Goal: Task Accomplishment & Management: Manage account settings

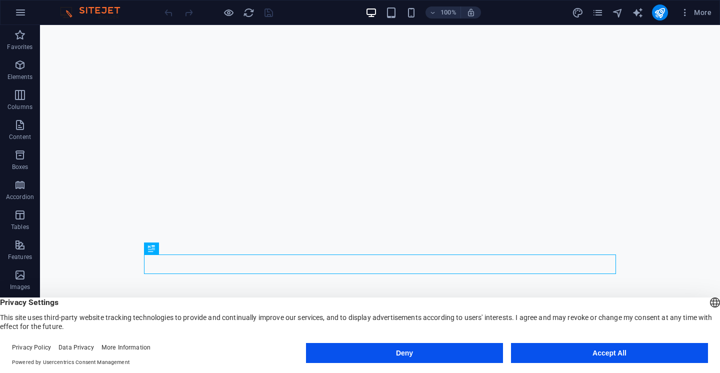
click at [583, 349] on button "Accept All" at bounding box center [609, 353] width 197 height 20
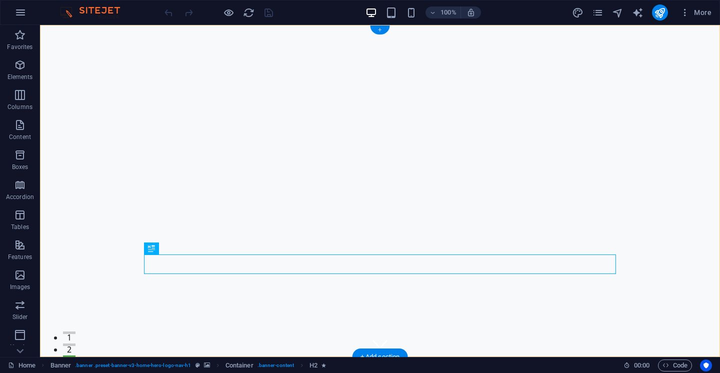
click at [377, 30] on div "+" at bounding box center [380, 30] width 20 height 9
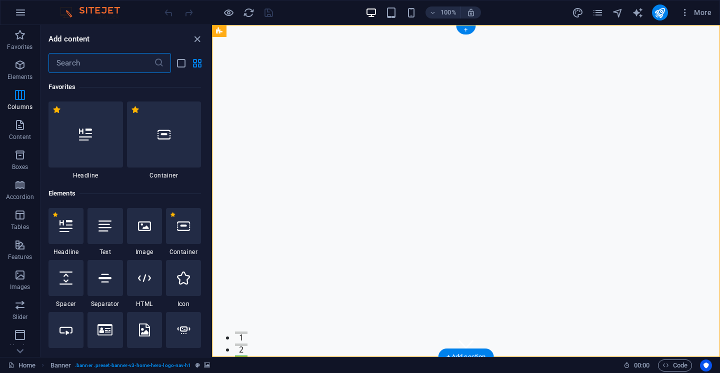
scroll to position [1750, 0]
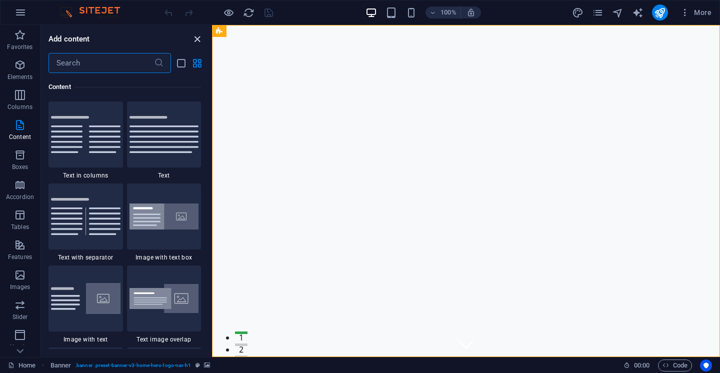
click at [193, 41] on icon "close panel" at bounding box center [198, 40] width 12 height 12
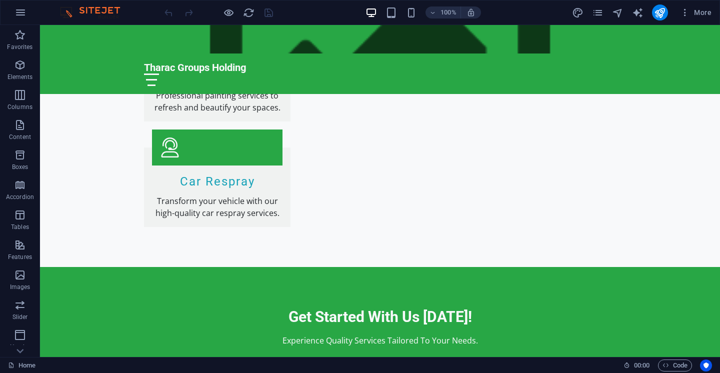
scroll to position [1115, 0]
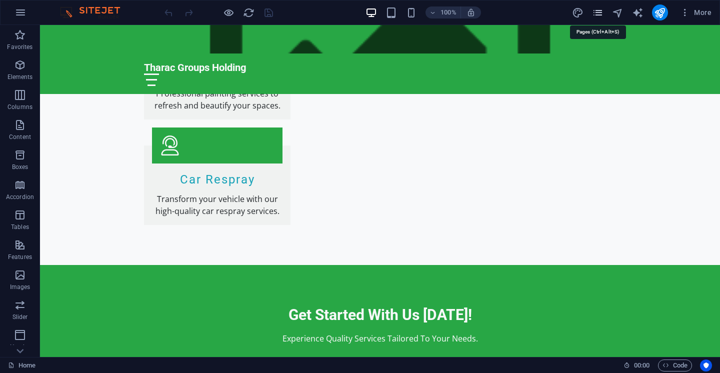
click at [595, 13] on icon "pages" at bounding box center [598, 13] width 12 height 12
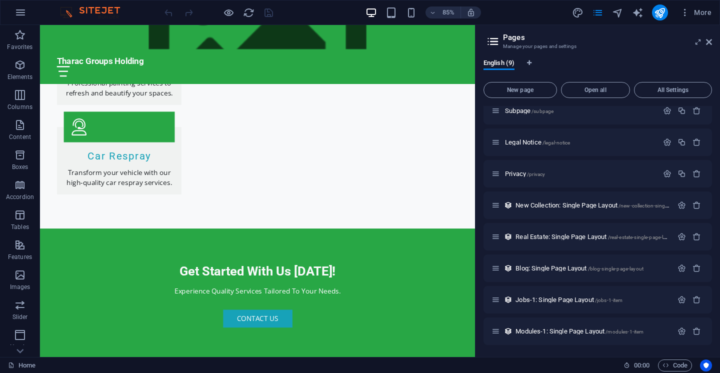
scroll to position [1295, 0]
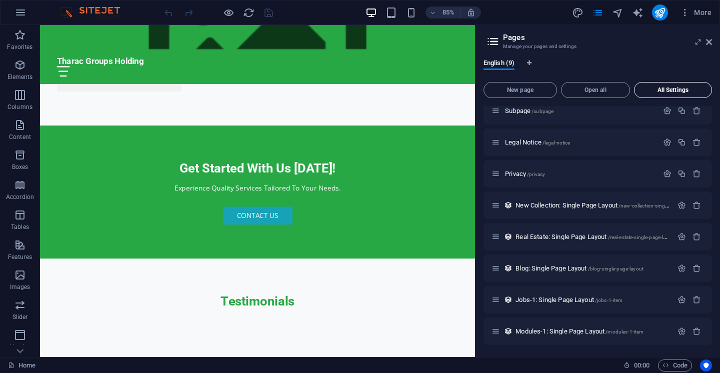
click at [680, 90] on span "All Settings" at bounding box center [673, 90] width 69 height 6
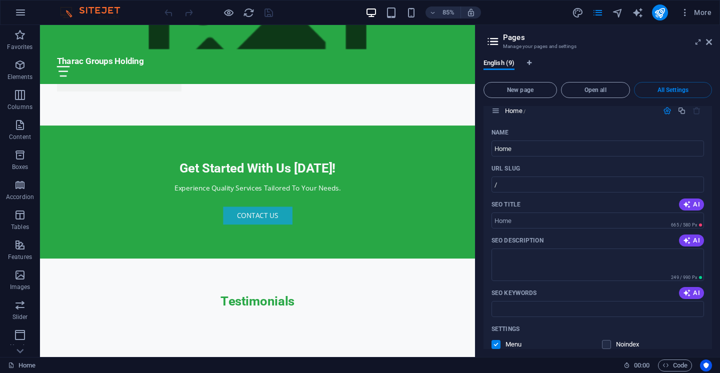
scroll to position [0, 0]
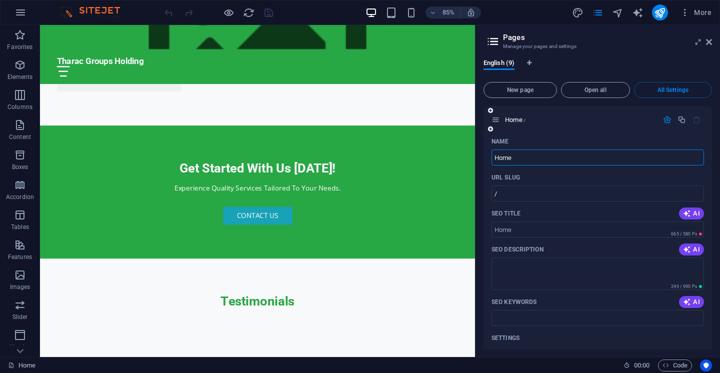
click at [530, 157] on input "Home" at bounding box center [598, 158] width 213 height 16
type input "H"
type input "Tharac"
type input "/thara"
type input "Tharac G"
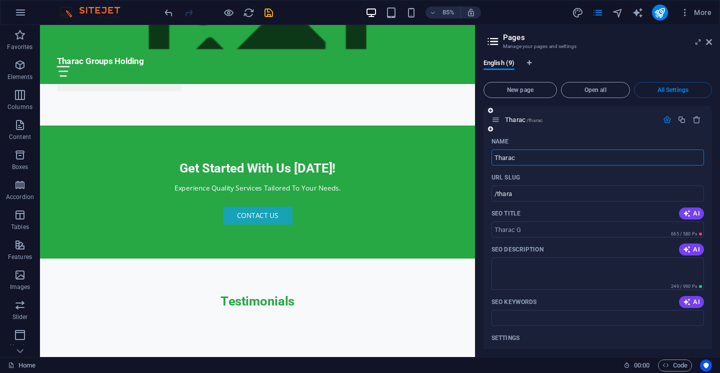
type input "/tharac"
type input "Tharac Group H"
type input "/tharac-group"
type input "Tharac Group Holding"
type input "/tharac-group-holdings"
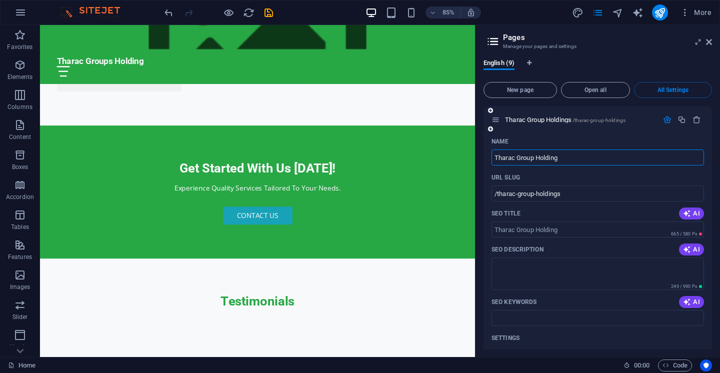
type input "Tharac Group Holding"
type input "/tharac-group-holding"
type input "Tharac Groups Holding"
type input "/tharac-groups-holding"
click at [602, 231] on input "SEO Title" at bounding box center [598, 230] width 213 height 16
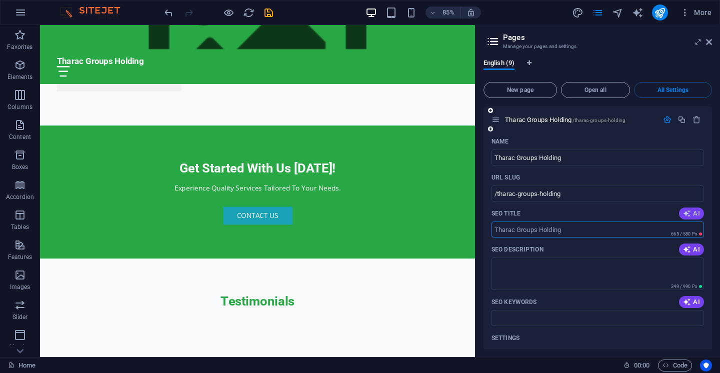
click at [698, 217] on span "AI" at bounding box center [691, 214] width 17 height 8
type input "Tharac Groups: Quality Services"
click at [704, 251] on button "AI" at bounding box center [691, 250] width 25 height 12
type textarea "Discover tailored services at Tharac Groups Holding: catering, cleaning, painti…"
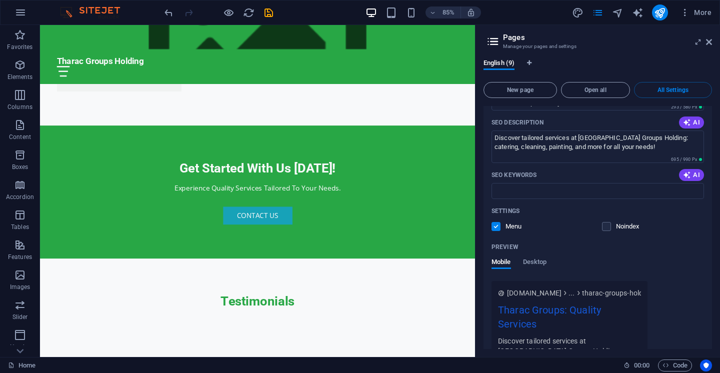
scroll to position [146, 0]
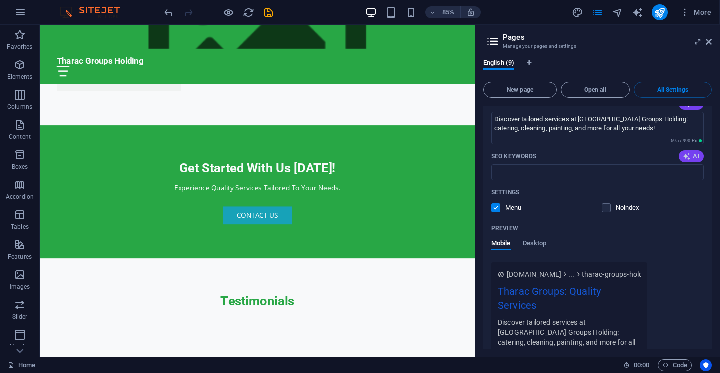
click at [694, 158] on span "AI" at bounding box center [691, 157] width 17 height 8
type input "Tharac Groups, catering services, roof cleaning, driveway pressure cleaning, pr…"
click at [535, 248] on span "Desktop" at bounding box center [535, 245] width 24 height 14
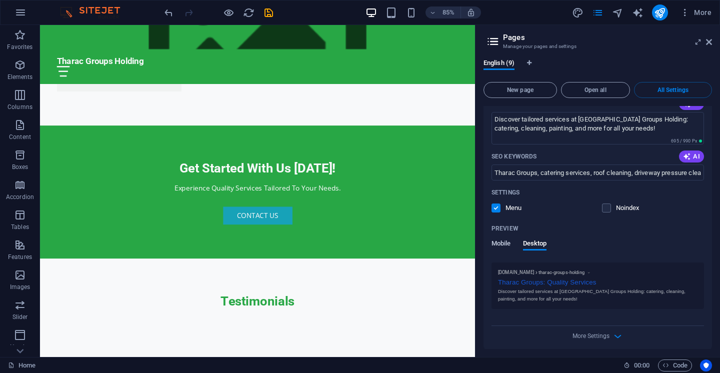
click at [506, 244] on span "Mobile" at bounding box center [502, 245] width 20 height 14
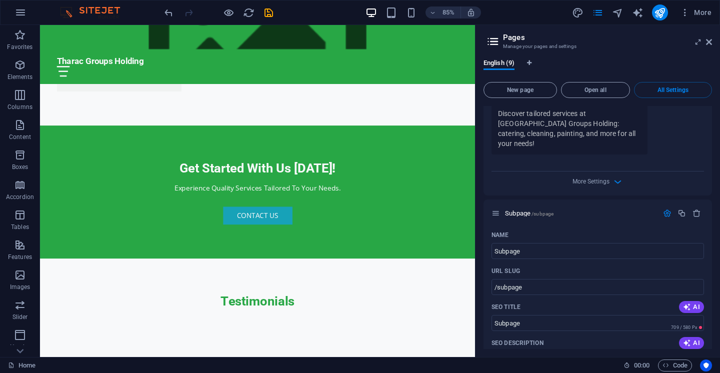
scroll to position [382, 0]
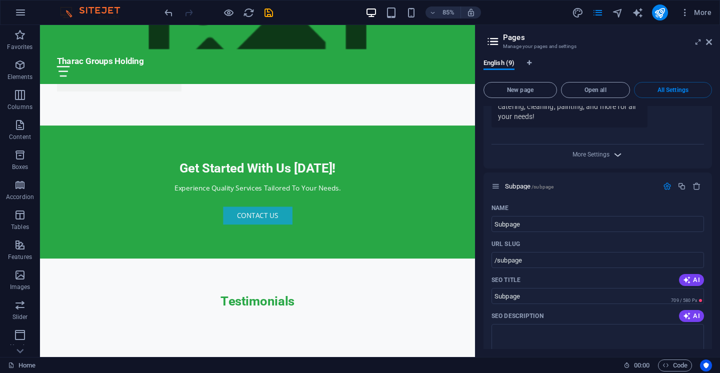
click at [616, 149] on icon "button" at bounding box center [618, 155] width 12 height 12
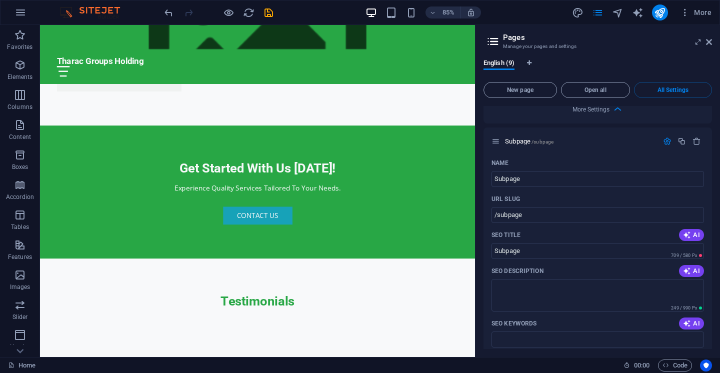
scroll to position [590, 0]
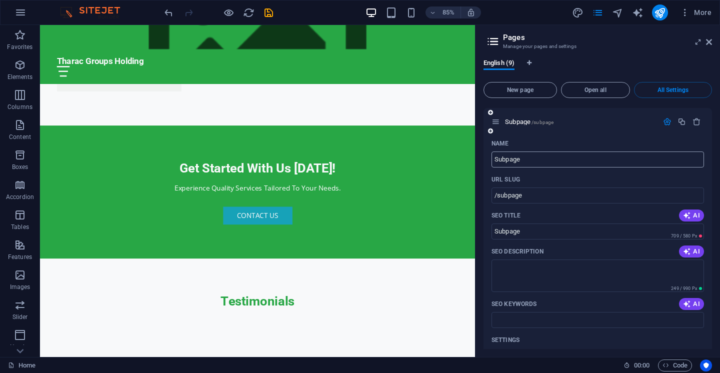
click at [530, 152] on input "Subpage" at bounding box center [598, 160] width 213 height 16
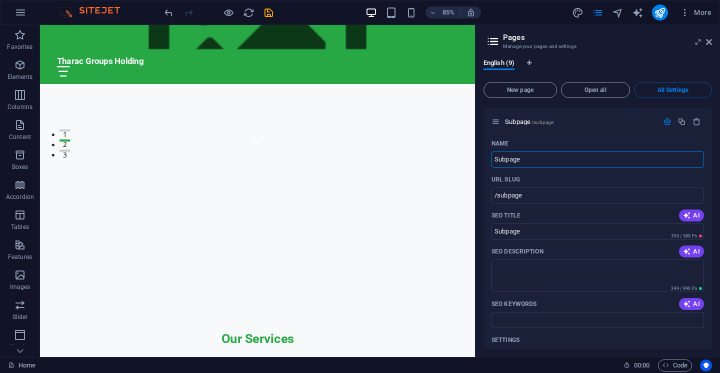
scroll to position [287, 0]
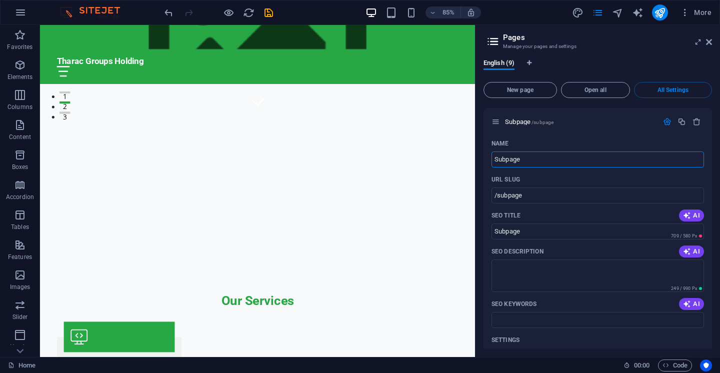
drag, startPoint x: 548, startPoint y: 370, endPoint x: 546, endPoint y: 141, distance: 228.6
type input "Subpa"
type input "/subpag"
type input "Subpag"
type input "S"
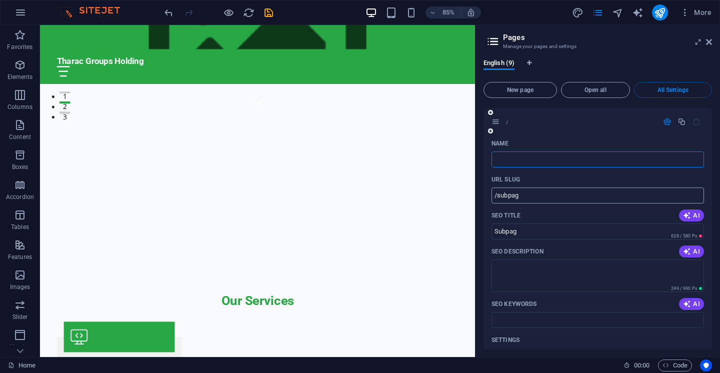
type input "/"
type input "our"
type input "/our"
type input "our"
type input "our s"
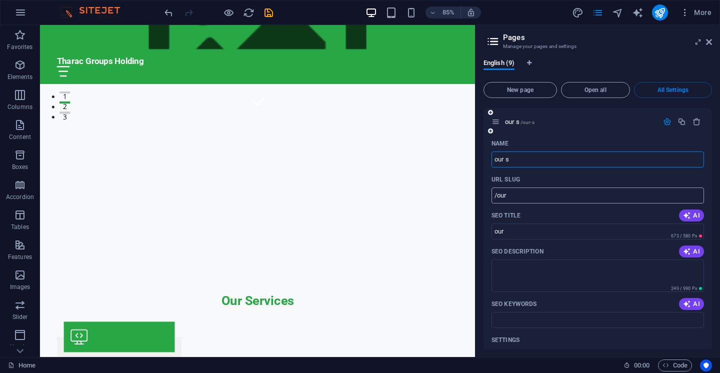
type input "/our-s"
type input "our s"
type input "our serv"
type input "/our-ser"
type input "our ser"
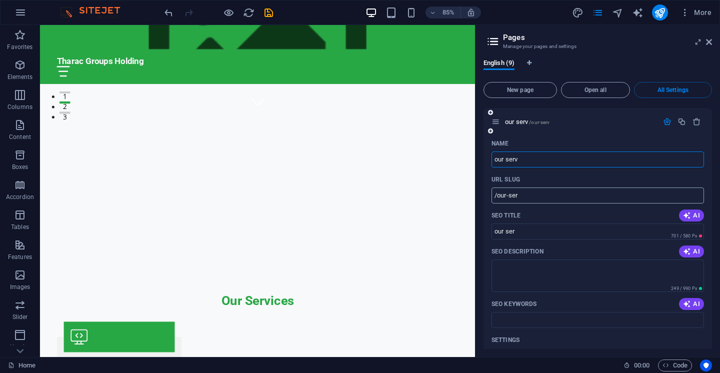
type input "our serv"
type input "/our-serv"
type input "our serv"
type input "our servis"
type input "/our-servi"
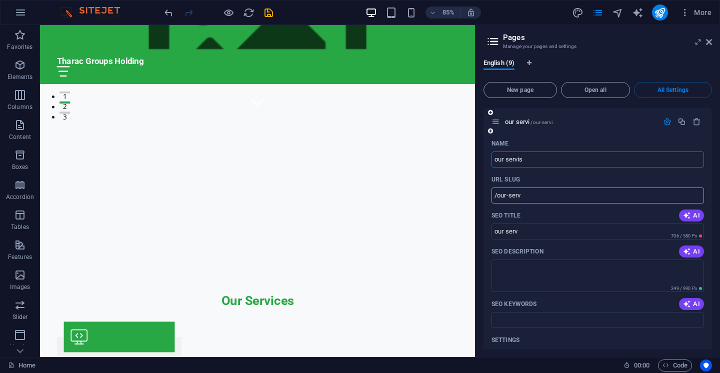
type input "our servi"
type input "our servis"
type input "/our-servise"
type input "our servise"
type input "our servic"
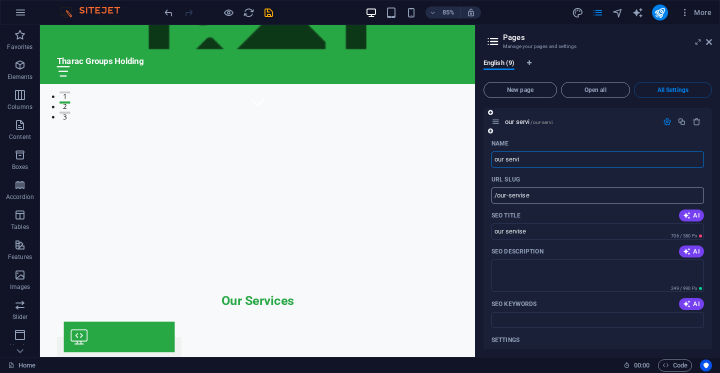
type input "/our-servi"
type input "our servi"
type input "our services"
type input "/our-services"
click at [697, 212] on span "AI" at bounding box center [691, 216] width 17 height 8
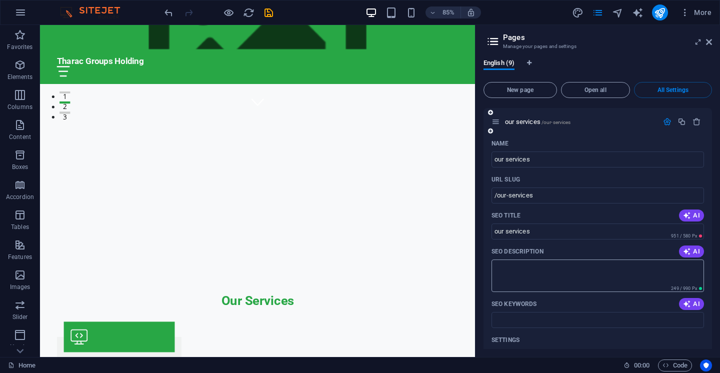
type input "Expert Styles & Cuts in Sample City"
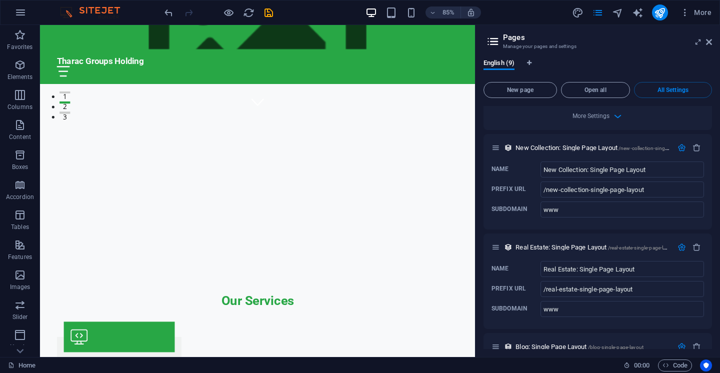
scroll to position [1914, 0]
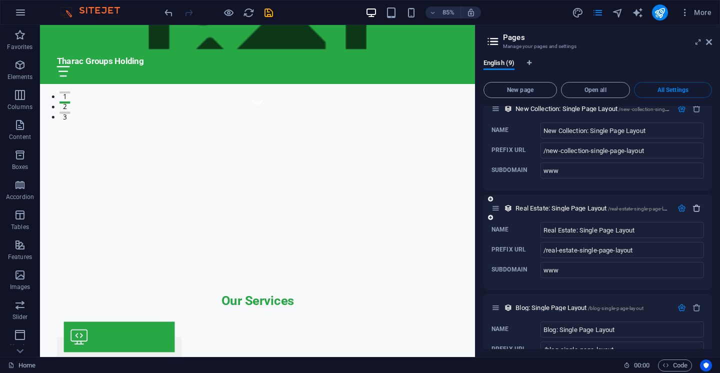
click at [697, 204] on icon "button" at bounding box center [697, 208] width 9 height 9
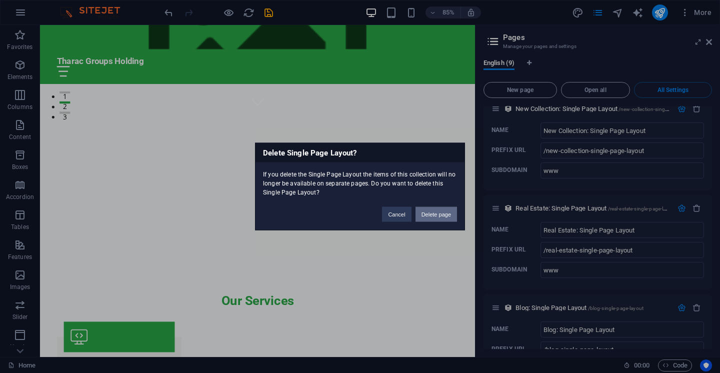
click at [420, 213] on button "Delete page" at bounding box center [437, 214] width 42 height 15
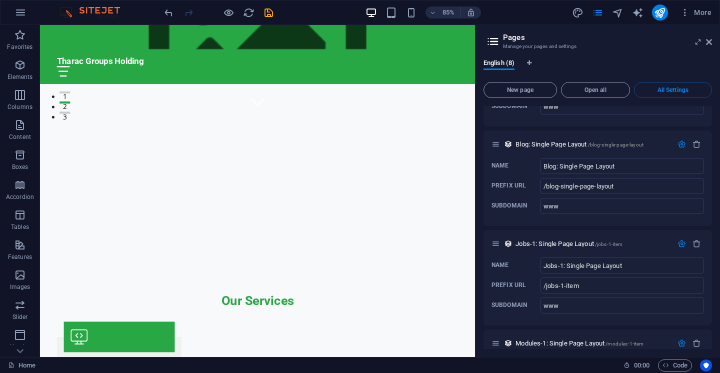
scroll to position [2048, 0]
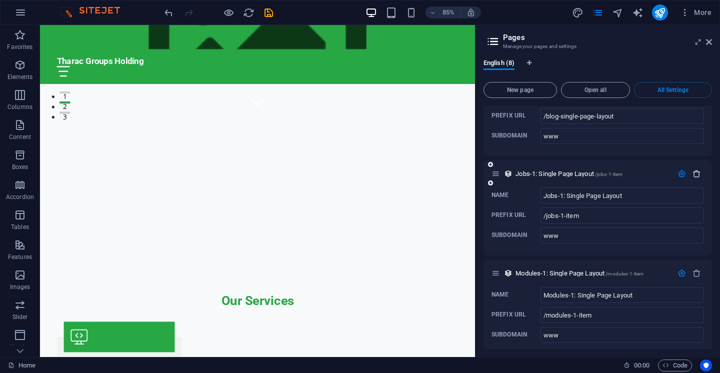
click at [700, 170] on icon "button" at bounding box center [697, 174] width 9 height 9
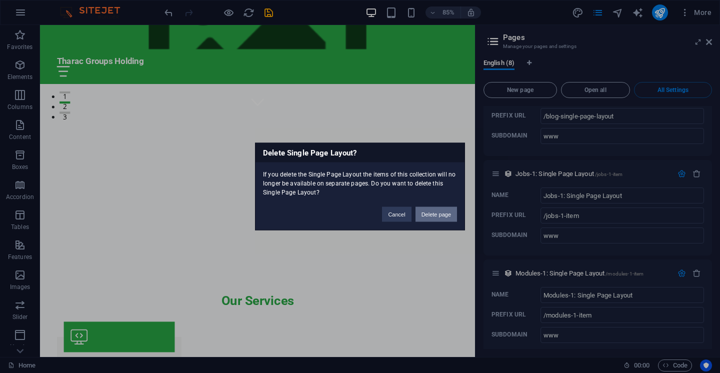
click at [434, 213] on button "Delete page" at bounding box center [437, 214] width 42 height 15
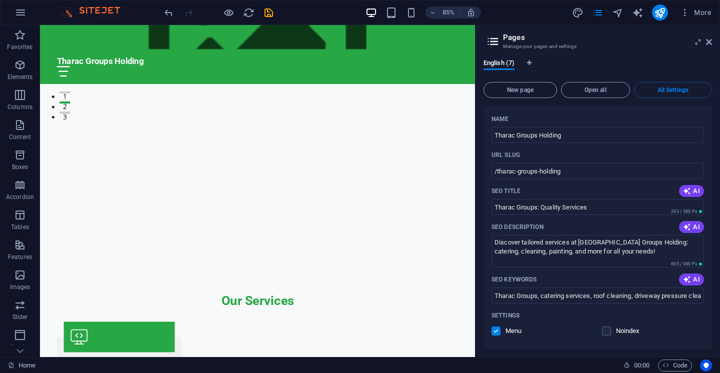
scroll to position [0, 0]
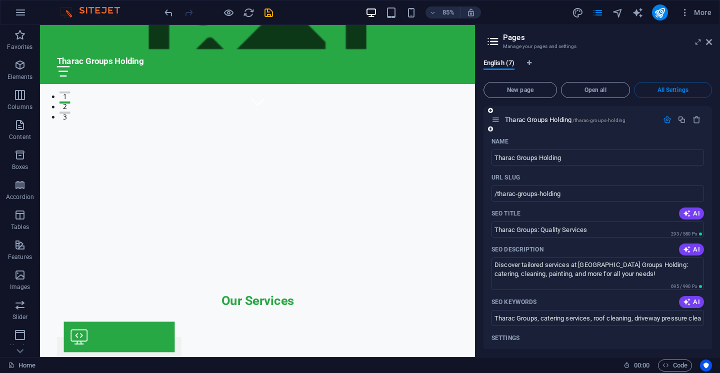
click at [667, 122] on icon "button" at bounding box center [667, 120] width 9 height 9
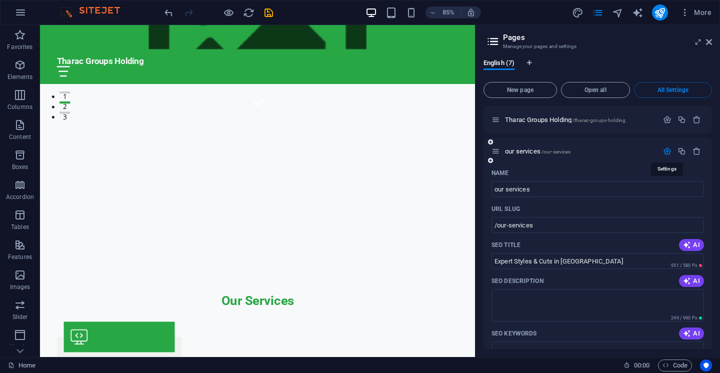
click at [670, 151] on icon "button" at bounding box center [667, 151] width 9 height 9
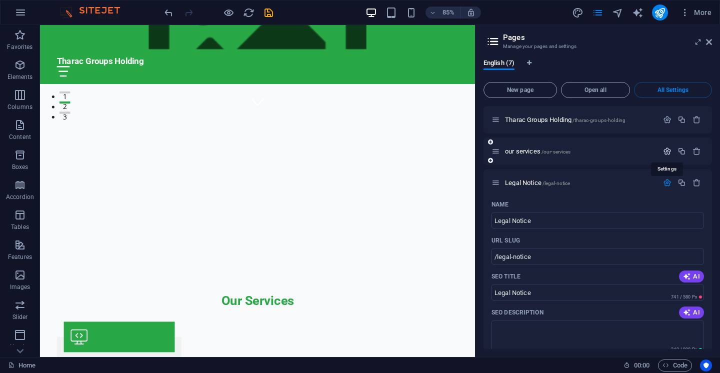
click at [670, 151] on icon "button" at bounding box center [667, 151] width 9 height 9
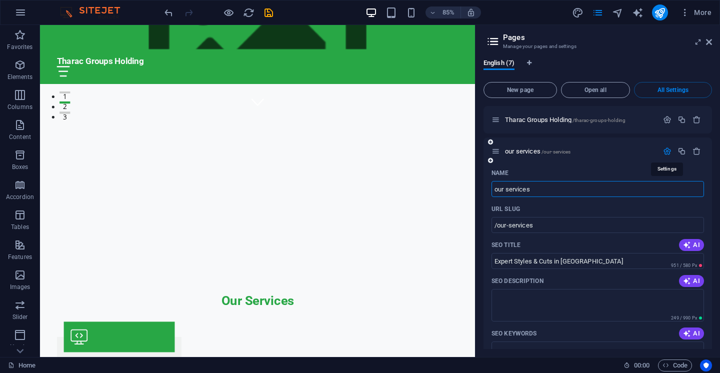
click at [670, 151] on icon "button" at bounding box center [667, 151] width 9 height 9
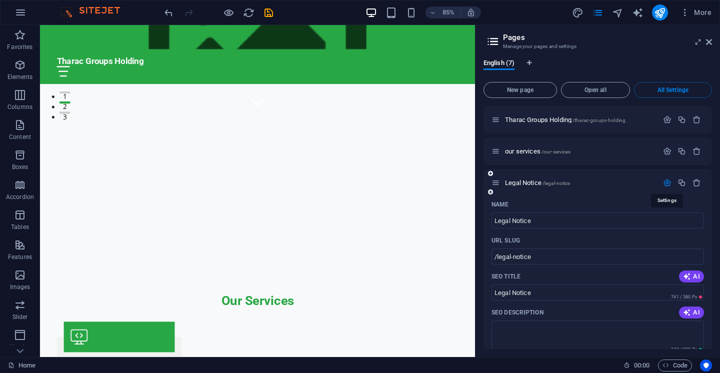
click at [666, 181] on icon "button" at bounding box center [667, 183] width 9 height 9
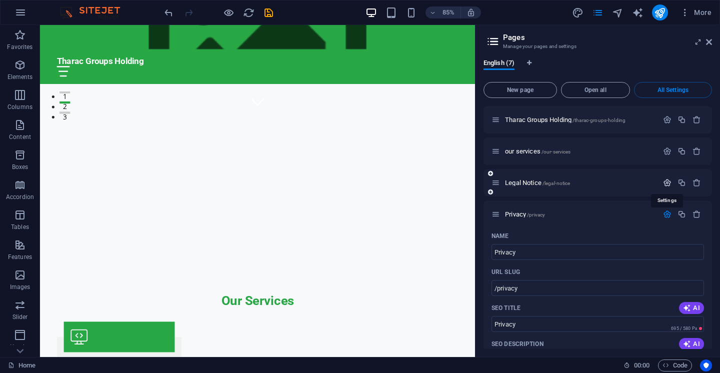
click at [666, 182] on icon "button" at bounding box center [667, 183] width 9 height 9
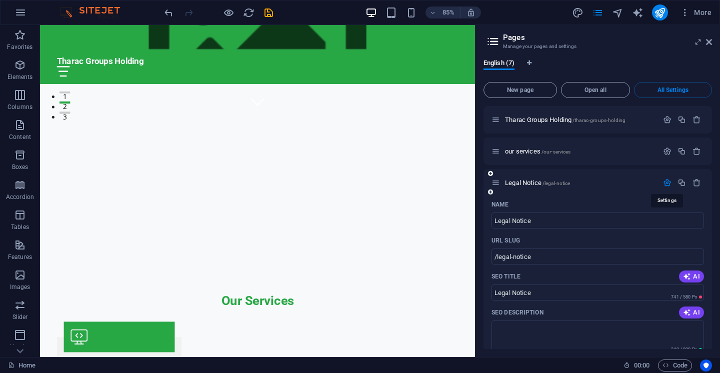
click at [666, 182] on icon "button" at bounding box center [667, 183] width 9 height 9
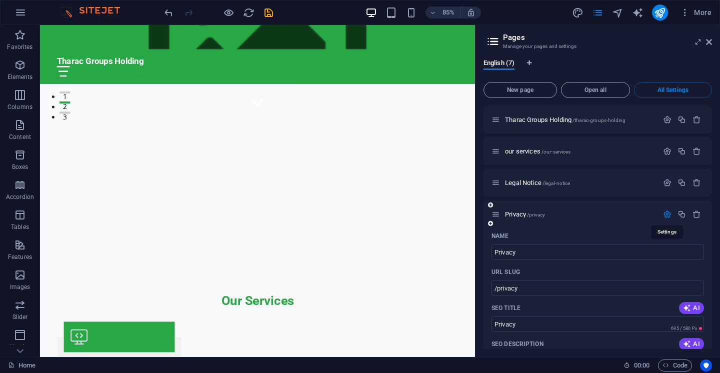
click at [669, 214] on icon "button" at bounding box center [667, 214] width 9 height 9
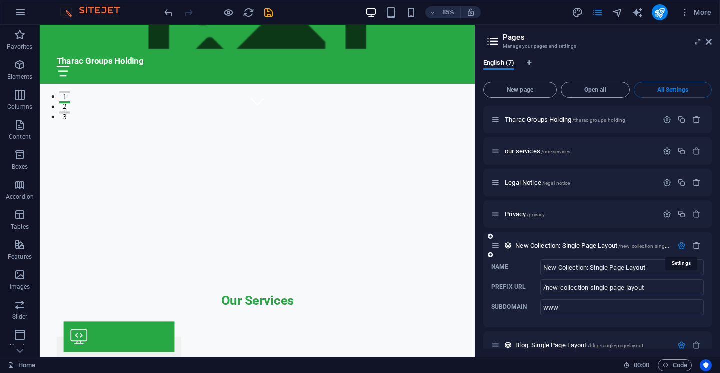
click at [683, 245] on icon "button" at bounding box center [682, 246] width 9 height 9
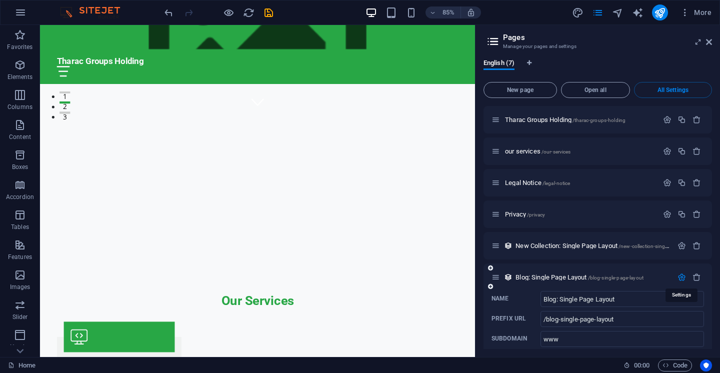
click at [684, 279] on icon "button" at bounding box center [682, 277] width 9 height 9
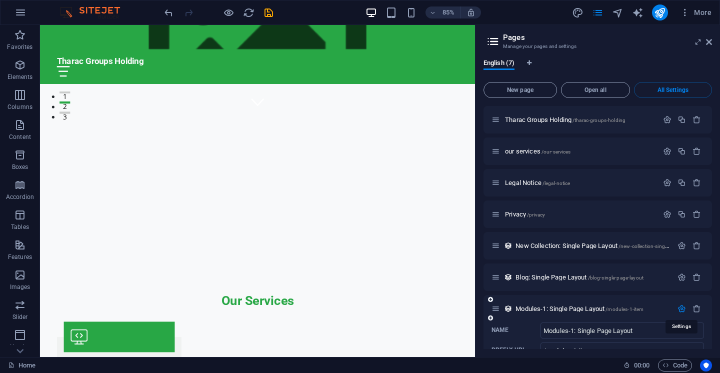
click at [682, 306] on icon "button" at bounding box center [682, 309] width 9 height 9
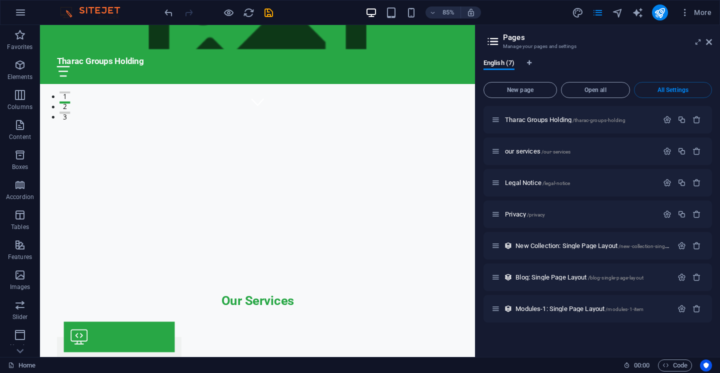
click at [498, 42] on icon at bounding box center [493, 42] width 15 height 14
click at [590, 93] on span "Open all" at bounding box center [596, 90] width 60 height 6
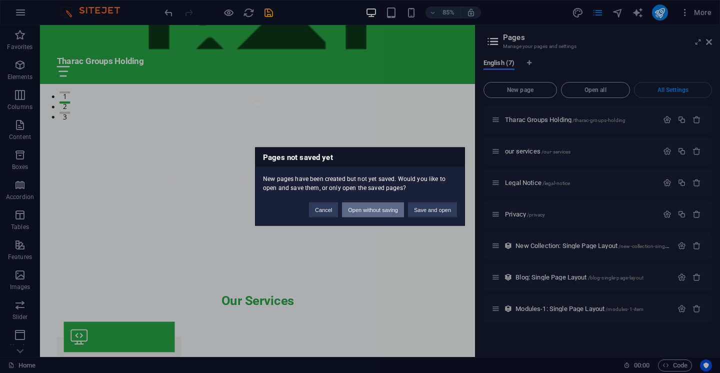
click at [361, 212] on button "Open without saving" at bounding box center [373, 210] width 62 height 15
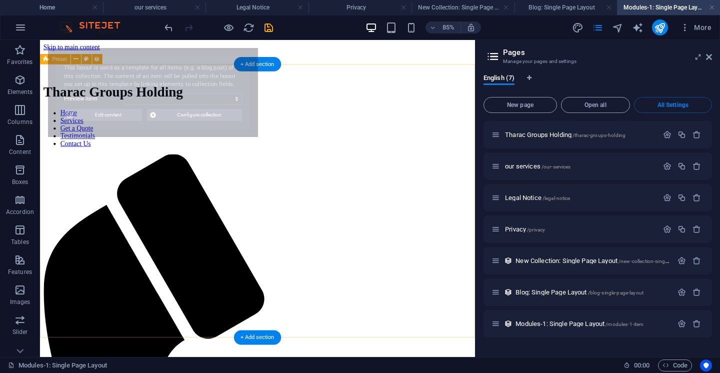
select select "68dca767250622724a05f655"
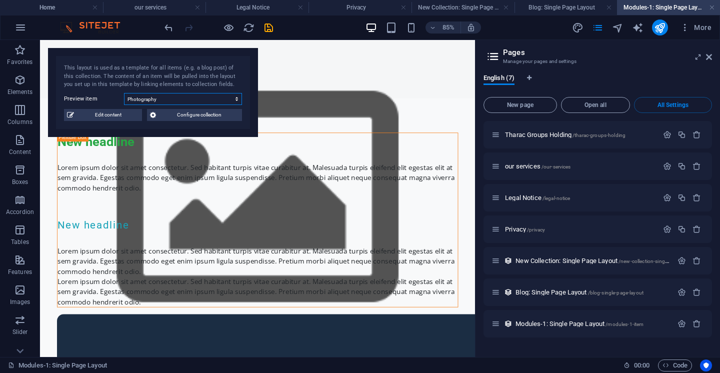
drag, startPoint x: 156, startPoint y: 103, endPoint x: 73, endPoint y: 121, distance: 85.0
click at [73, 121] on div "This layout is used as a template for all items (e.g. a blog post) of this coll…" at bounding box center [153, 92] width 210 height 89
click at [171, 117] on span "Configure collection" at bounding box center [199, 115] width 80 height 12
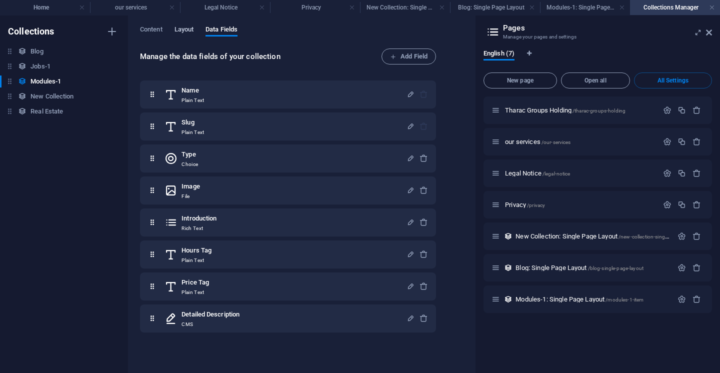
click at [189, 27] on span "Layout" at bounding box center [185, 31] width 20 height 14
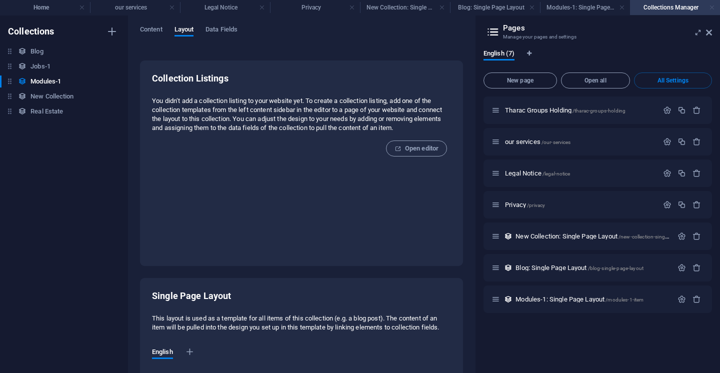
click at [713, 10] on link at bounding box center [712, 8] width 6 height 10
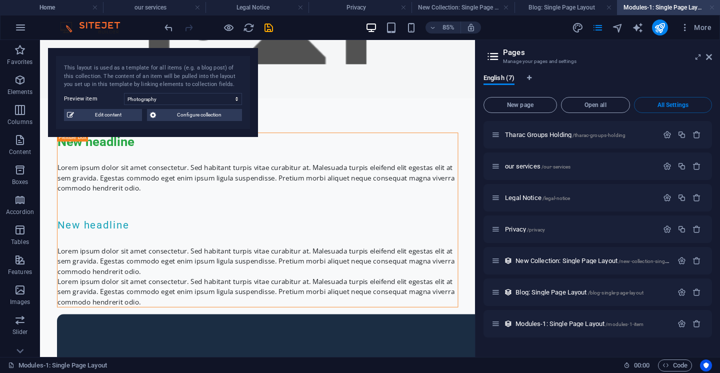
click at [713, 9] on link at bounding box center [712, 8] width 6 height 10
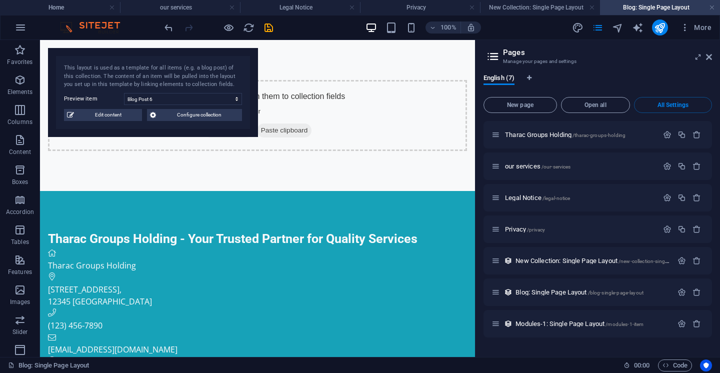
click at [713, 9] on link at bounding box center [712, 8] width 6 height 10
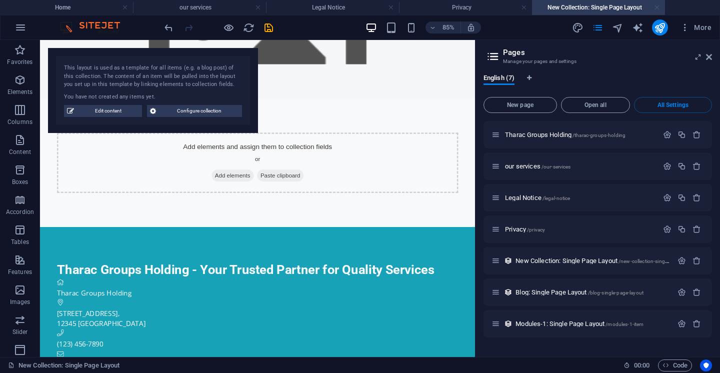
click at [659, 8] on link at bounding box center [657, 8] width 6 height 10
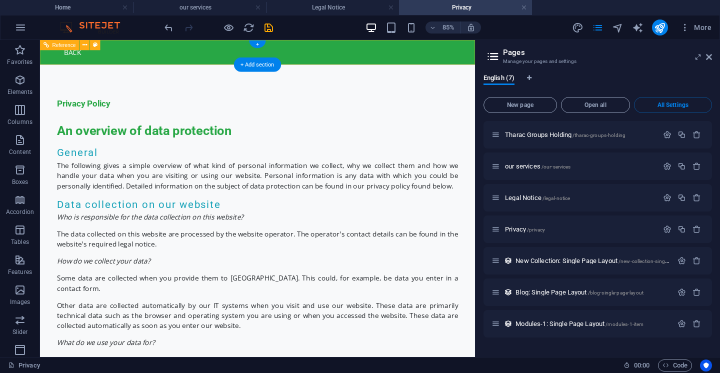
click at [63, 57] on div "Back" at bounding box center [296, 54] width 472 height 13
click at [74, 51] on div "Reference" at bounding box center [73, 45] width 66 height 11
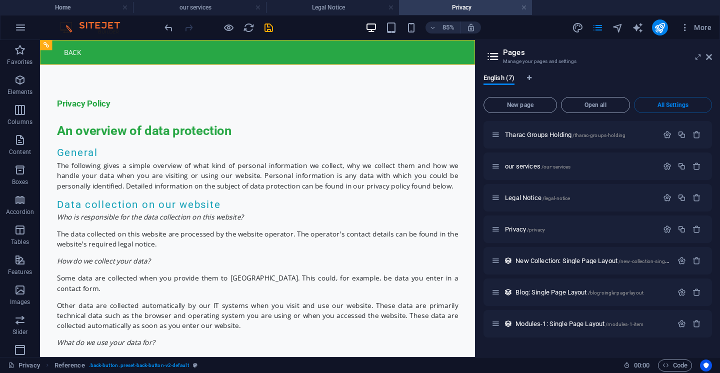
click at [68, 24] on img at bounding box center [95, 28] width 75 height 12
click at [66, 30] on img at bounding box center [95, 28] width 75 height 12
click at [61, 55] on div "Back" at bounding box center [296, 54] width 472 height 13
click at [698, 132] on icon "button" at bounding box center [697, 135] width 9 height 9
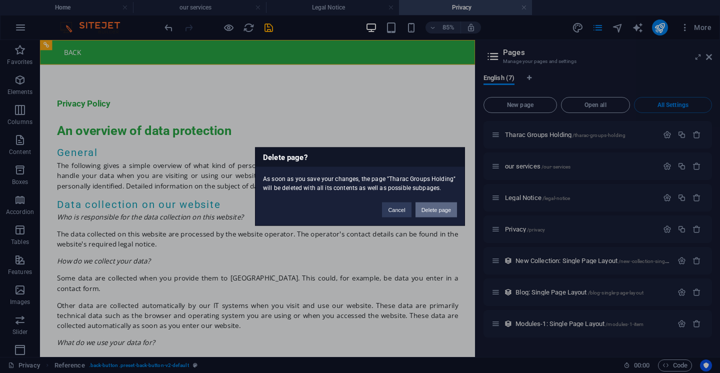
click at [455, 209] on button "Delete page" at bounding box center [437, 210] width 42 height 15
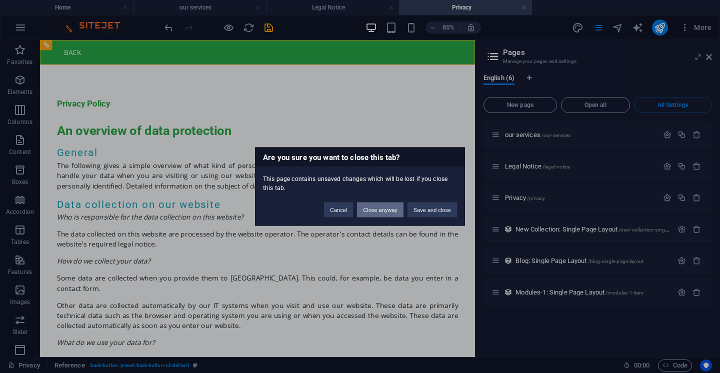
click at [389, 212] on button "Close anyway" at bounding box center [380, 210] width 46 height 15
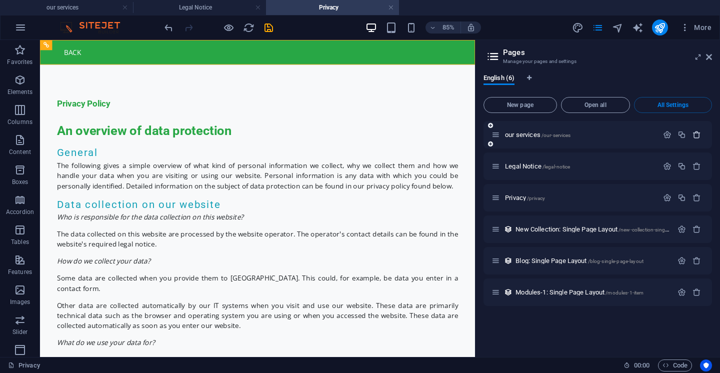
click at [697, 136] on icon "button" at bounding box center [697, 135] width 9 height 9
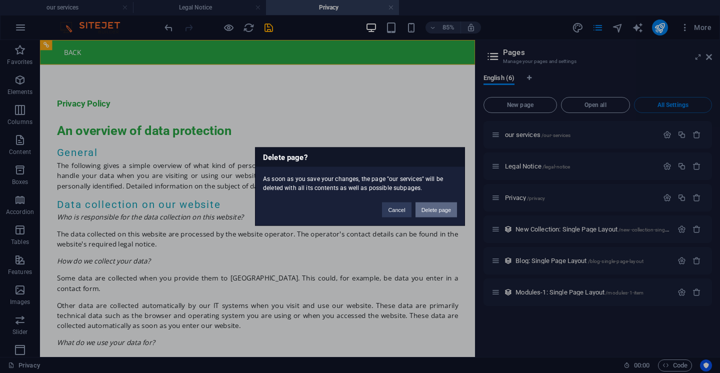
click at [439, 215] on button "Delete page" at bounding box center [437, 210] width 42 height 15
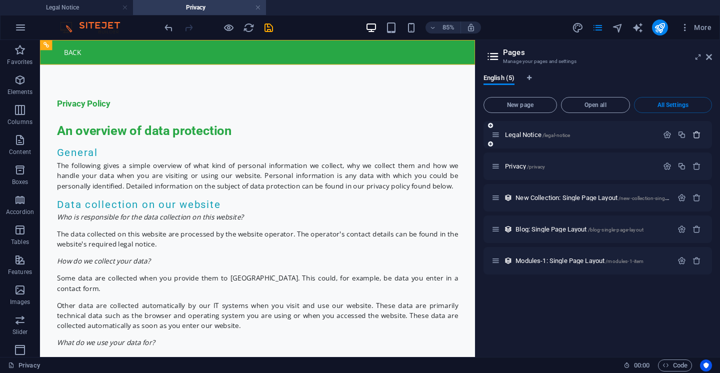
click at [695, 137] on icon "button" at bounding box center [697, 135] width 9 height 9
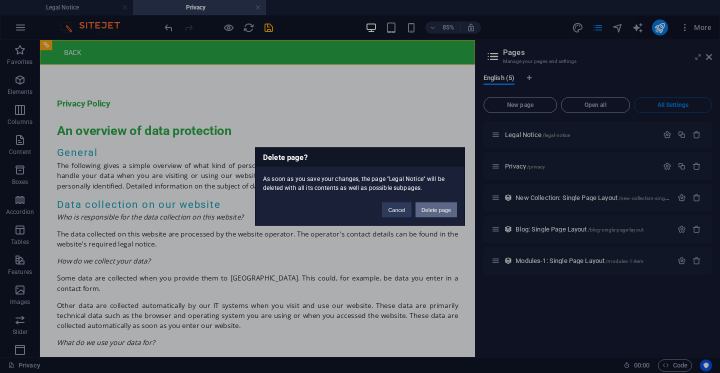
click at [421, 210] on button "Delete page" at bounding box center [437, 210] width 42 height 15
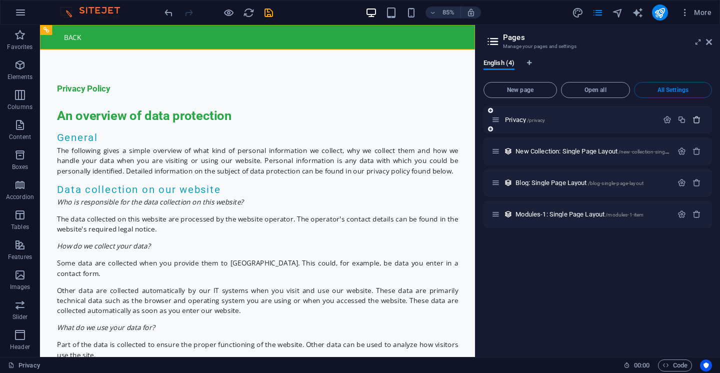
click at [698, 116] on icon "button" at bounding box center [697, 120] width 9 height 9
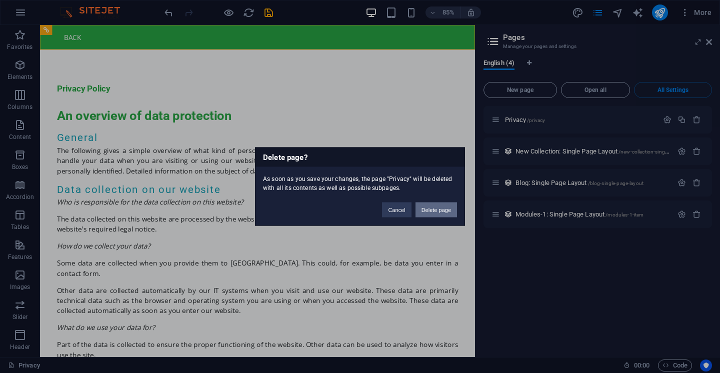
click at [447, 210] on button "Delete page" at bounding box center [437, 210] width 42 height 15
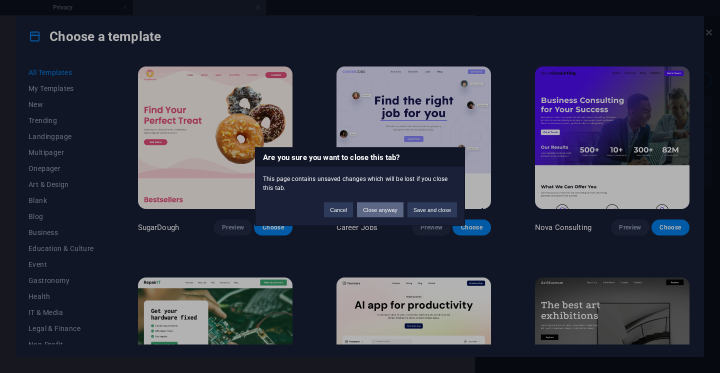
click at [388, 211] on button "Close anyway" at bounding box center [380, 210] width 46 height 15
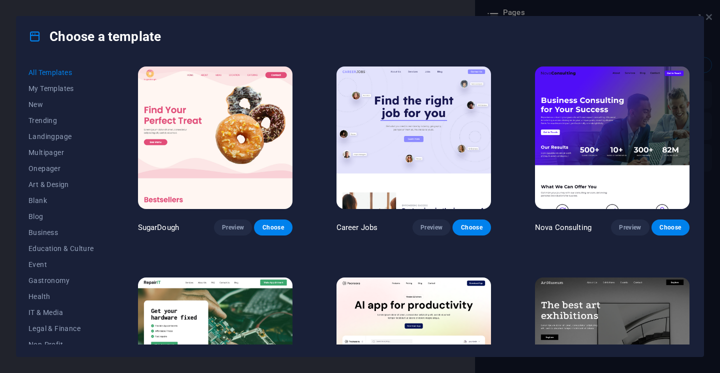
click at [697, 27] on div "Choose a template" at bounding box center [360, 37] width 687 height 40
click at [37, 36] on icon at bounding box center [35, 36] width 13 height 13
click at [704, 15] on div "Choose a template All Templates My Templates New Trending Landingpage Multipage…" at bounding box center [360, 186] width 720 height 373
click at [709, 14] on div "Choose a template All Templates My Templates New Trending Landingpage Multipage…" at bounding box center [360, 186] width 720 height 373
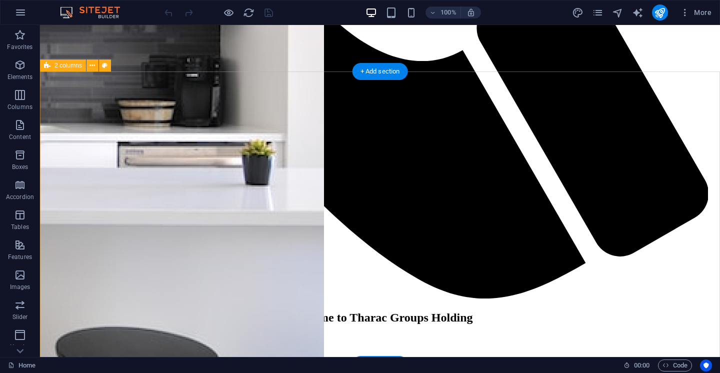
scroll to position [1077, 0]
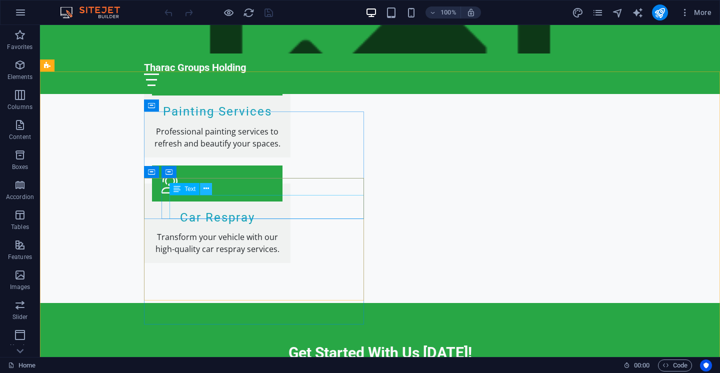
click at [206, 190] on icon at bounding box center [207, 189] width 6 height 11
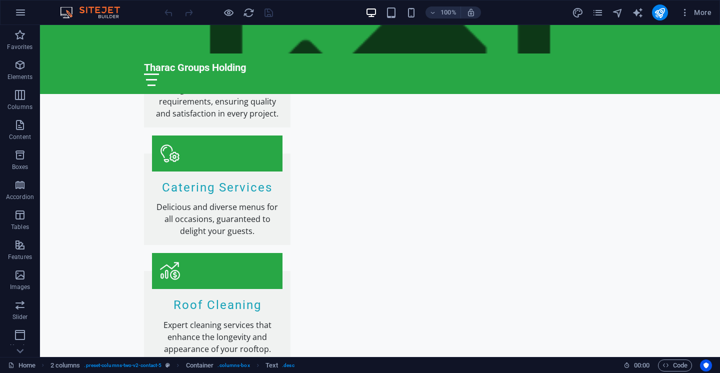
scroll to position [600, 0]
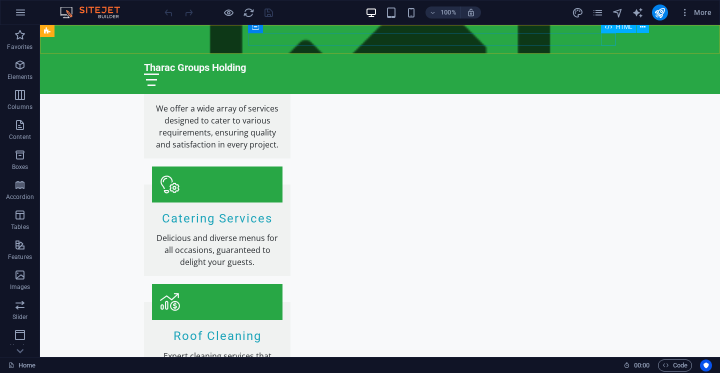
click at [606, 74] on div at bounding box center [380, 80] width 472 height 13
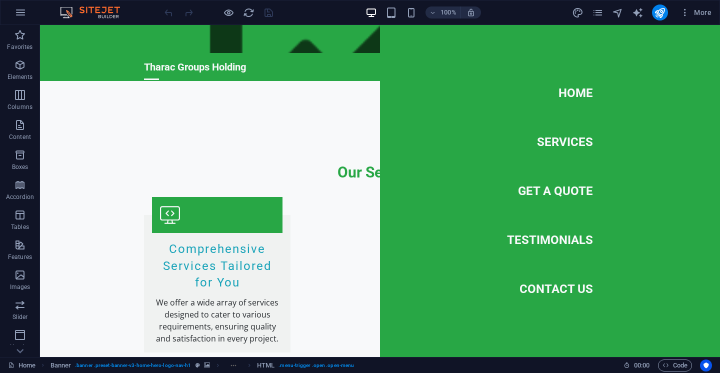
scroll to position [305, 0]
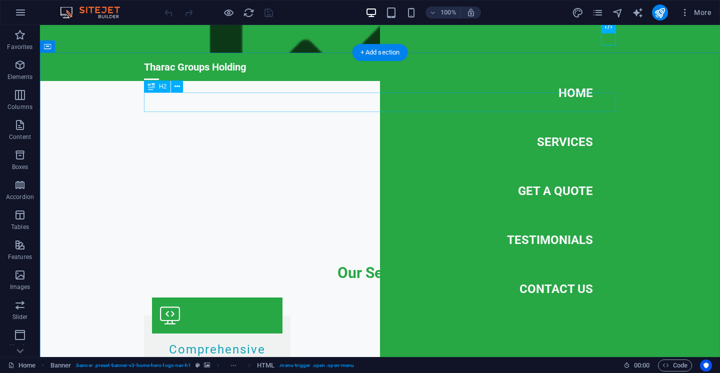
click at [291, 263] on div "Our Services" at bounding box center [380, 273] width 472 height 20
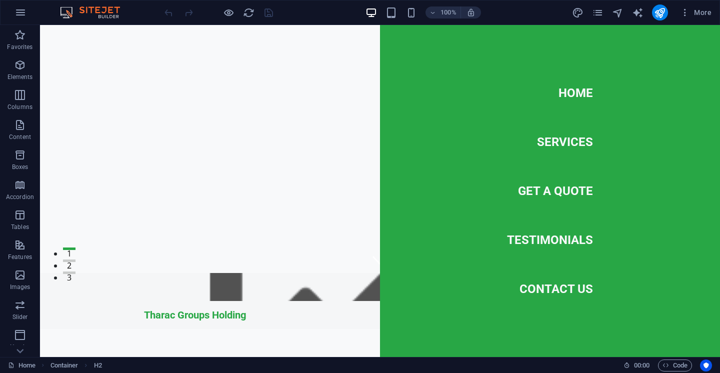
scroll to position [0, 0]
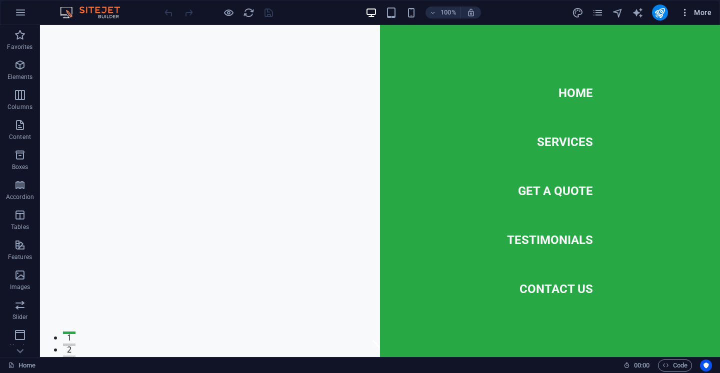
click at [680, 12] on button "More" at bounding box center [696, 13] width 40 height 16
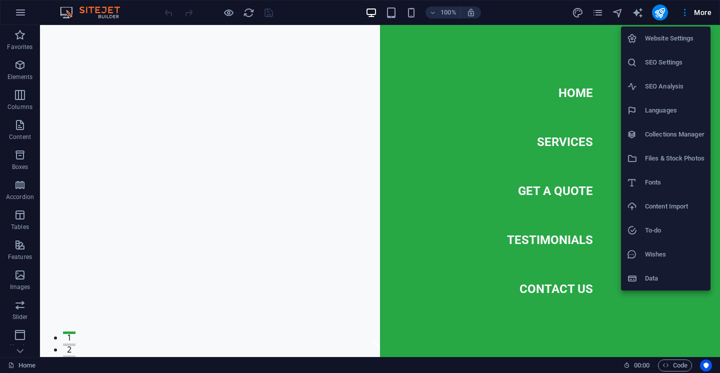
click at [647, 277] on h6 "Data" at bounding box center [675, 279] width 60 height 12
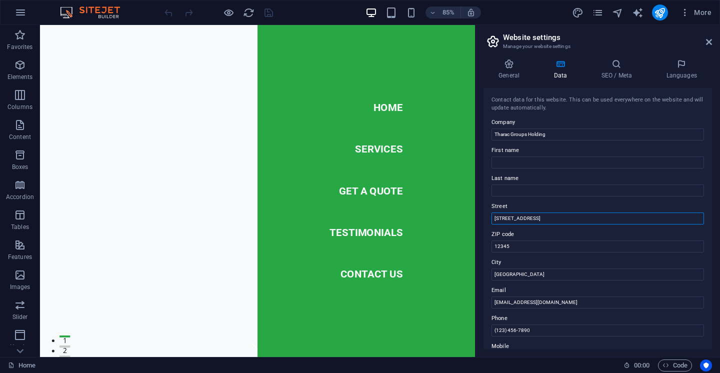
click at [574, 215] on input "123 Main St" at bounding box center [598, 219] width 213 height 12
type input "1"
type input "260 [PERSON_NAME]"
type input "0084"
type input "gezin"
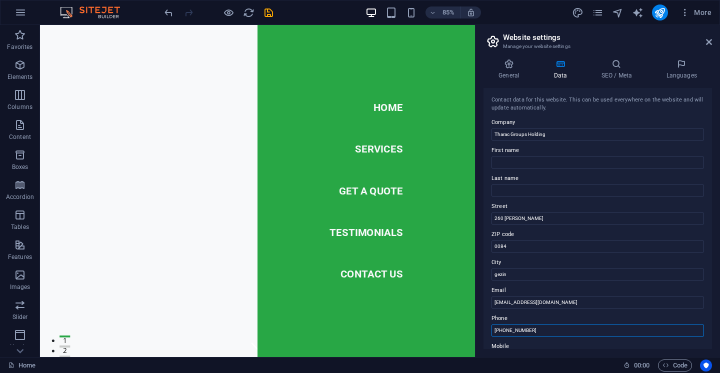
type input "[PHONE_NUMBER]"
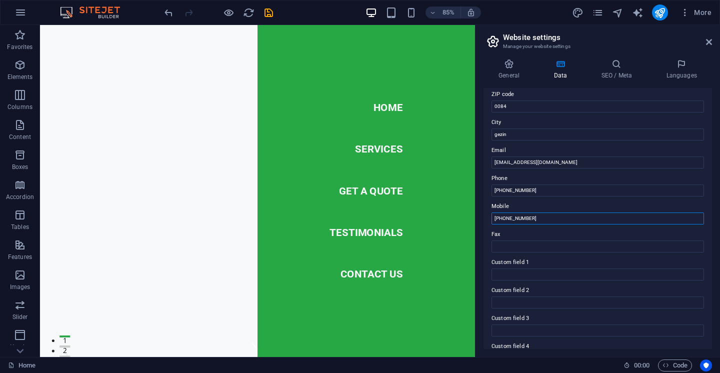
type input "[PHONE_NUMBER]"
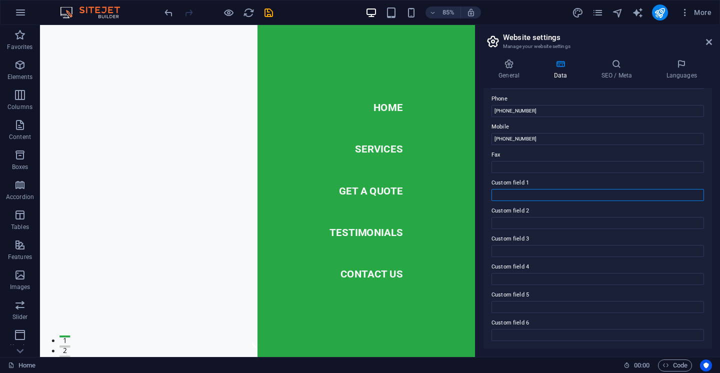
click at [548, 195] on input "Custom field 1" at bounding box center [598, 195] width 213 height 12
type input "Home Page"
click at [552, 223] on input "Custom field 2" at bounding box center [598, 223] width 213 height 12
type input "Our Service"
type input "About Us"
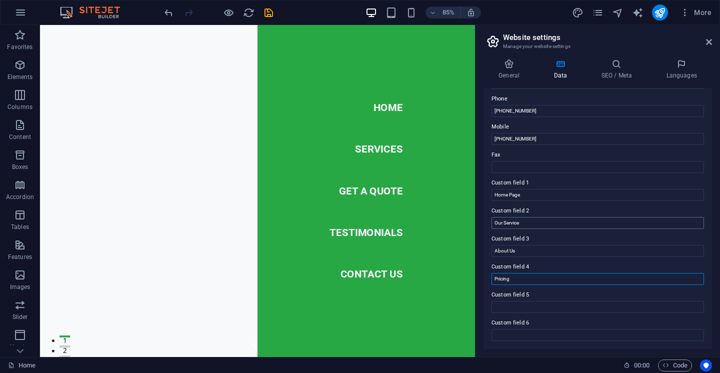
type input "Pricing"
type input "Get A Quote"
type input "p"
type input "Project"
type input "Contact Us"
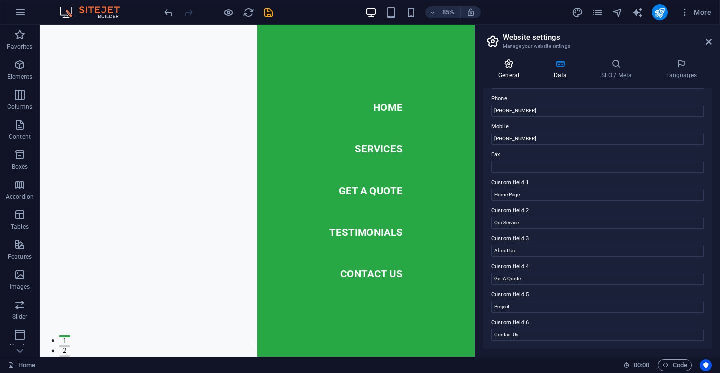
click at [515, 66] on icon at bounding box center [509, 64] width 51 height 10
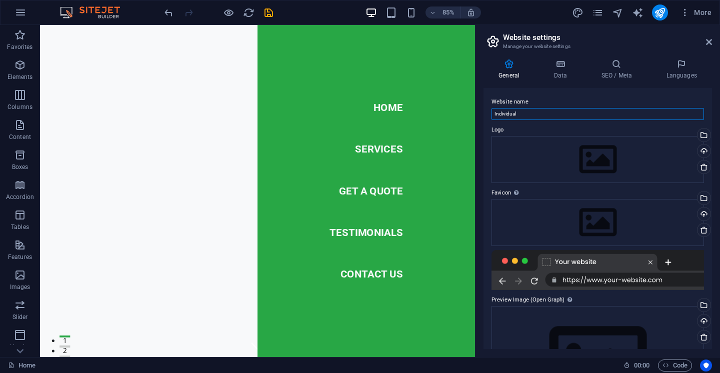
click at [522, 111] on input "Individual" at bounding box center [598, 114] width 213 height 12
type input "I"
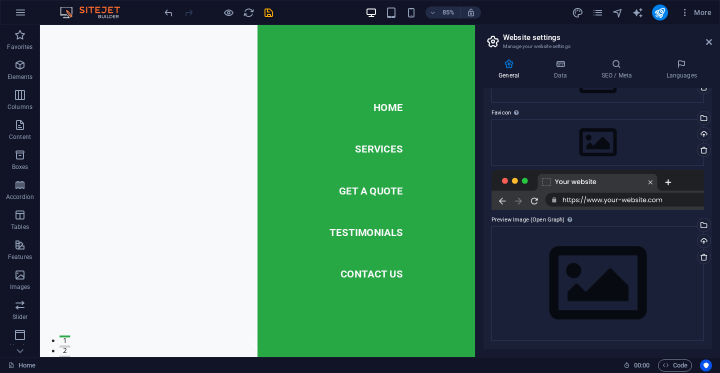
scroll to position [0, 0]
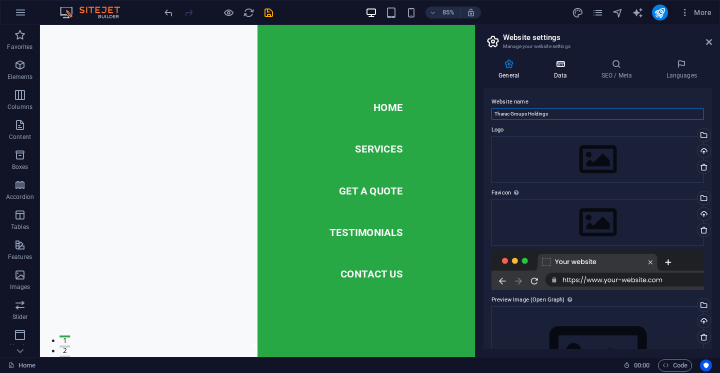
type input "Tharac Groups Holdings"
click at [564, 67] on icon at bounding box center [561, 64] width 44 height 10
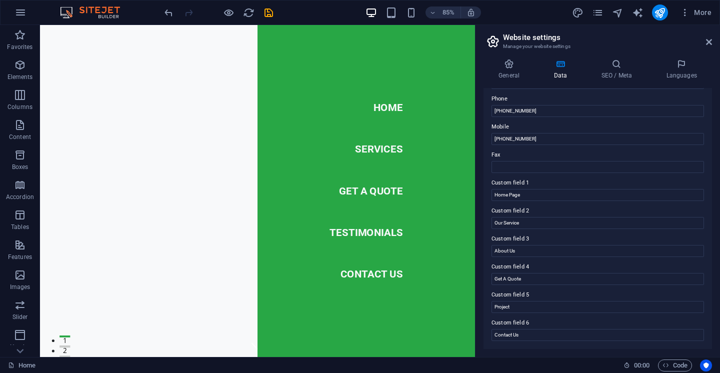
scroll to position [220, 0]
click at [610, 69] on icon at bounding box center [616, 64] width 61 height 10
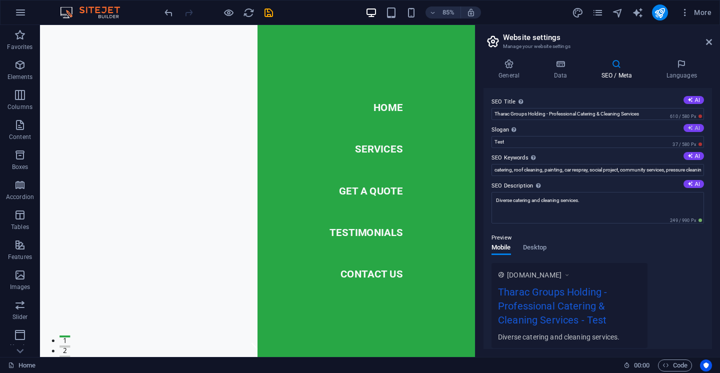
click at [693, 129] on button "AI" at bounding box center [694, 128] width 21 height 8
type input "Quality Services Crafted for Every Need"
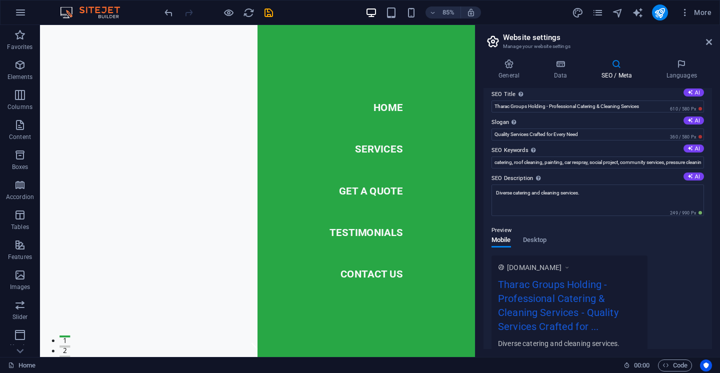
scroll to position [0, 0]
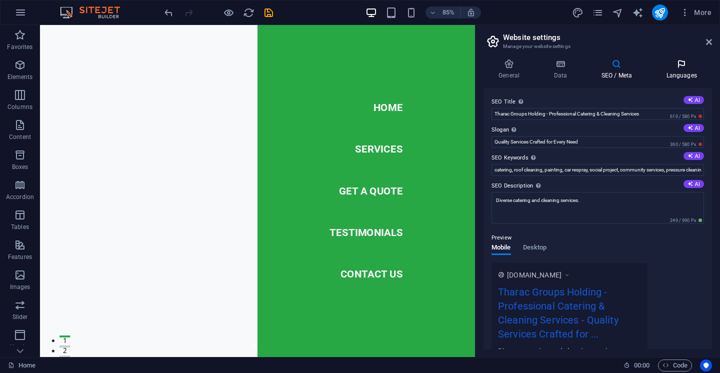
click at [681, 67] on icon at bounding box center [681, 64] width 61 height 10
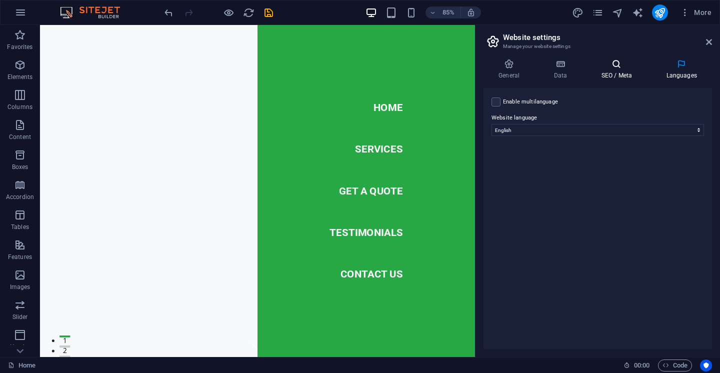
click at [631, 74] on h4 "SEO / Meta" at bounding box center [618, 69] width 65 height 21
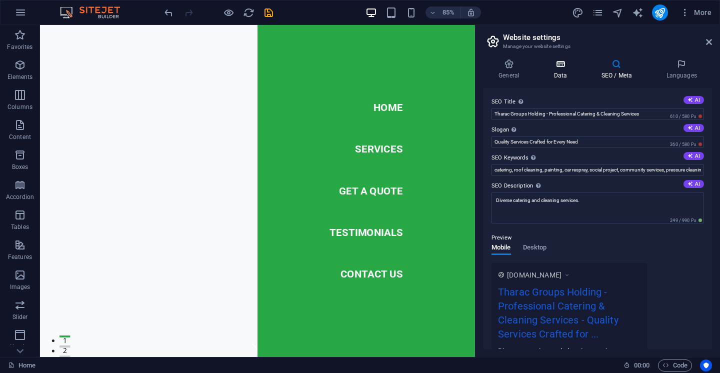
click at [564, 72] on h4 "Data" at bounding box center [563, 69] width 48 height 21
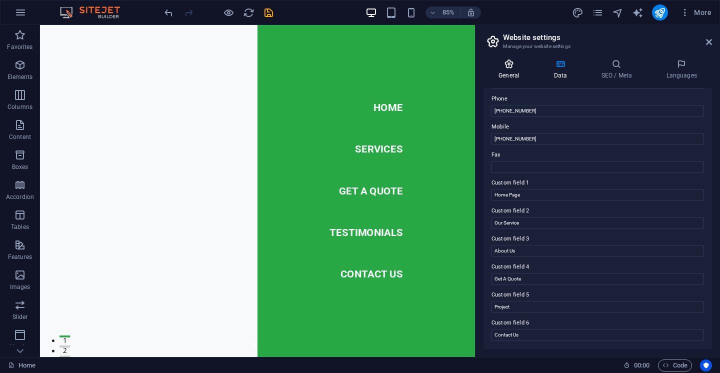
click at [510, 70] on h4 "General" at bounding box center [511, 69] width 55 height 21
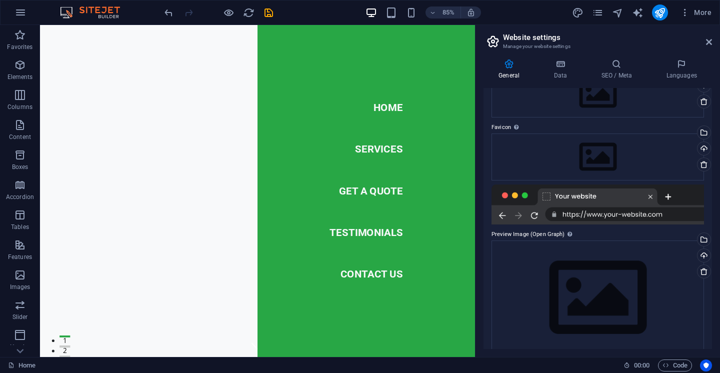
scroll to position [80, 0]
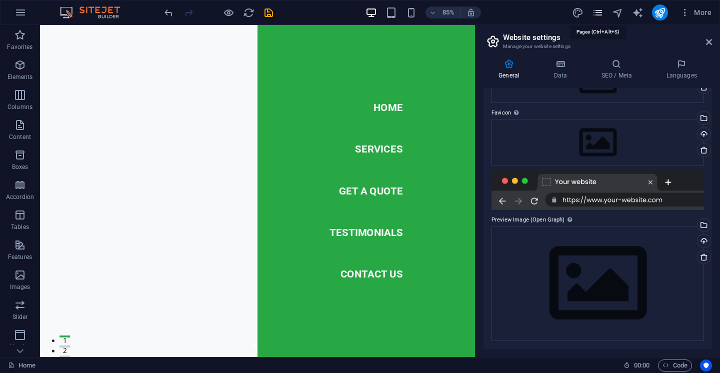
click at [602, 13] on icon "pages" at bounding box center [598, 13] width 12 height 12
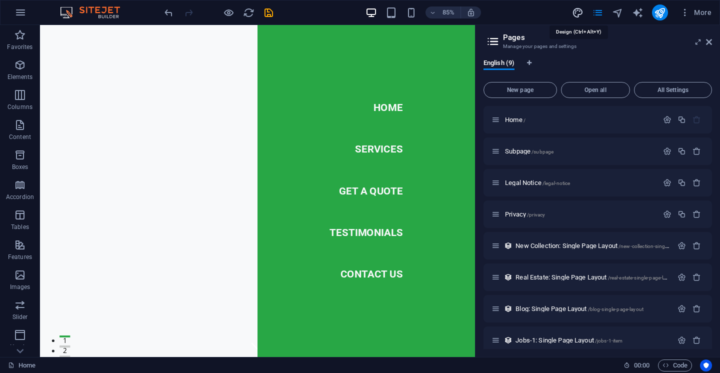
click at [578, 16] on icon "design" at bounding box center [578, 13] width 12 height 12
select select "px"
select select "200"
select select "px"
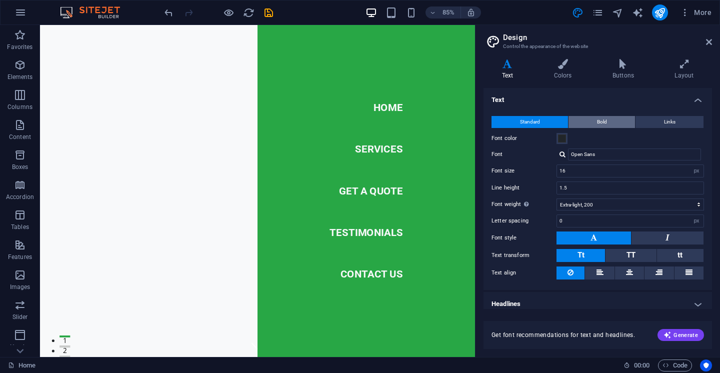
click at [597, 121] on span "Bold" at bounding box center [602, 122] width 10 height 12
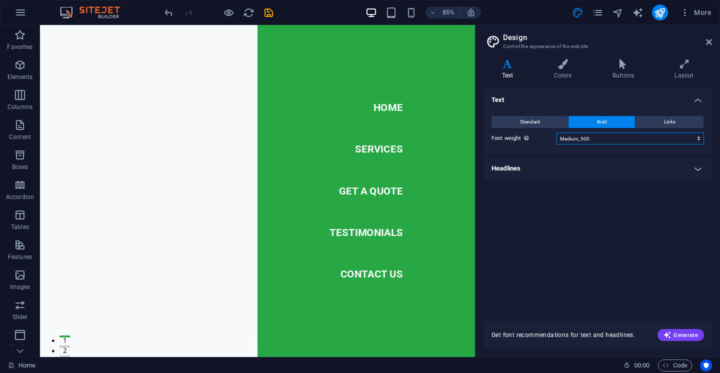
click option "Medium, 500" at bounding box center [0, 0] width 0 height 0
click at [557, 133] on select "Thin, 100 Extra-light, 200 Light, 300 Regular, 400 Medium, 500 Semi-bold, 600 B…" at bounding box center [631, 139] width 148 height 12
select select "200"
click option "Extra-light, 200" at bounding box center [0, 0] width 0 height 0
click at [687, 74] on h4 "Layout" at bounding box center [685, 69] width 56 height 21
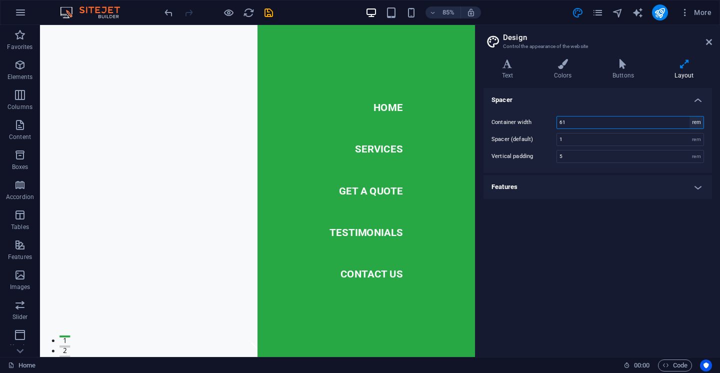
click at [690, 117] on select "rem px" at bounding box center [697, 123] width 14 height 12
select select "px"
click option "px" at bounding box center [0, 0] width 0 height 0
type input "976"
click at [697, 139] on div "rem" at bounding box center [697, 140] width 14 height 12
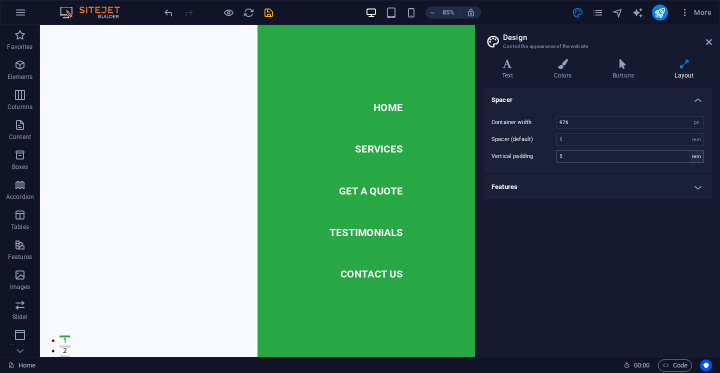
click at [698, 159] on div "rem" at bounding box center [697, 157] width 14 height 12
click at [700, 188] on h4 "Features" at bounding box center [598, 187] width 229 height 24
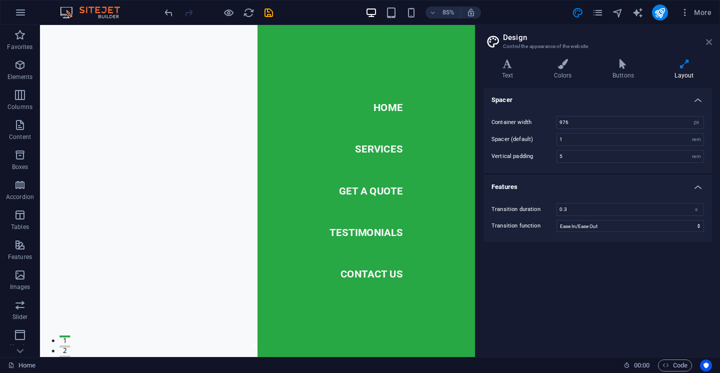
click at [708, 40] on icon at bounding box center [709, 42] width 6 height 8
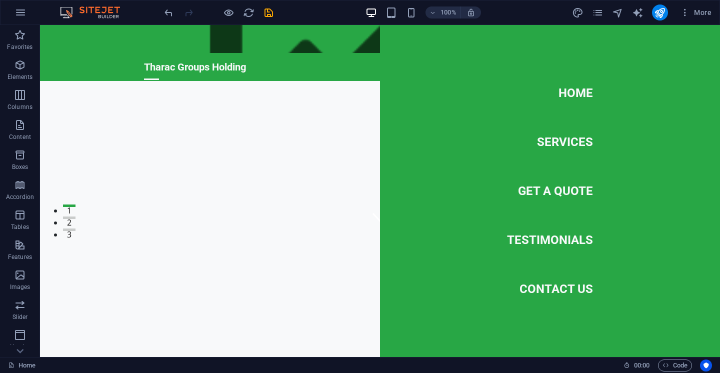
scroll to position [151, 0]
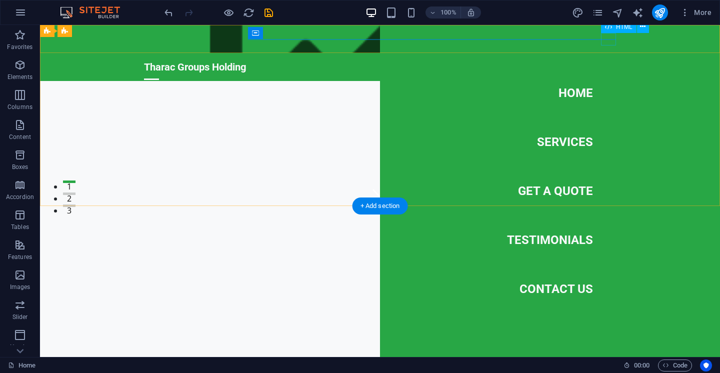
click at [159, 73] on div at bounding box center [151, 79] width 15 height 13
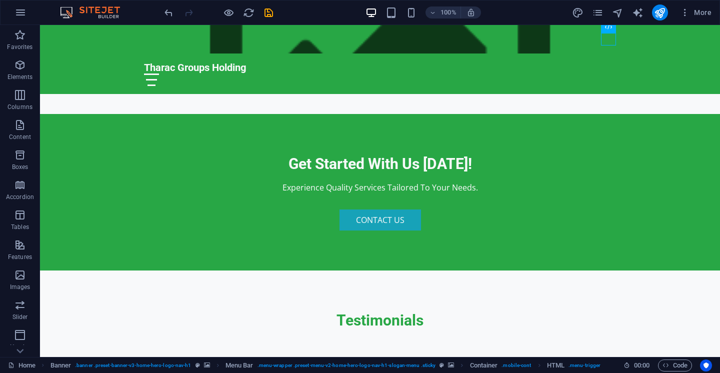
scroll to position [1295, 0]
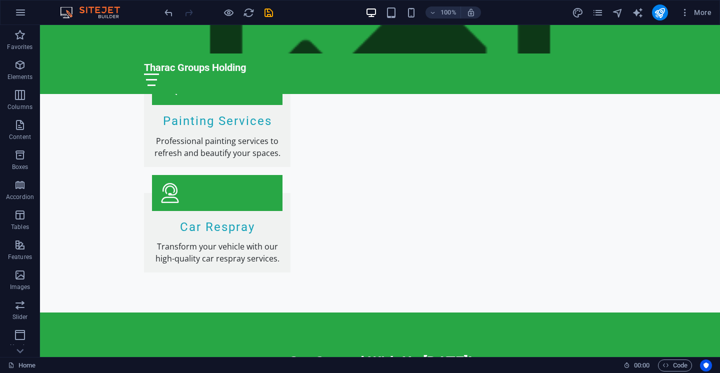
scroll to position [1065, 0]
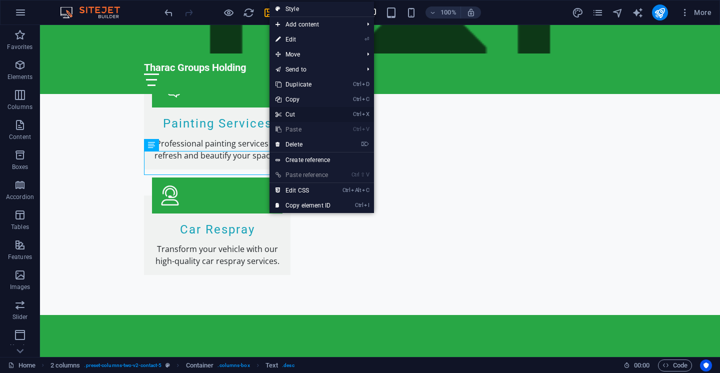
click at [327, 115] on link "Ctrl X Cut" at bounding box center [303, 114] width 67 height 15
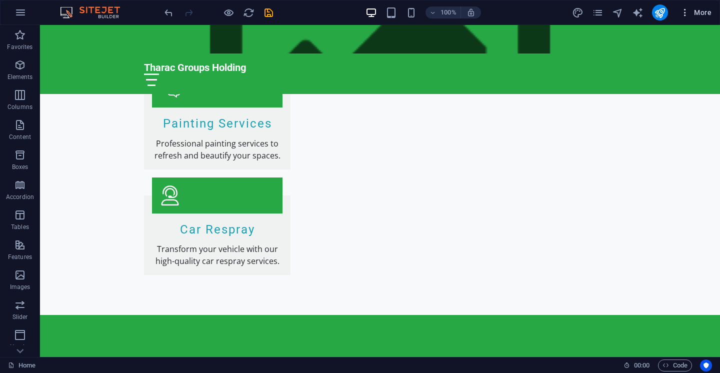
click at [683, 12] on icon "button" at bounding box center [685, 13] width 10 height 10
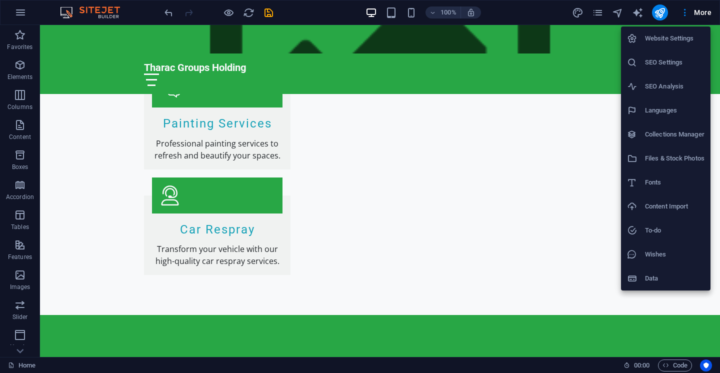
click at [648, 116] on h6 "Languages" at bounding box center [675, 111] width 60 height 12
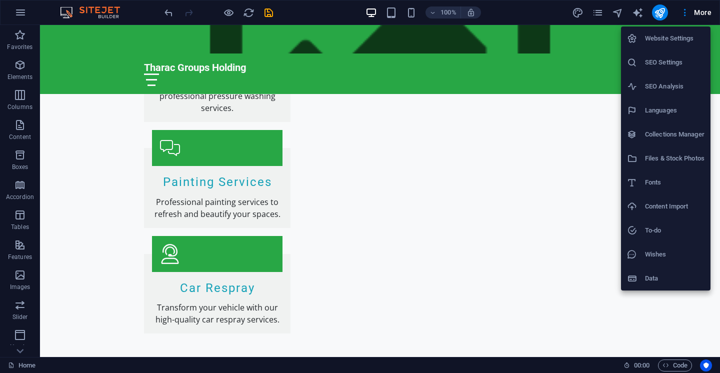
select select "41"
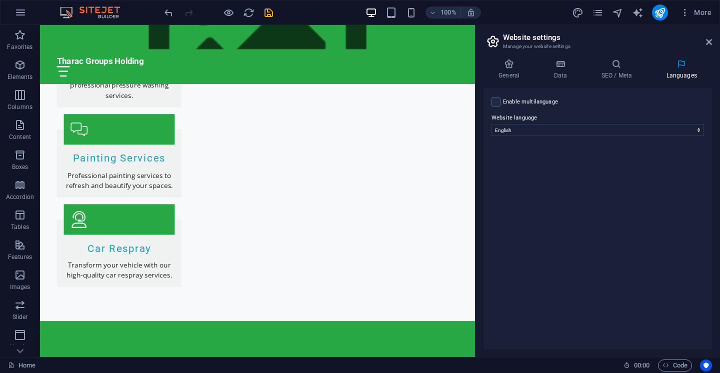
scroll to position [1123, 0]
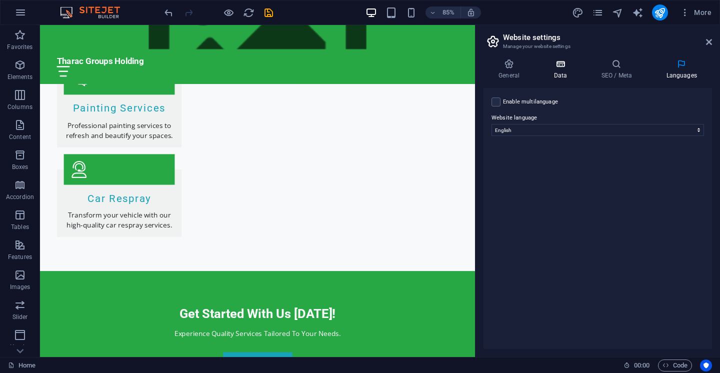
click at [560, 75] on h4 "Data" at bounding box center [563, 69] width 48 height 21
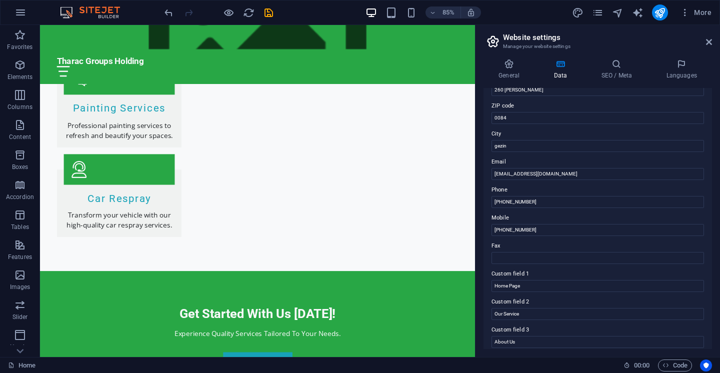
scroll to position [126, 0]
click at [523, 148] on input "gezin" at bounding box center [598, 149] width 213 height 12
type input "gezina"
click at [512, 59] on icon at bounding box center [509, 64] width 51 height 10
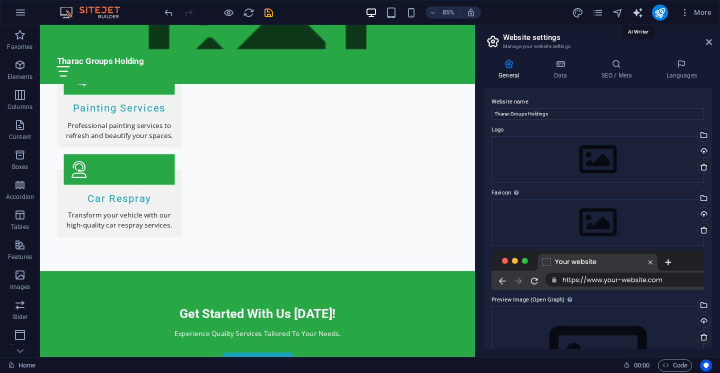
click at [641, 12] on icon "text_generator" at bounding box center [638, 13] width 12 height 12
select select "English"
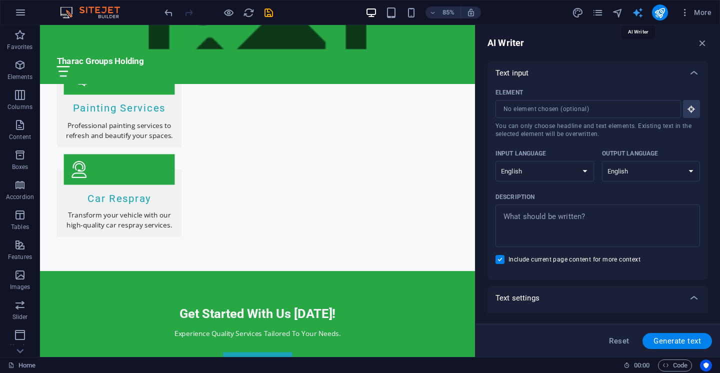
scroll to position [0, 0]
click at [690, 111] on icon "button" at bounding box center [691, 109] width 9 height 9
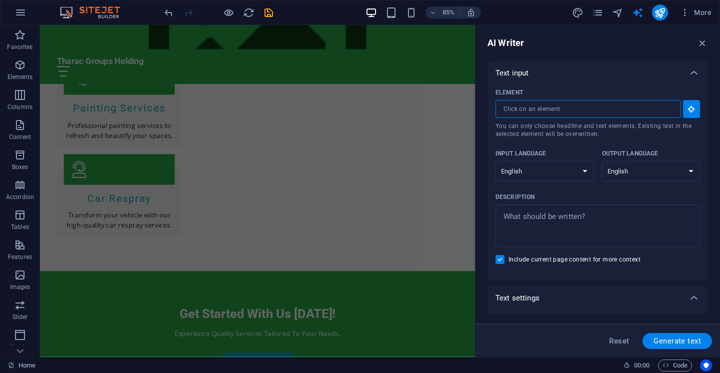
click at [650, 116] on input "Element ​ You can only choose headline and text elements. Existing text in the …" at bounding box center [585, 109] width 179 height 18
click at [684, 17] on icon "button" at bounding box center [685, 13] width 10 height 10
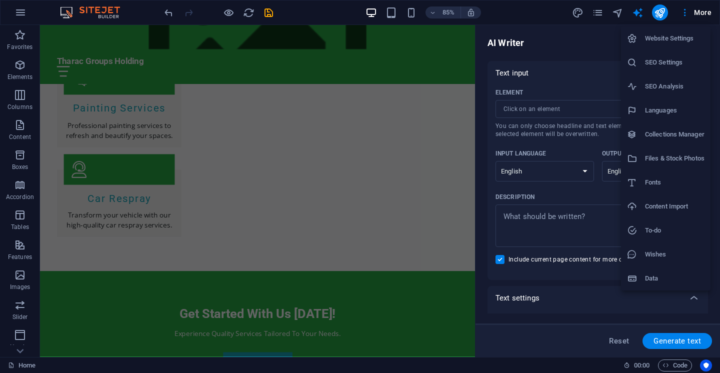
click at [660, 275] on h6 "Data" at bounding box center [675, 279] width 60 height 12
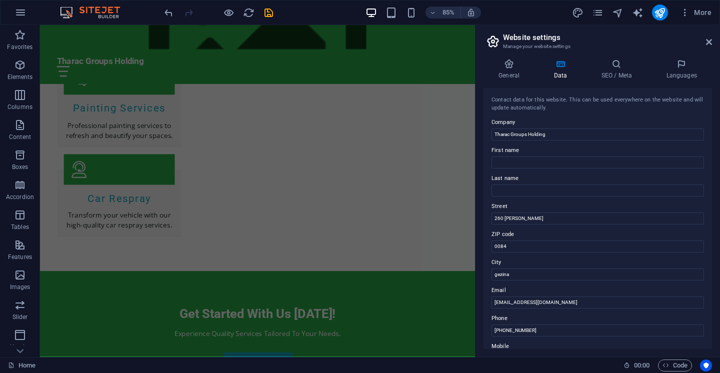
scroll to position [126, 0]
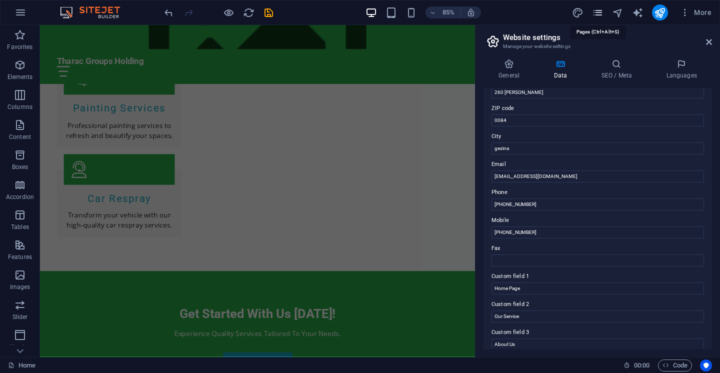
click at [597, 12] on icon "pages" at bounding box center [598, 13] width 12 height 12
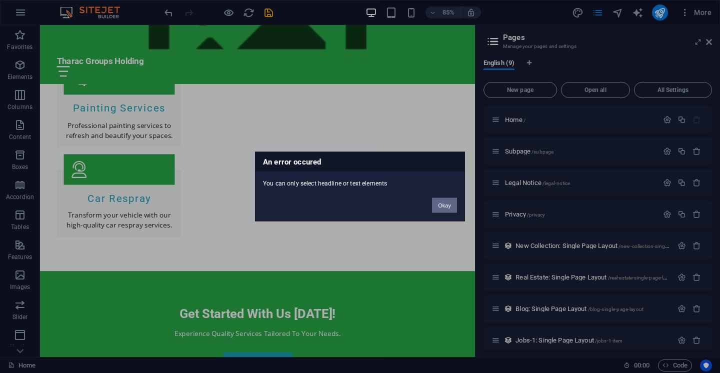
click at [456, 205] on button "Okay" at bounding box center [444, 205] width 25 height 15
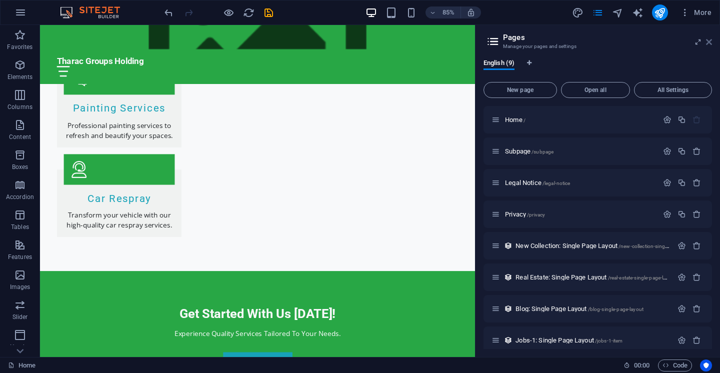
click at [710, 43] on icon at bounding box center [709, 42] width 6 height 8
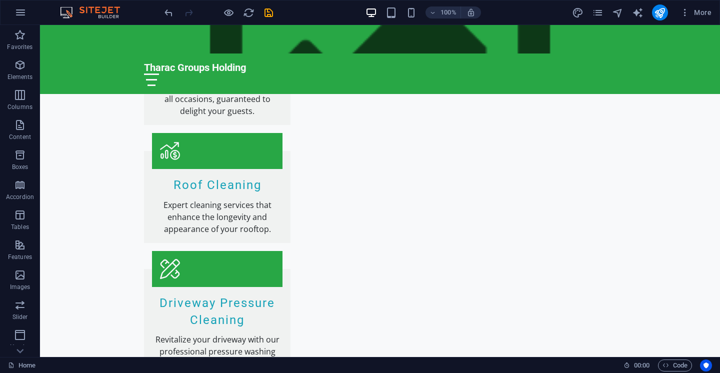
scroll to position [748, 0]
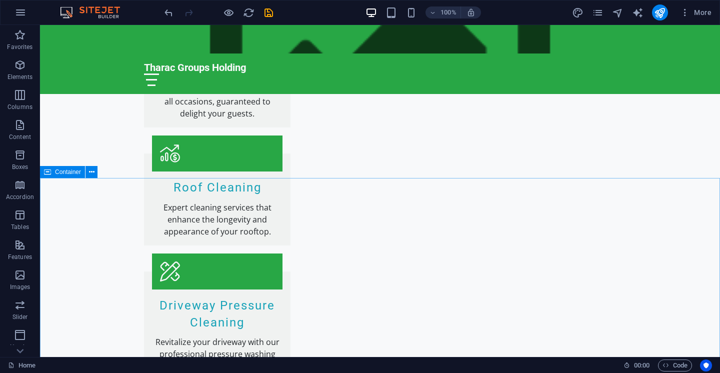
click at [70, 174] on span "Container" at bounding box center [68, 172] width 26 height 6
click at [89, 173] on button at bounding box center [92, 172] width 12 height 12
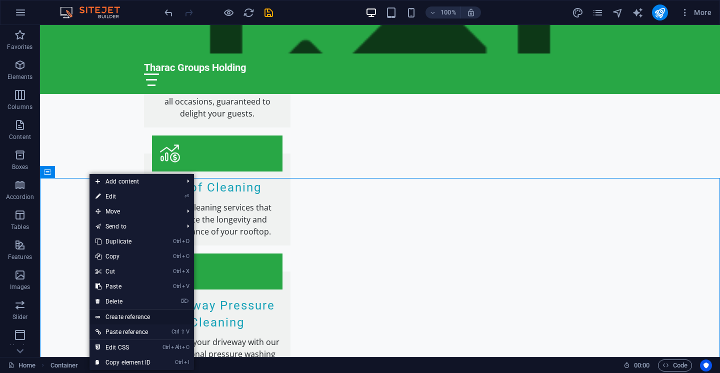
click at [175, 318] on link "Create reference" at bounding box center [142, 317] width 105 height 15
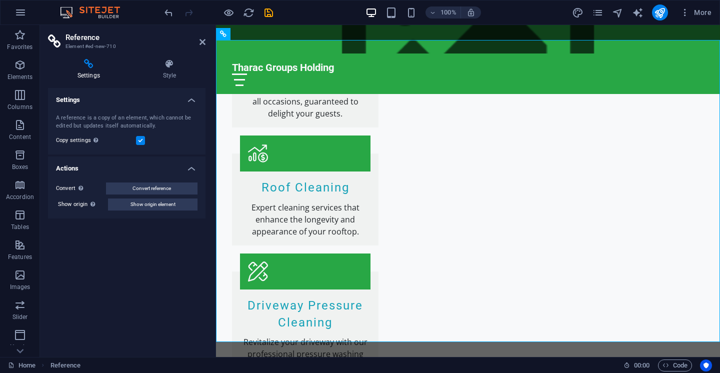
scroll to position [1108, 0]
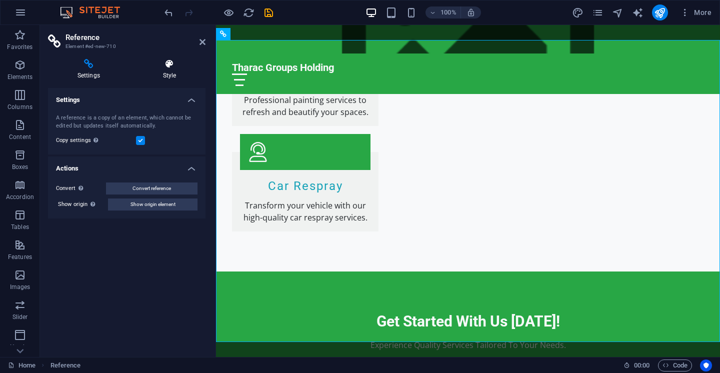
click at [174, 72] on h4 "Style" at bounding box center [170, 69] width 72 height 21
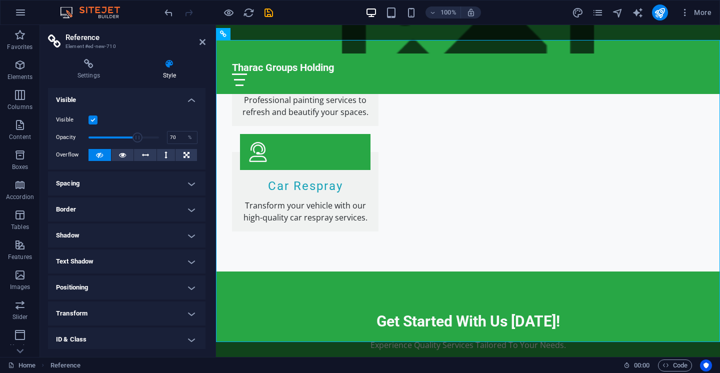
click at [138, 137] on span at bounding box center [124, 137] width 71 height 15
click at [124, 140] on span at bounding box center [124, 137] width 71 height 15
click at [152, 138] on span at bounding box center [124, 137] width 71 height 15
type input "99"
click at [158, 137] on span at bounding box center [124, 137] width 71 height 15
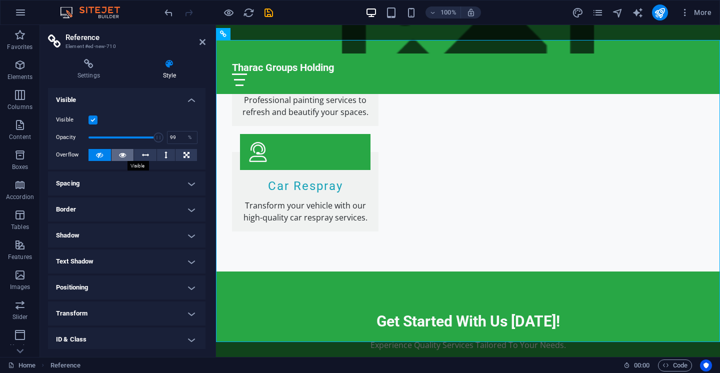
click at [119, 154] on icon at bounding box center [122, 155] width 7 height 12
click at [106, 157] on button at bounding box center [100, 155] width 23 height 12
click at [124, 154] on icon at bounding box center [122, 155] width 7 height 12
click at [143, 154] on icon at bounding box center [145, 155] width 7 height 12
click at [194, 182] on h4 "Spacing" at bounding box center [127, 184] width 158 height 24
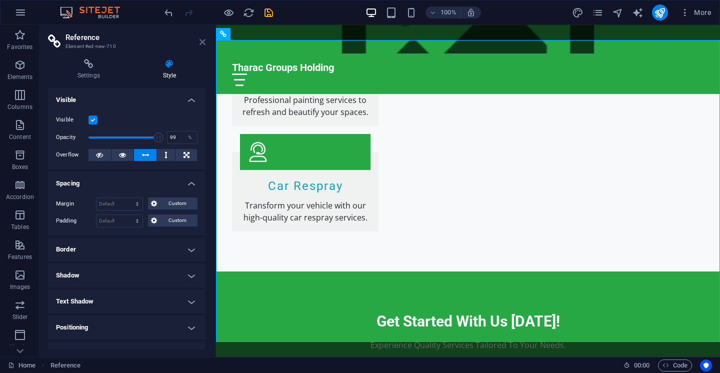
click at [202, 42] on icon at bounding box center [203, 42] width 6 height 8
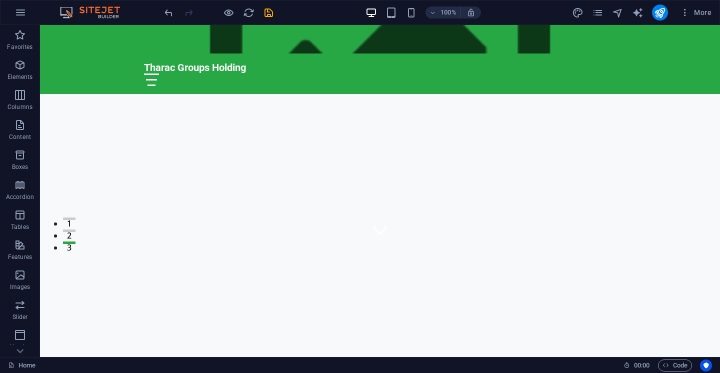
scroll to position [0, 0]
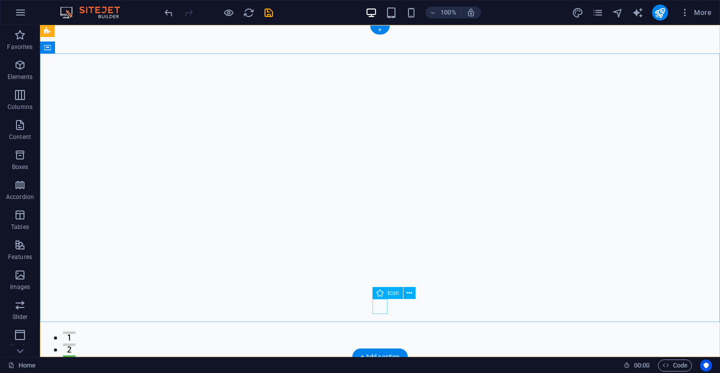
click at [383, 334] on figure at bounding box center [380, 341] width 15 height 15
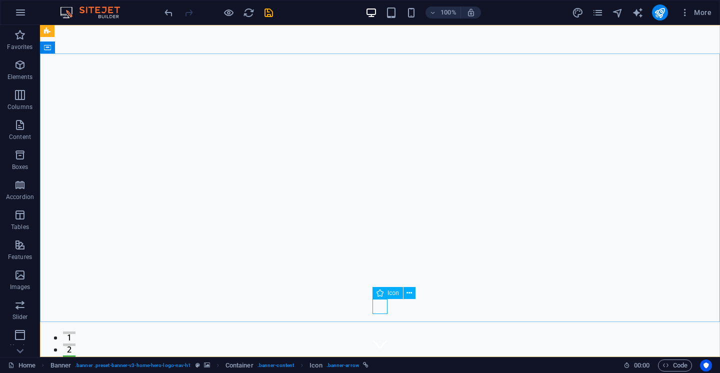
click at [389, 293] on span "Icon" at bounding box center [394, 293] width 12 height 6
click at [380, 299] on icon at bounding box center [380, 296] width 7 height 12
click at [90, 50] on icon at bounding box center [92, 48] width 6 height 11
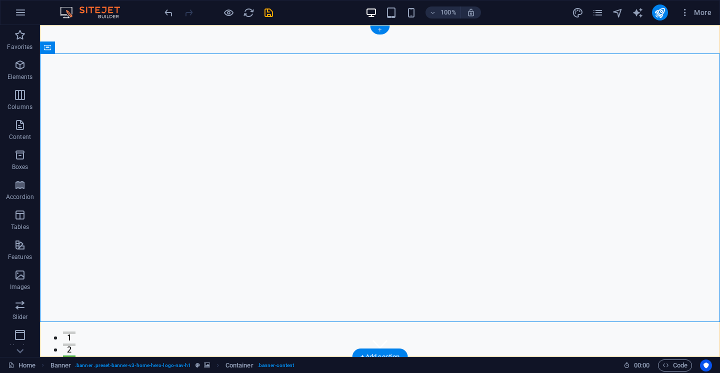
click at [382, 32] on div "+" at bounding box center [380, 30] width 20 height 9
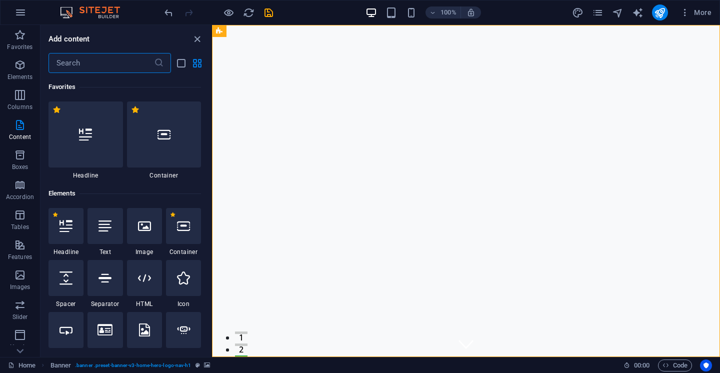
click at [0, 103] on div "Favorites Elements Columns Content Boxes Accordion Tables Features Images Slide…" at bounding box center [106, 191] width 212 height 332
click at [0, 108] on span "Columns" at bounding box center [20, 101] width 40 height 24
click at [211, 349] on div "Add content ​ Favorites 1 Star Headline 1 Star Container Elements 1 Star Headli…" at bounding box center [126, 191] width 171 height 332
click at [197, 42] on icon "close panel" at bounding box center [198, 40] width 12 height 12
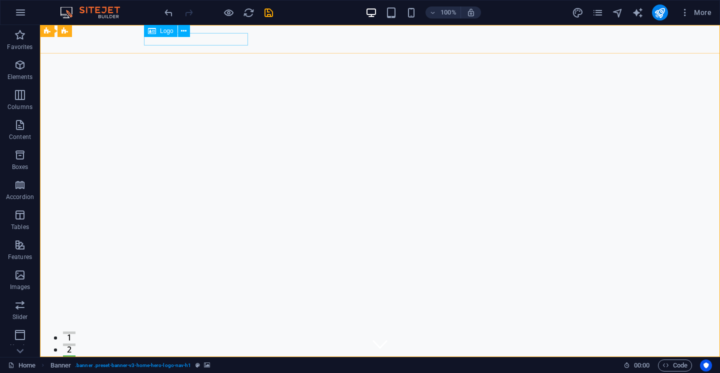
click at [161, 33] on span "Logo" at bounding box center [167, 31] width 14 height 6
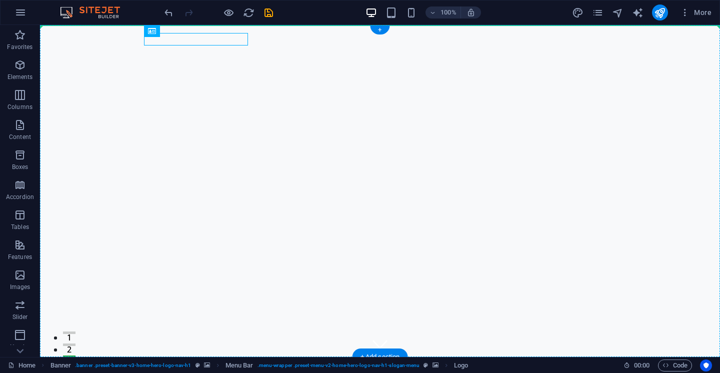
drag, startPoint x: 198, startPoint y: 39, endPoint x: 57, endPoint y: 40, distance: 141.6
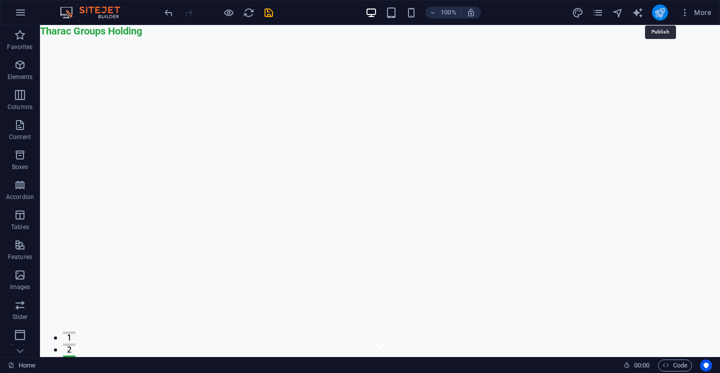
click at [664, 14] on icon "publish" at bounding box center [660, 13] width 12 height 12
checkbox input "false"
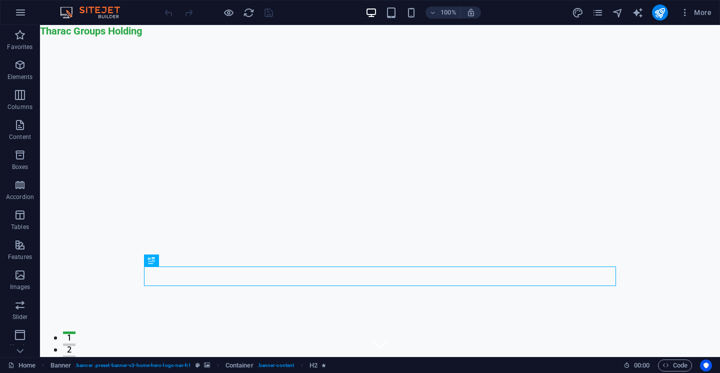
click at [70, 12] on img at bounding box center [95, 13] width 75 height 12
click at [102, 7] on img at bounding box center [95, 13] width 75 height 12
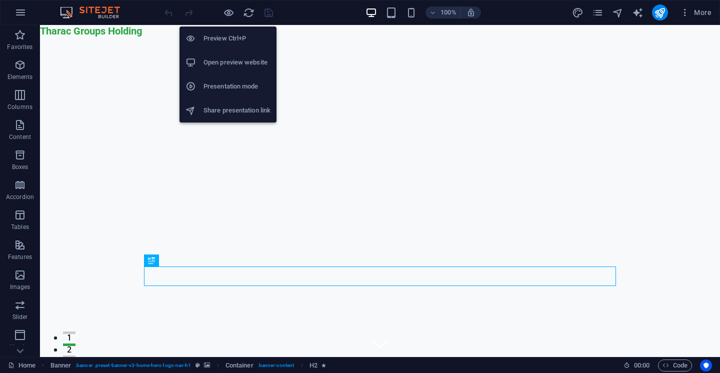
click at [227, 64] on h6 "Open preview website" at bounding box center [237, 63] width 67 height 12
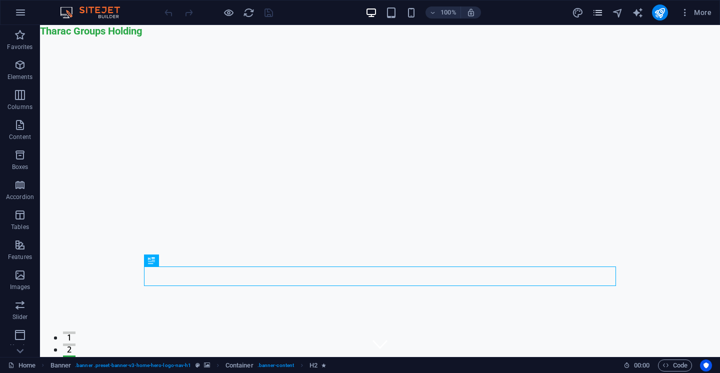
click at [599, 13] on icon "pages" at bounding box center [598, 13] width 12 height 12
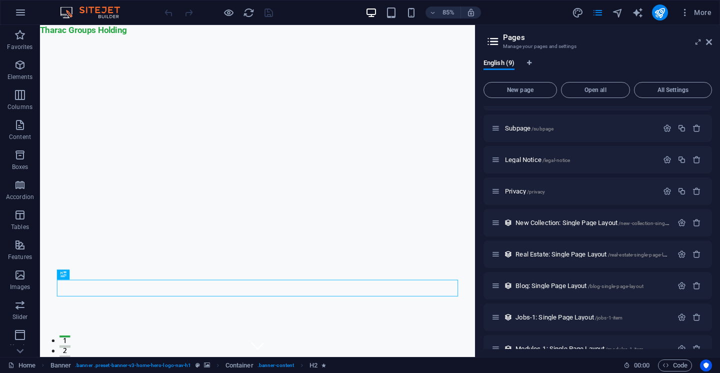
scroll to position [41, 0]
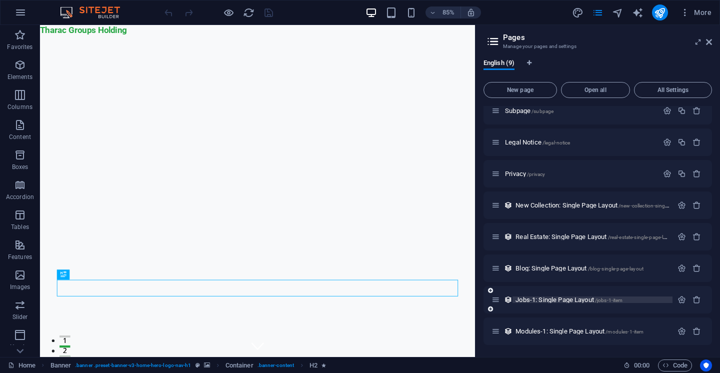
click at [627, 297] on p "Jobs-1: Single Page Layout /jobs-1-item" at bounding box center [593, 300] width 154 height 7
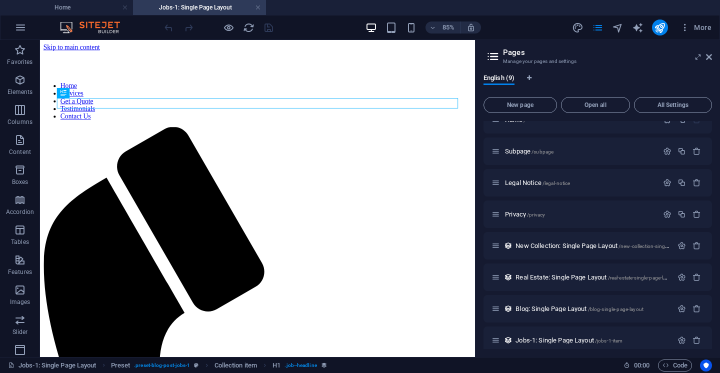
scroll to position [0, 0]
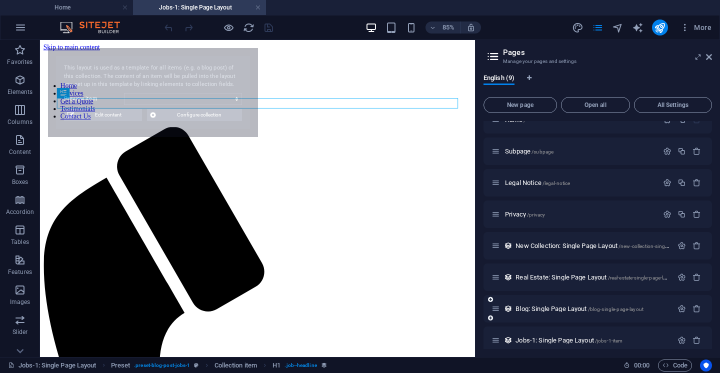
select select "68dca767250622724a05f64f"
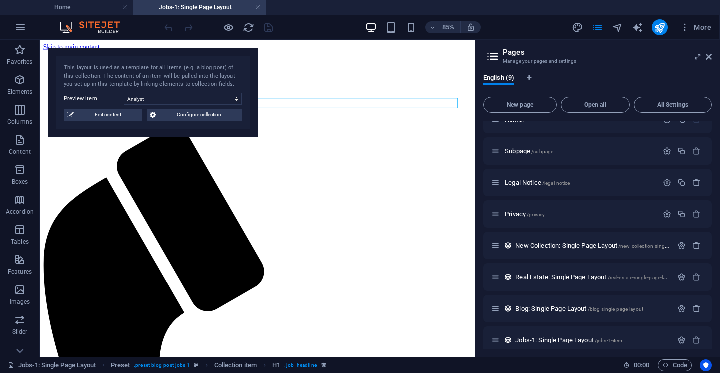
click at [174, 105] on div "This layout is used as a template for all items (e.g. a blog post) of this coll…" at bounding box center [153, 92] width 210 height 89
click at [115, 118] on span "Edit content" at bounding box center [108, 115] width 62 height 12
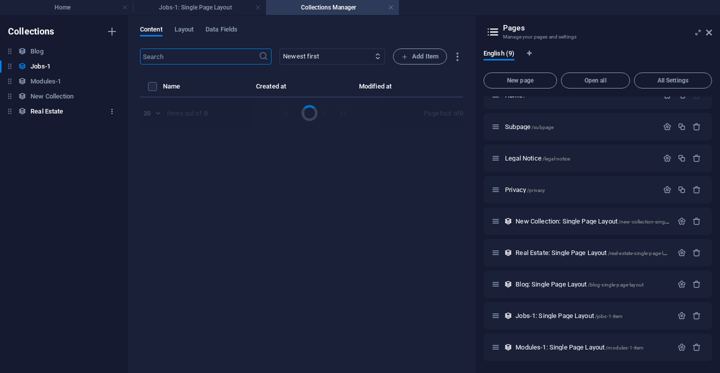
select select "Sales"
select select "Part time"
select select "Published"
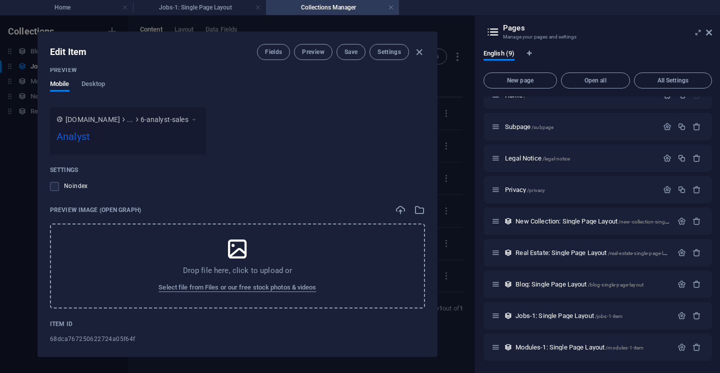
scroll to position [894, 0]
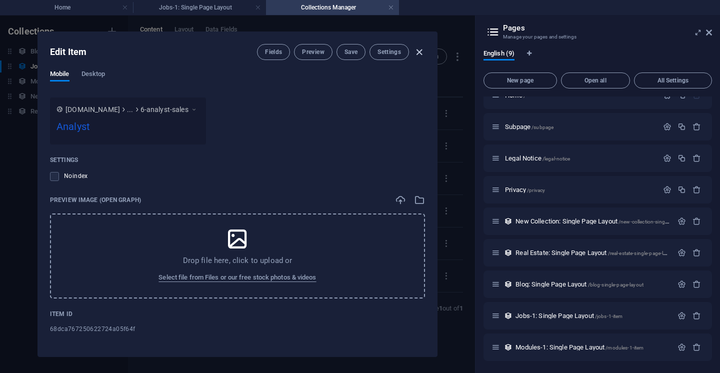
click at [419, 49] on icon "button" at bounding box center [420, 53] width 12 height 12
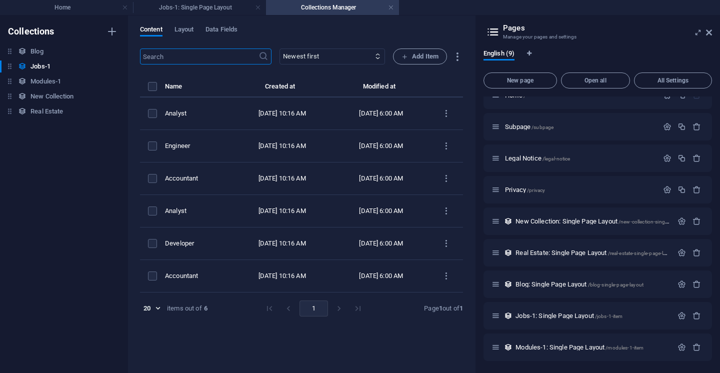
scroll to position [0, 0]
click at [392, 7] on link at bounding box center [391, 8] width 6 height 10
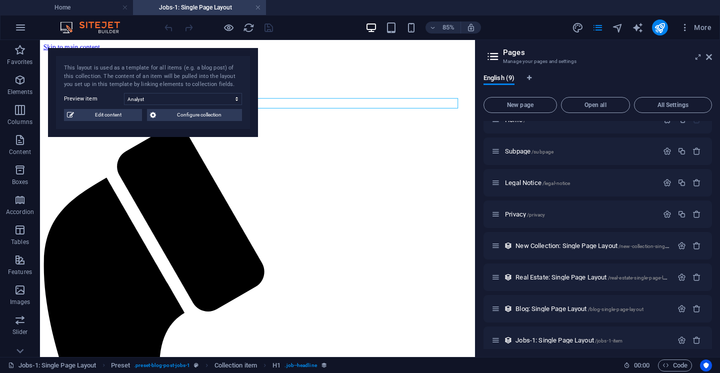
click at [255, 7] on h4 "Jobs-1: Single Page Layout" at bounding box center [199, 7] width 133 height 11
click at [620, 248] on span "New Collection: Single Page Layout /new-collection-single-page-layout" at bounding box center [606, 246] width 181 height 8
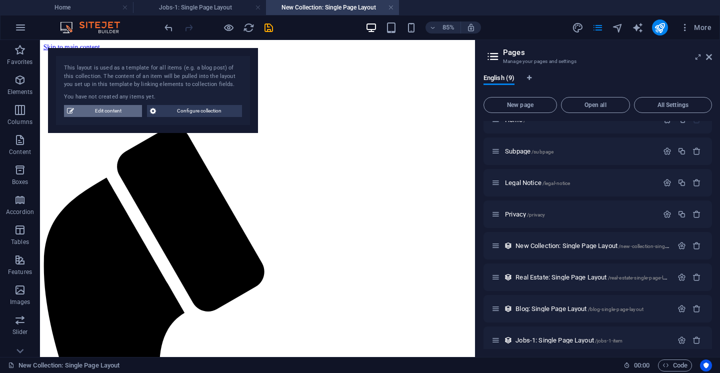
click at [81, 109] on span "Edit content" at bounding box center [108, 111] width 62 height 12
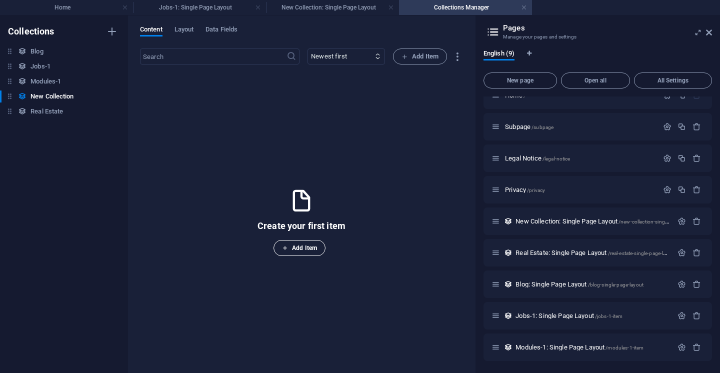
click at [290, 248] on span "Add Item" at bounding box center [299, 248] width 35 height 12
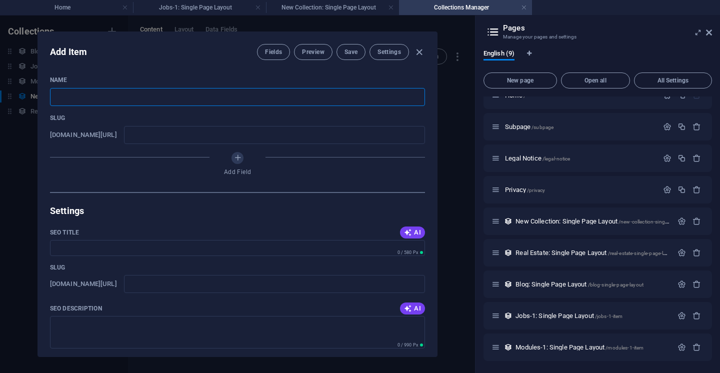
click at [134, 96] on input "text" at bounding box center [237, 97] width 375 height 18
type input "h"
type input "hu"
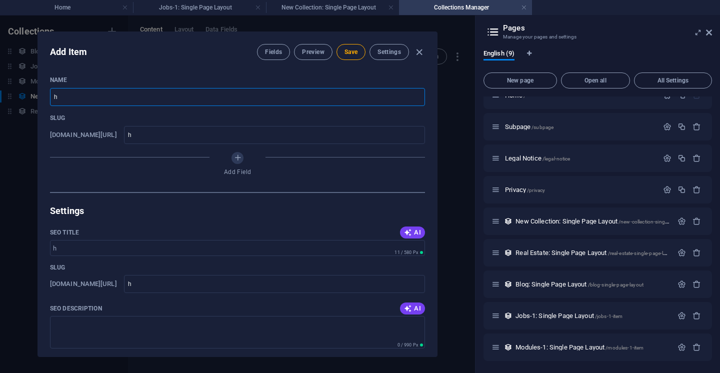
type input "hu"
type input "hum"
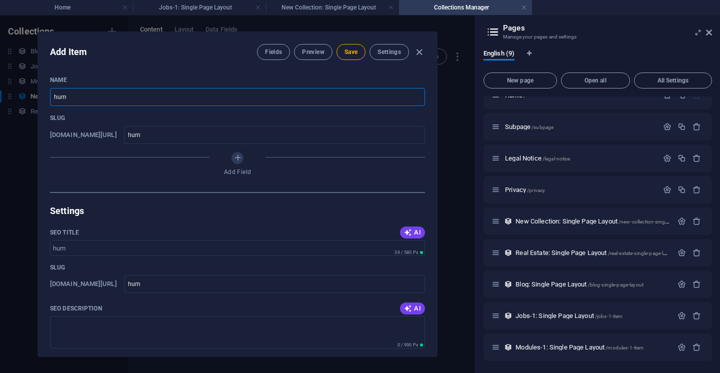
type input "huma"
type input "human"
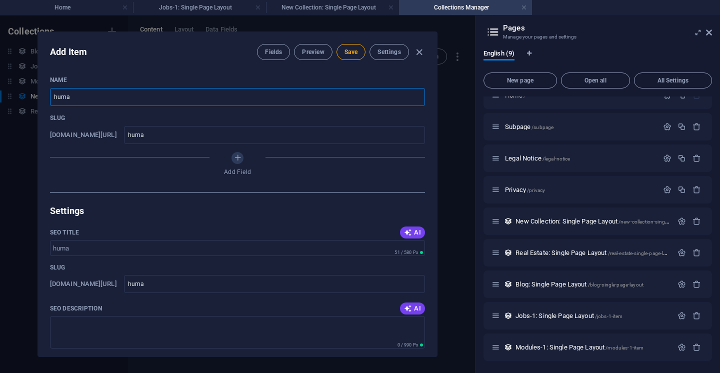
type input "human"
type input "human t"
type input "human-t"
type input "human to"
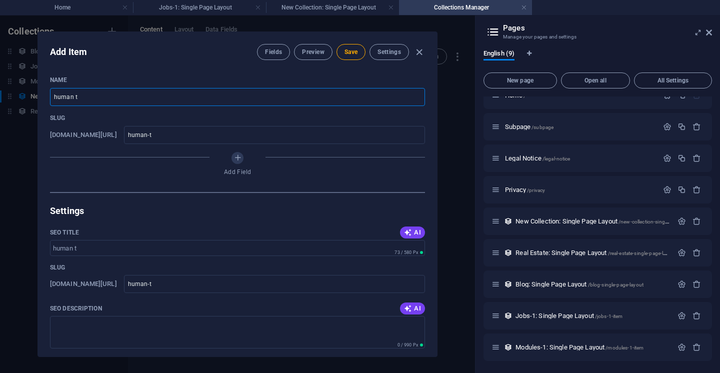
type input "human-to"
type input "human tou"
type input "human-tou"
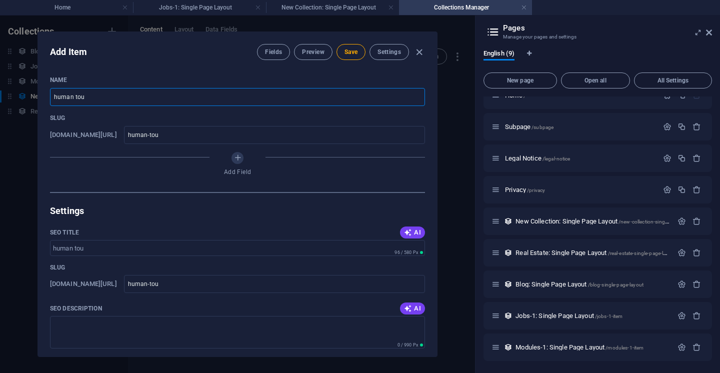
type input "human touc"
type input "human-touc"
type input "human touch"
type input "human-touch"
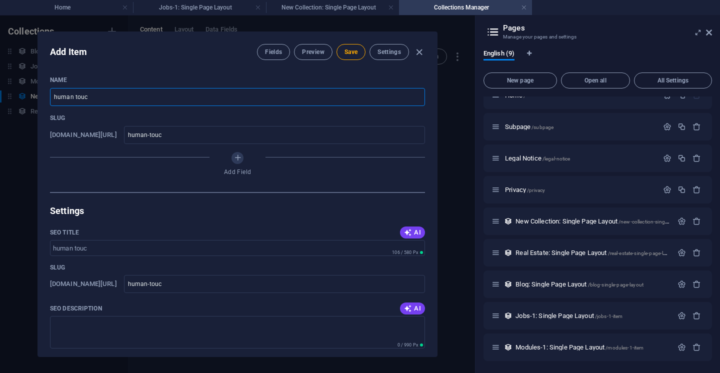
type input "human-touch"
type input "human touch"
click at [417, 229] on span "AI" at bounding box center [412, 233] width 17 height 8
type input "Discover the Human Touch"
click at [410, 310] on icon "button" at bounding box center [408, 309] width 8 height 8
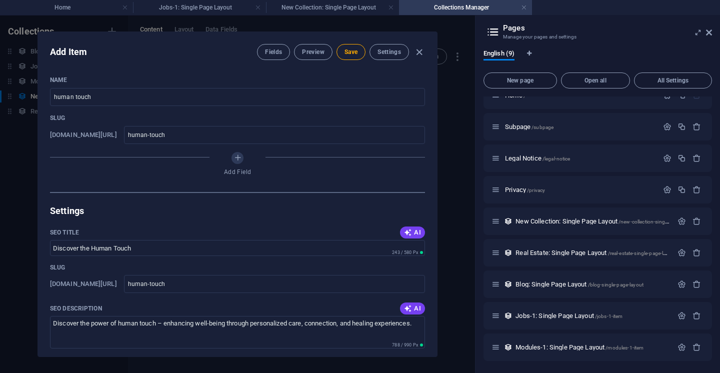
type textarea "Discover the power of human touch – enhancing well-being through personalized c…"
click at [422, 52] on icon "button" at bounding box center [420, 53] width 12 height 12
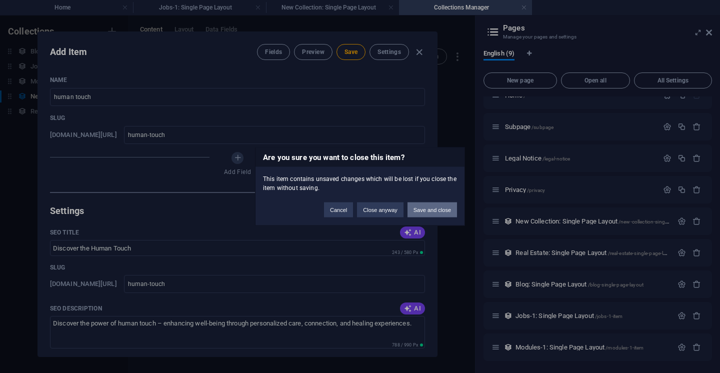
click at [423, 209] on button "Save and close" at bounding box center [433, 210] width 50 height 15
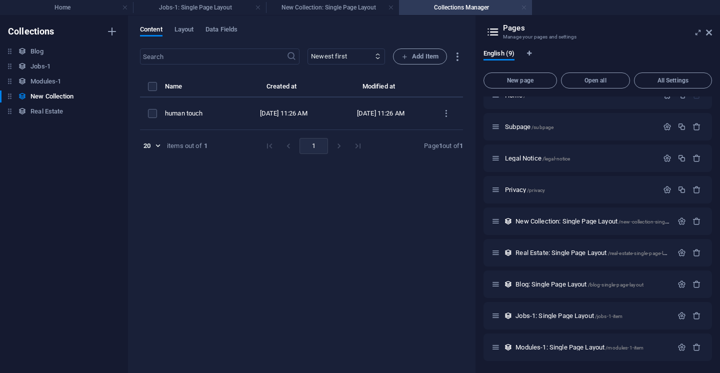
click at [525, 7] on link at bounding box center [524, 8] width 6 height 10
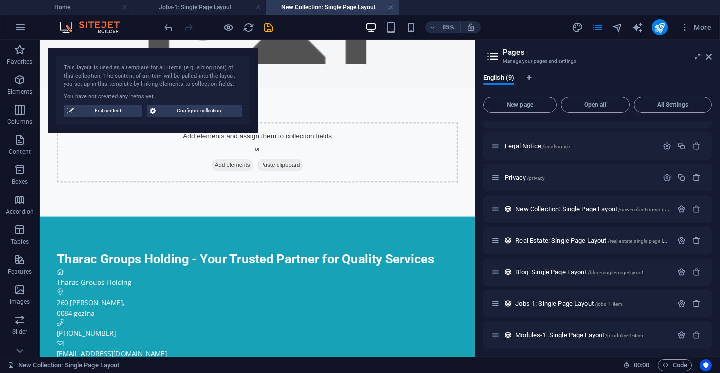
scroll to position [56, 0]
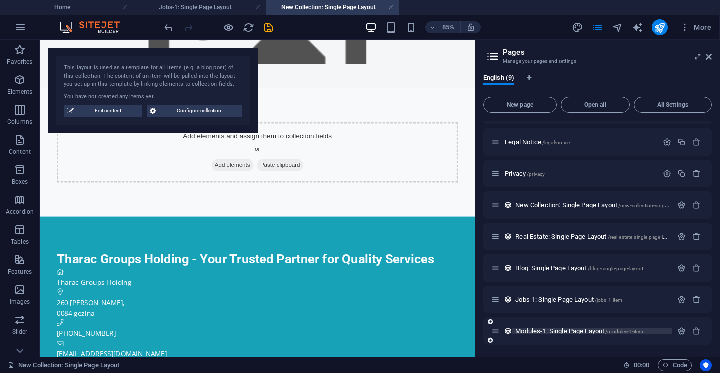
click at [619, 328] on span "Modules-1: Single Page Layout /modules-1-item" at bounding box center [580, 332] width 128 height 8
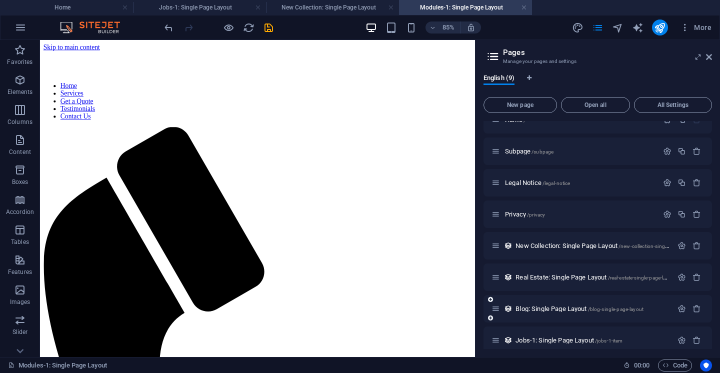
scroll to position [0, 0]
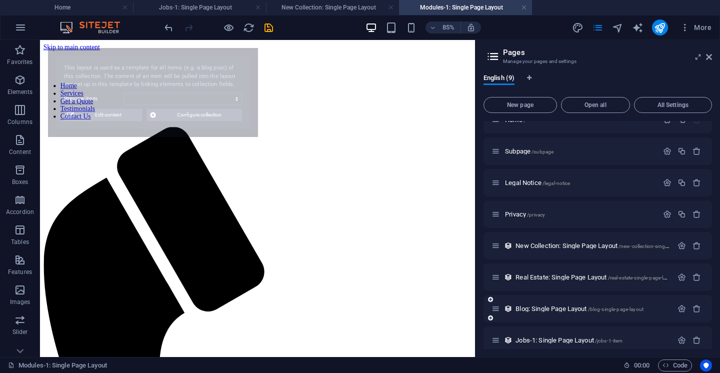
select select "68dca767250622724a05f655"
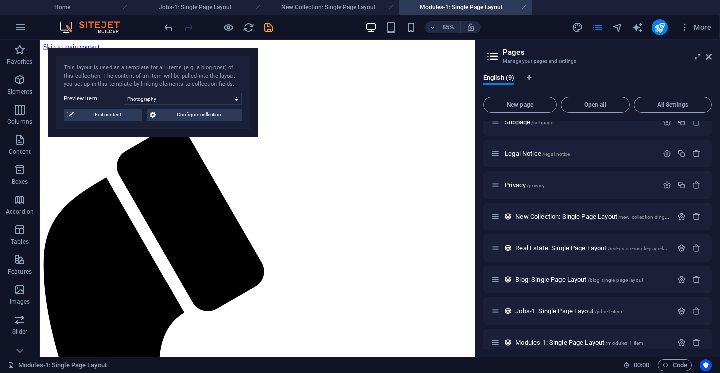
scroll to position [56, 0]
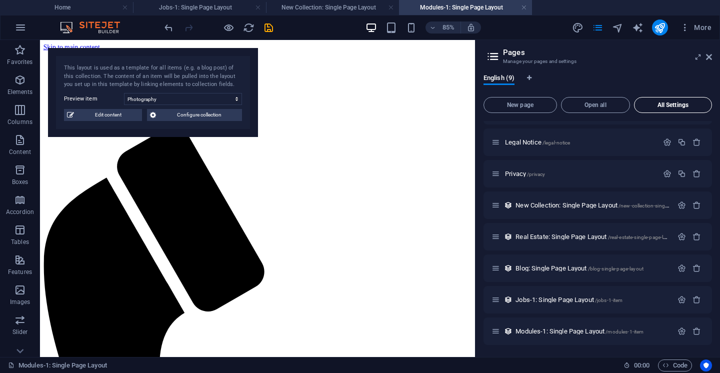
click at [656, 104] on span "All Settings" at bounding box center [673, 105] width 69 height 6
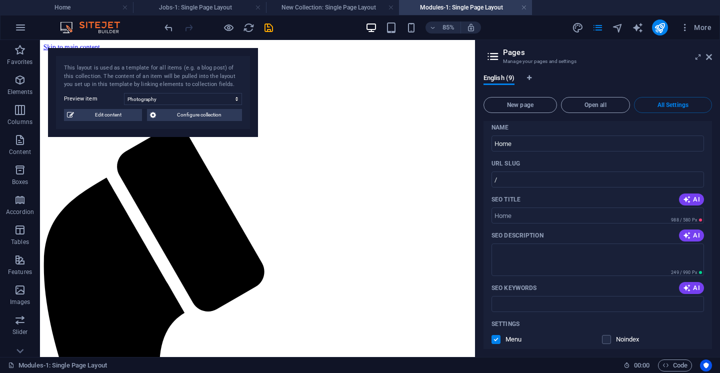
scroll to position [0, 0]
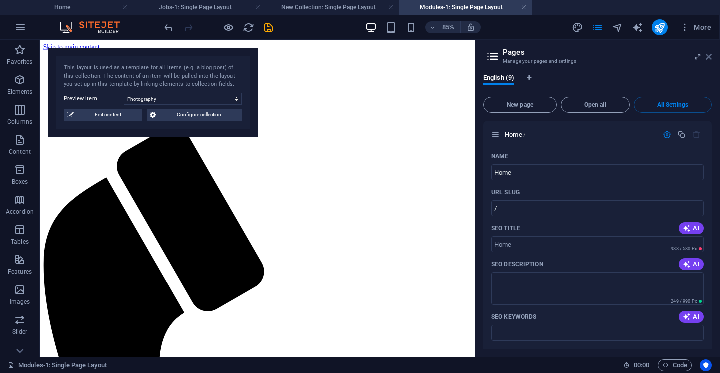
click at [707, 57] on icon at bounding box center [709, 57] width 6 height 8
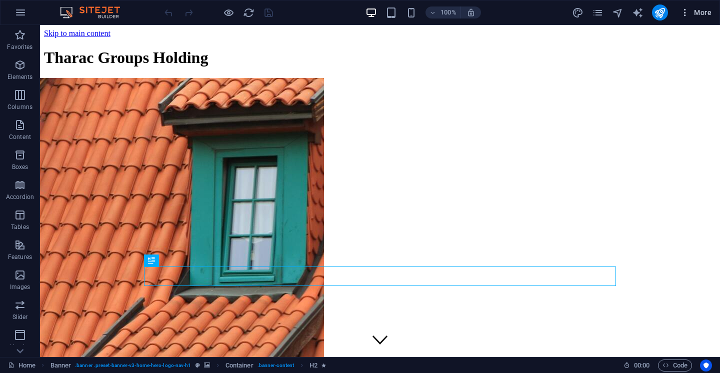
click at [687, 12] on icon "button" at bounding box center [685, 13] width 10 height 10
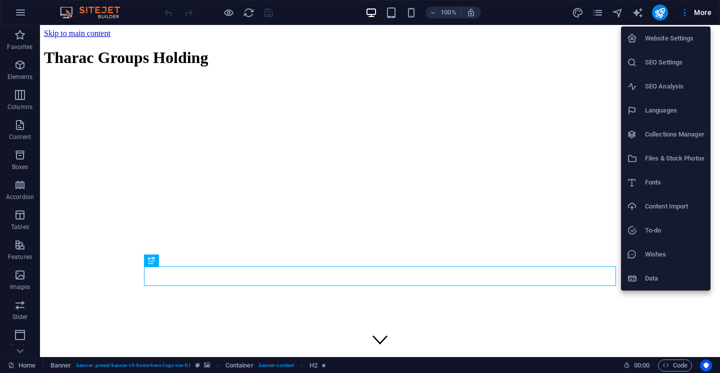
click at [636, 39] on icon at bounding box center [632, 39] width 10 height 10
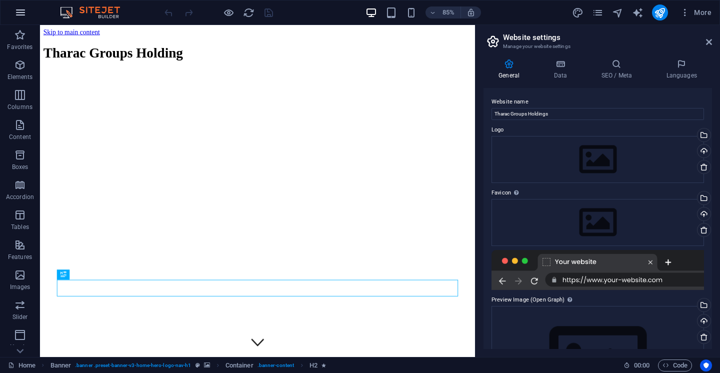
click at [23, 18] on icon "button" at bounding box center [21, 13] width 12 height 12
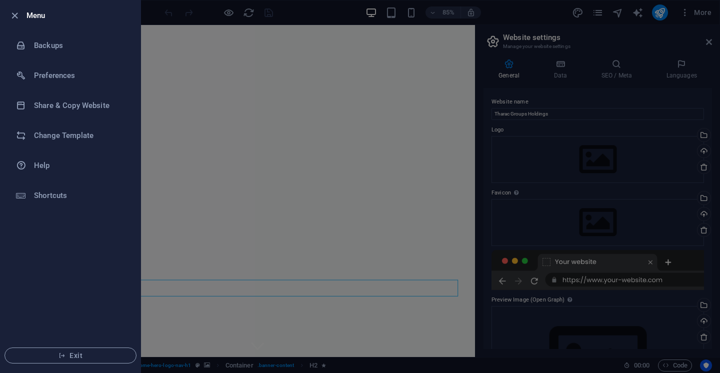
click at [342, 142] on div at bounding box center [360, 186] width 720 height 373
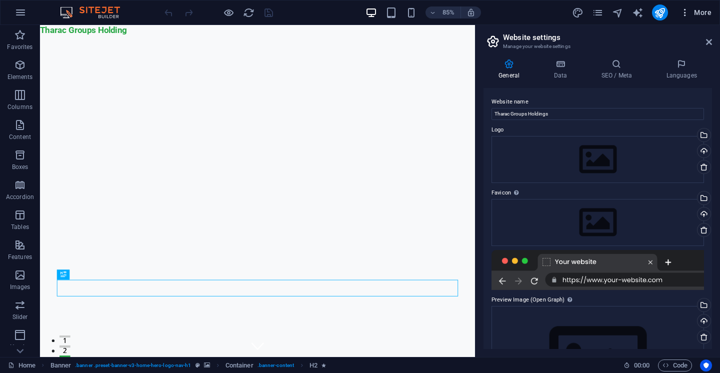
click at [687, 17] on icon "button" at bounding box center [685, 13] width 10 height 10
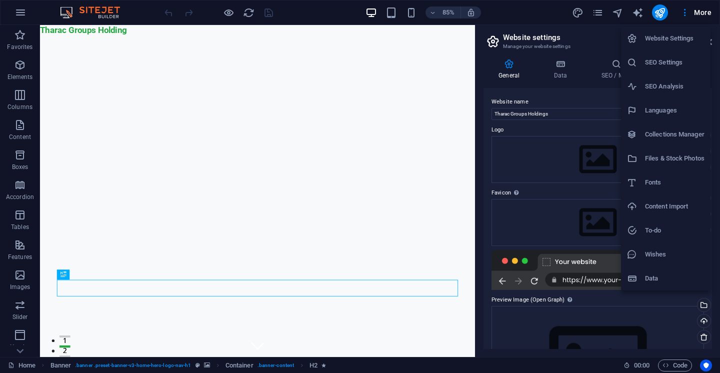
click at [587, 75] on div at bounding box center [360, 186] width 720 height 373
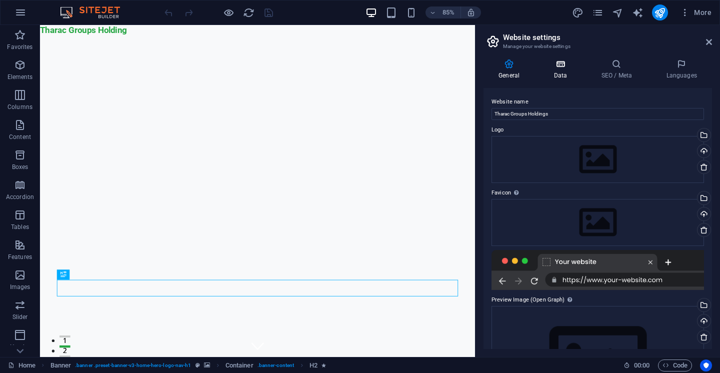
click at [558, 66] on icon at bounding box center [561, 64] width 44 height 10
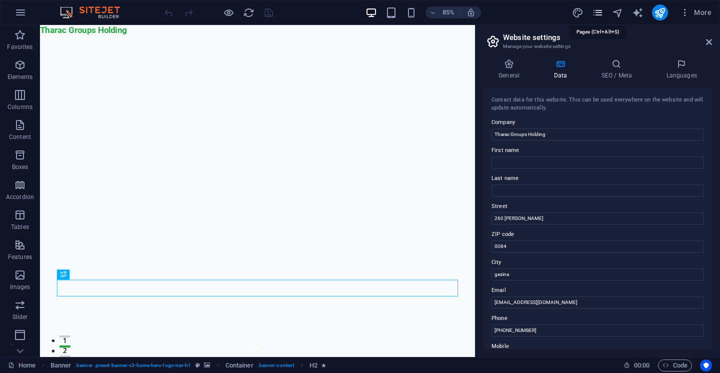
click at [595, 13] on icon "pages" at bounding box center [598, 13] width 12 height 12
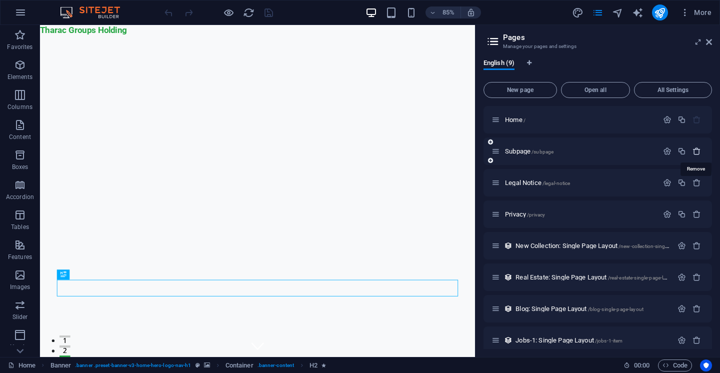
click at [698, 153] on icon "button" at bounding box center [697, 151] width 9 height 9
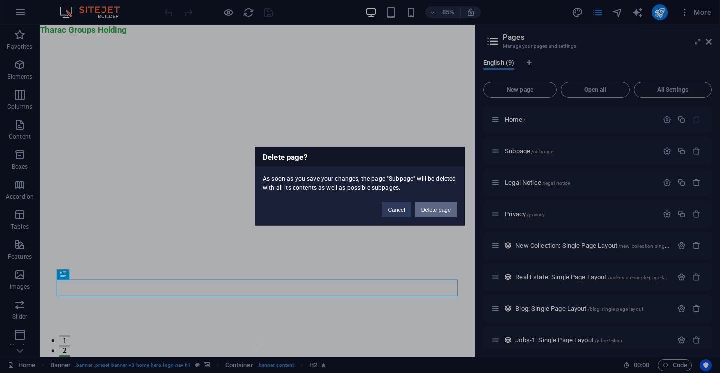
click at [440, 210] on button "Delete page" at bounding box center [437, 210] width 42 height 15
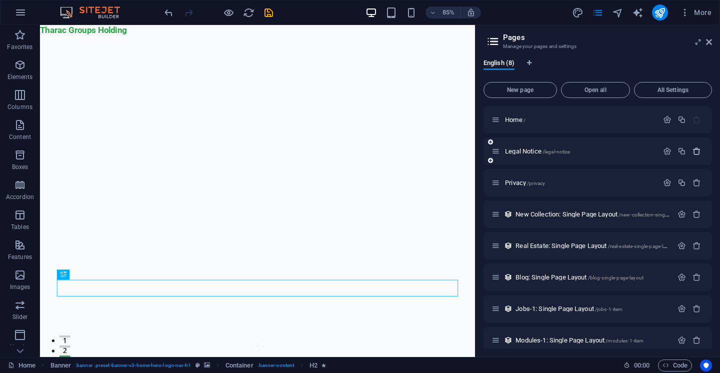
click at [699, 152] on icon "button" at bounding box center [697, 151] width 9 height 9
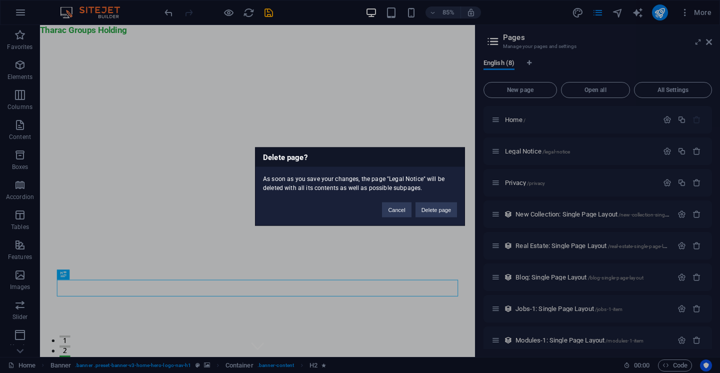
drag, startPoint x: 423, startPoint y: 211, endPoint x: 677, endPoint y: 167, distance: 257.4
click at [424, 211] on button "Delete page" at bounding box center [437, 210] width 42 height 15
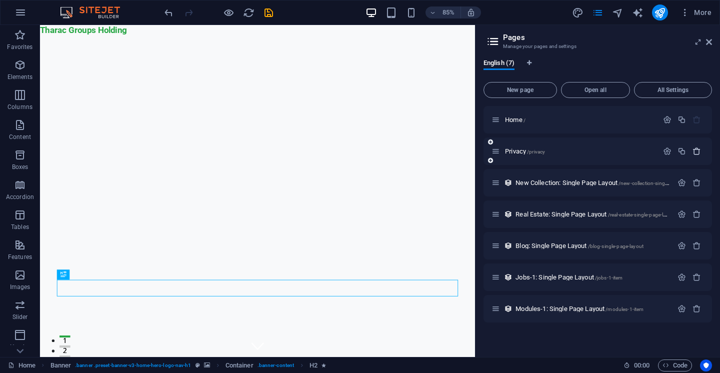
click at [696, 155] on icon "button" at bounding box center [697, 151] width 9 height 9
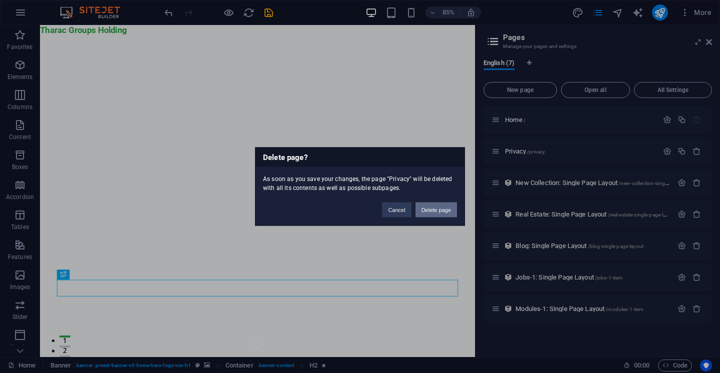
click at [428, 210] on button "Delete page" at bounding box center [437, 210] width 42 height 15
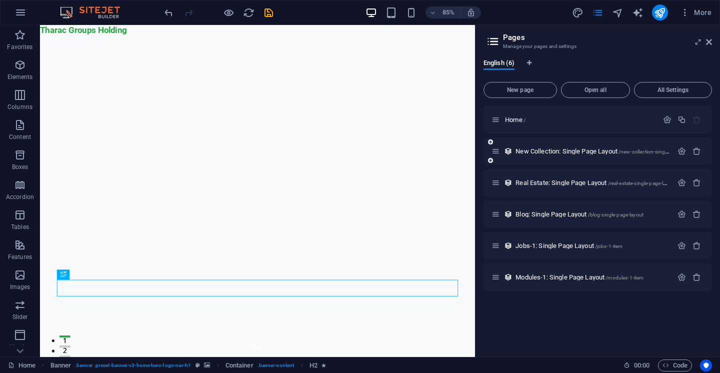
click at [705, 152] on div "New Collection: Single Page Layout /new-collection-single-page-layout" at bounding box center [598, 152] width 229 height 28
click at [695, 153] on icon "button" at bounding box center [697, 151] width 9 height 9
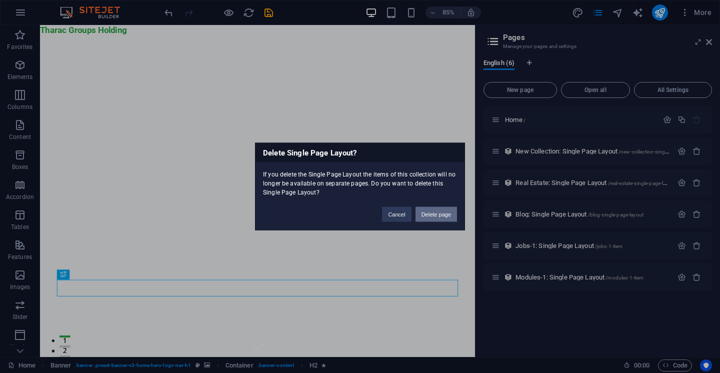
click at [446, 212] on button "Delete page" at bounding box center [437, 214] width 42 height 15
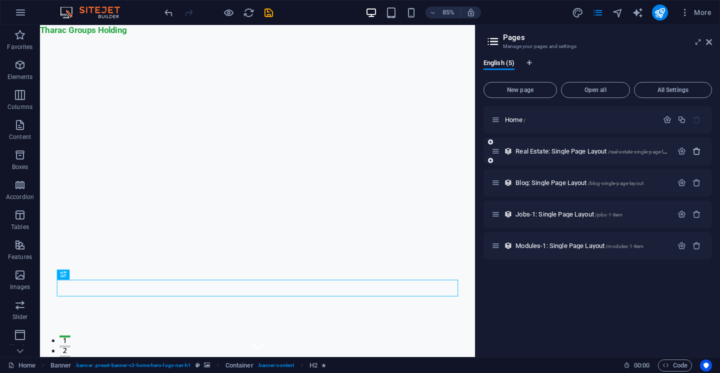
click at [700, 153] on icon "button" at bounding box center [697, 151] width 9 height 9
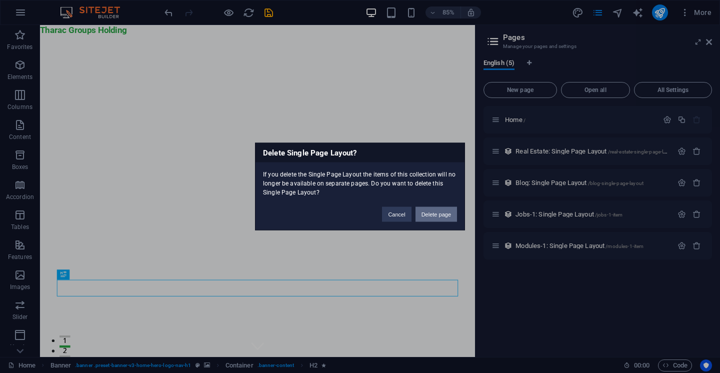
click at [441, 213] on button "Delete page" at bounding box center [437, 214] width 42 height 15
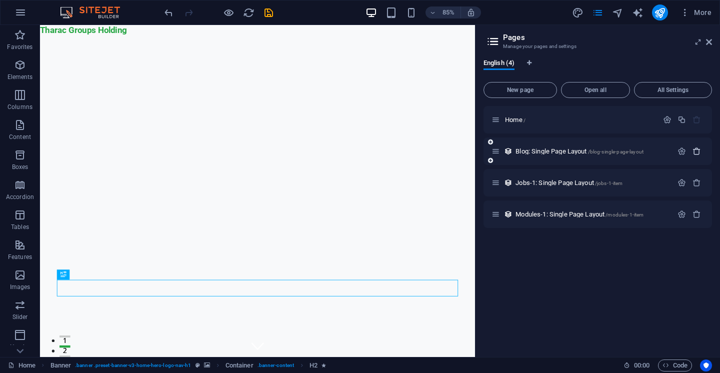
click at [698, 153] on icon "button" at bounding box center [697, 151] width 9 height 9
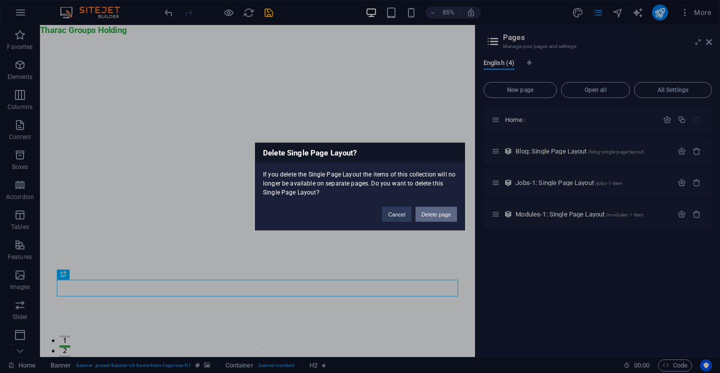
click at [436, 217] on button "Delete page" at bounding box center [437, 214] width 42 height 15
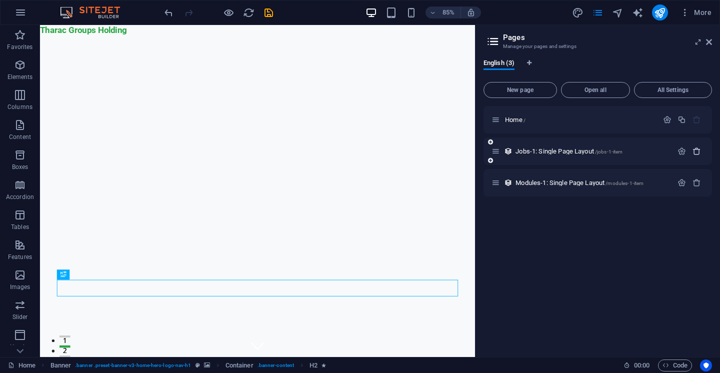
click at [695, 152] on icon "button" at bounding box center [697, 151] width 9 height 9
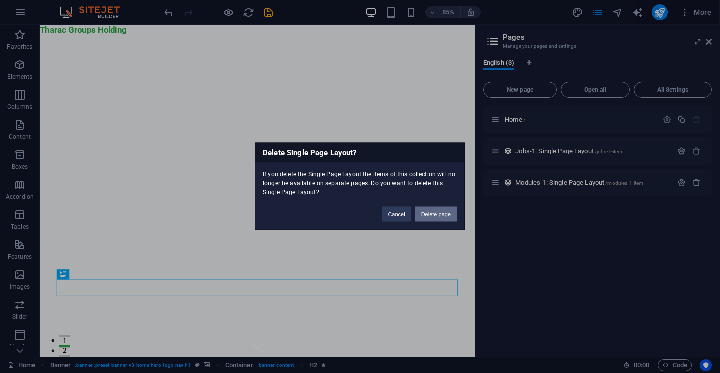
click at [437, 218] on button "Delete page" at bounding box center [437, 214] width 42 height 15
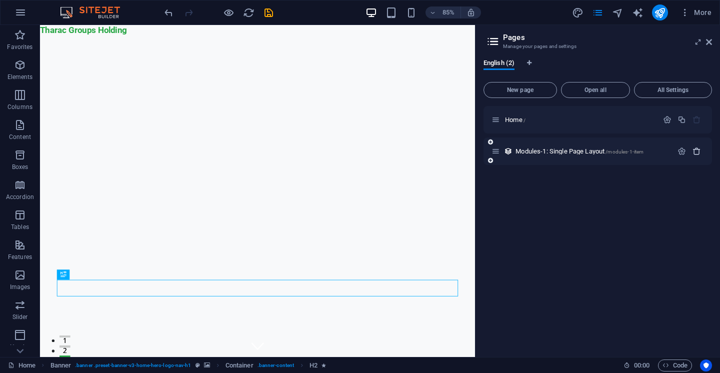
click at [694, 147] on icon "button" at bounding box center [697, 151] width 9 height 9
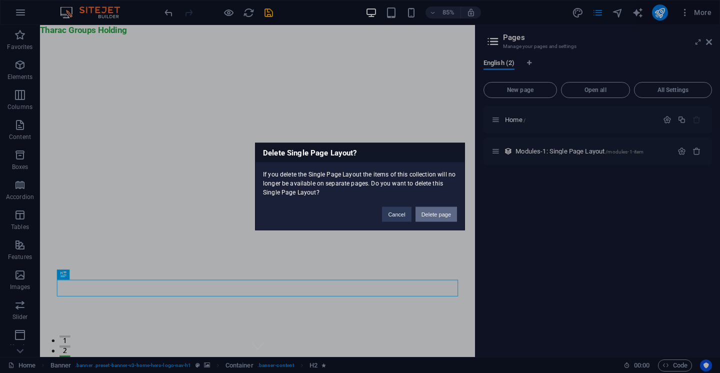
click at [429, 219] on button "Delete page" at bounding box center [437, 214] width 42 height 15
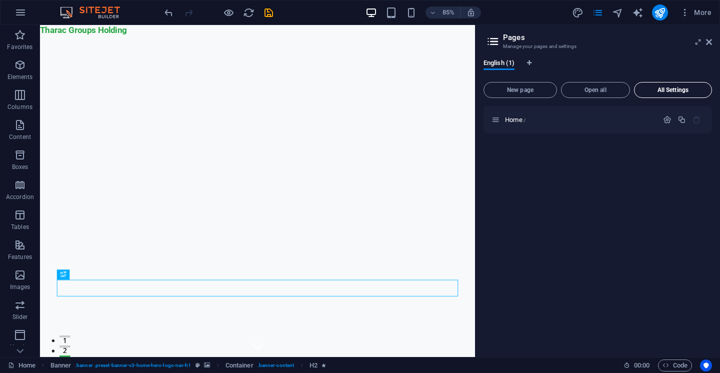
click at [700, 90] on span "All Settings" at bounding box center [673, 90] width 69 height 6
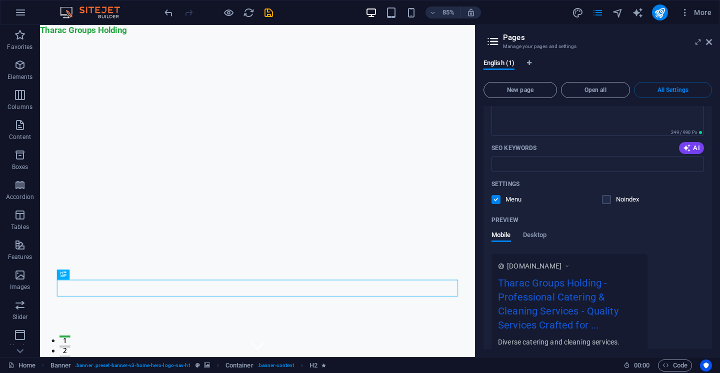
scroll to position [203, 0]
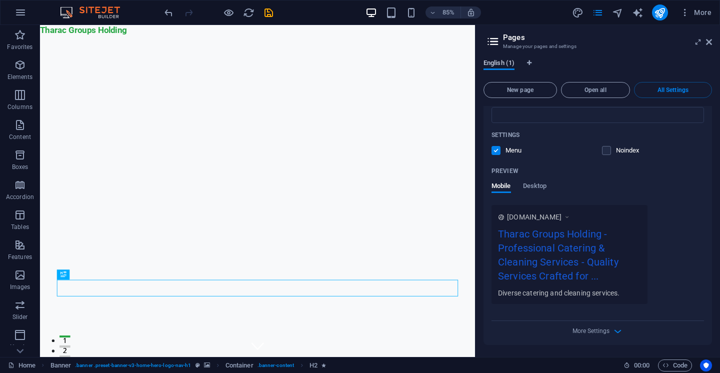
click at [505, 62] on span "English (1)" at bounding box center [499, 64] width 31 height 14
click at [528, 88] on span "New page" at bounding box center [520, 90] width 65 height 6
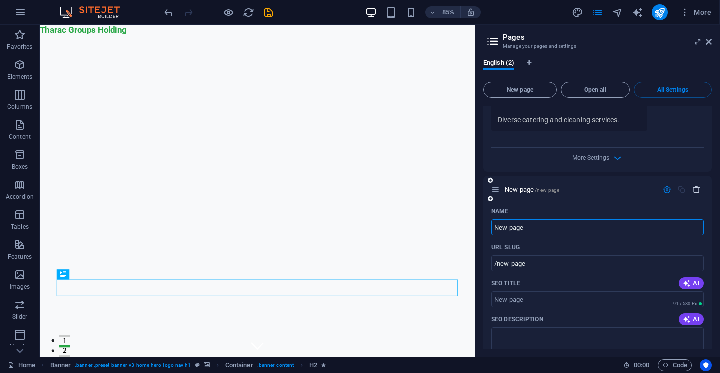
click at [695, 193] on icon "button" at bounding box center [697, 190] width 9 height 9
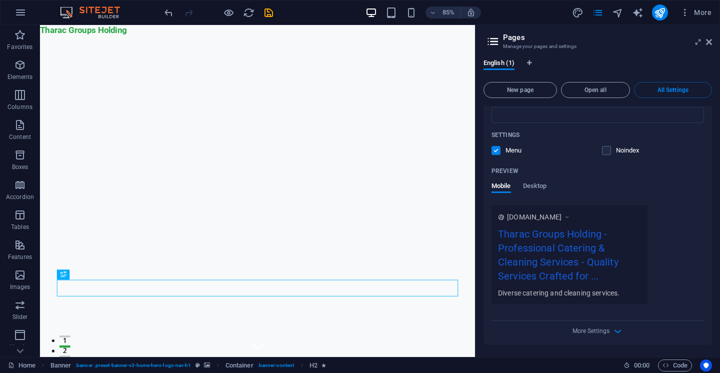
scroll to position [203, 0]
click at [712, 253] on div "English (1) New page Open all All Settings Home / Name Home ​ URL SLUG / ​ SEO …" at bounding box center [598, 204] width 245 height 306
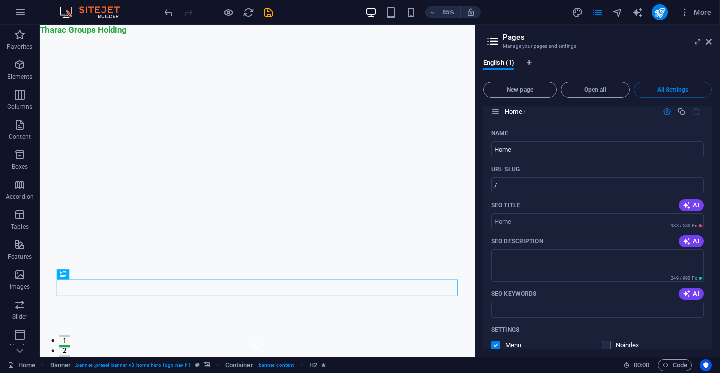
scroll to position [0, 0]
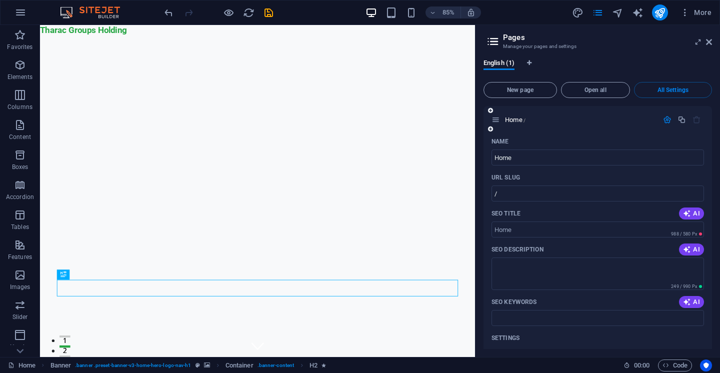
click at [697, 119] on icon "button" at bounding box center [697, 120] width 9 height 9
click at [669, 121] on icon "button" at bounding box center [667, 120] width 9 height 9
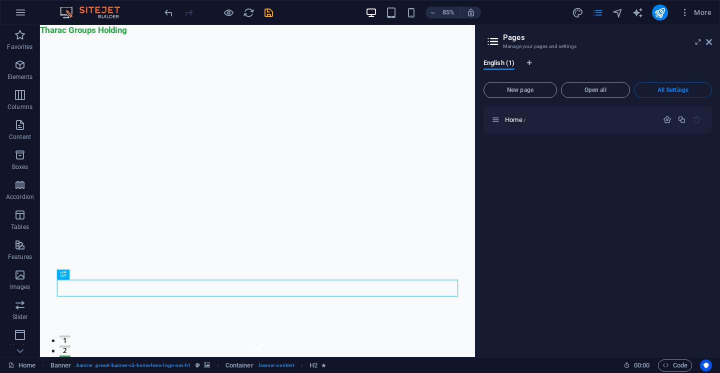
drag, startPoint x: 696, startPoint y: 121, endPoint x: 542, endPoint y: 204, distance: 174.8
click at [708, 43] on icon at bounding box center [709, 42] width 6 height 8
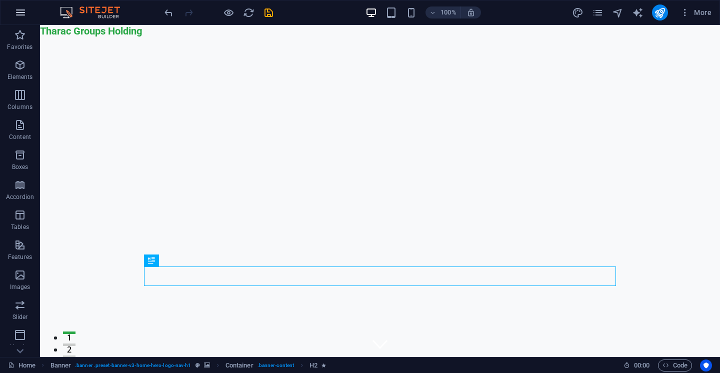
click at [24, 16] on icon "button" at bounding box center [21, 13] width 12 height 12
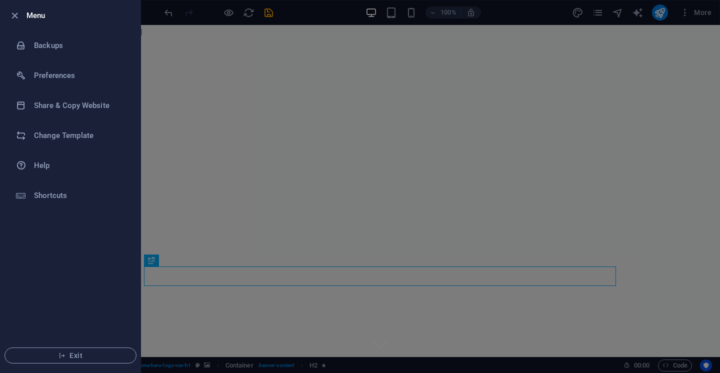
click at [157, 320] on div at bounding box center [360, 186] width 720 height 373
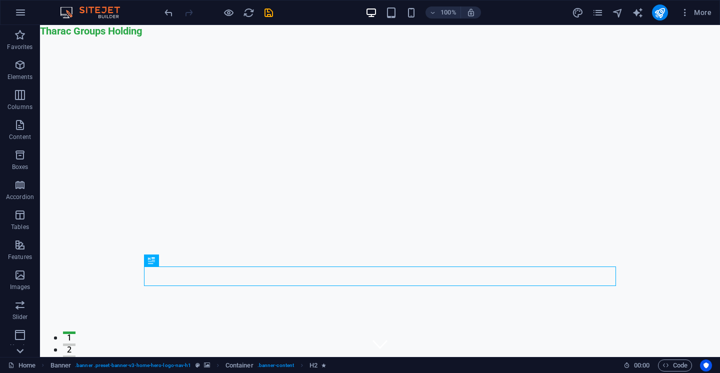
click at [17, 353] on icon at bounding box center [20, 351] width 14 height 14
click at [18, 354] on span "Collections" at bounding box center [20, 343] width 40 height 24
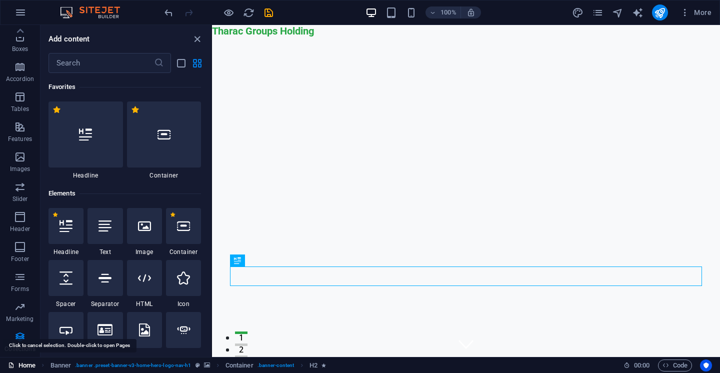
click at [32, 367] on link "Home" at bounding box center [22, 366] width 28 height 12
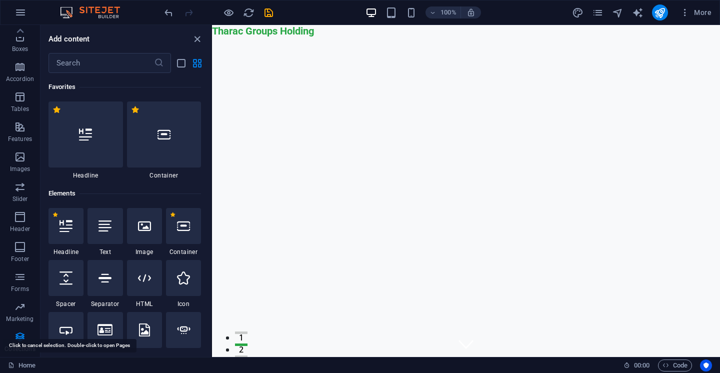
click at [28, 366] on link "Home" at bounding box center [22, 366] width 28 height 12
click at [37, 357] on section "Favorites Elements Columns Content Boxes Accordion Tables Features Images Slide…" at bounding box center [360, 191] width 720 height 332
click at [37, 359] on div "Home 00 : 00 Code" at bounding box center [360, 365] width 720 height 16
click at [66, 355] on section "Favorites Elements Columns Content Boxes Accordion Tables Features Images Slide…" at bounding box center [360, 191] width 720 height 332
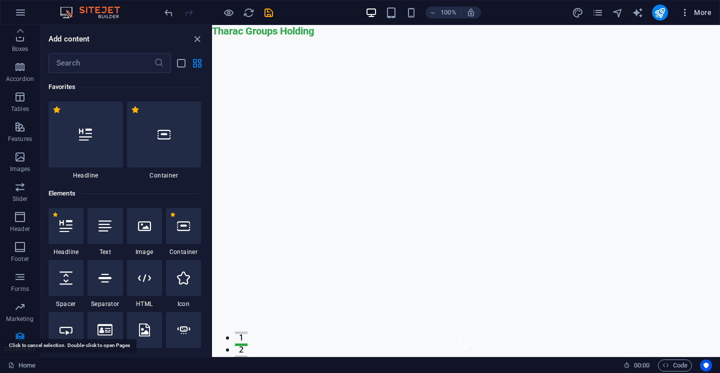
click at [684, 12] on icon "button" at bounding box center [685, 13] width 10 height 10
click at [684, 10] on div "Website Settings SEO Settings SEO Analysis Languages Collections Manager Files …" at bounding box center [360, 189] width 720 height 367
click at [515, 172] on div "Website Settings SEO Settings SEO Analysis Languages Collections Manager Files …" at bounding box center [360, 189] width 720 height 367
click at [195, 38] on div "Website Settings SEO Settings SEO Analysis Languages Collections Manager Files …" at bounding box center [360, 189] width 720 height 367
click at [201, 39] on icon "close panel" at bounding box center [198, 40] width 12 height 12
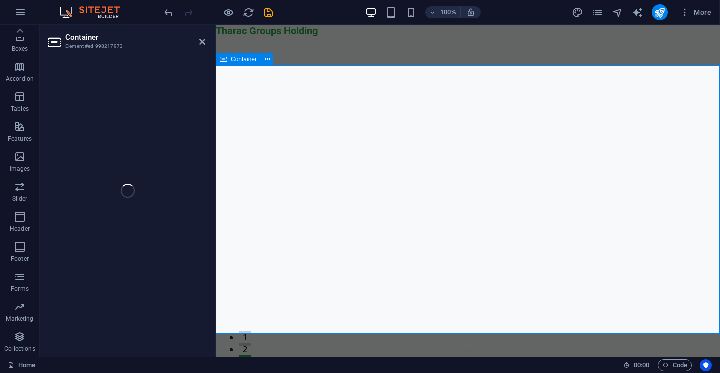
click at [200, 45] on div "Container Element #ed-998217973 Drag here to replace the existing content. Pres…" at bounding box center [380, 191] width 680 height 332
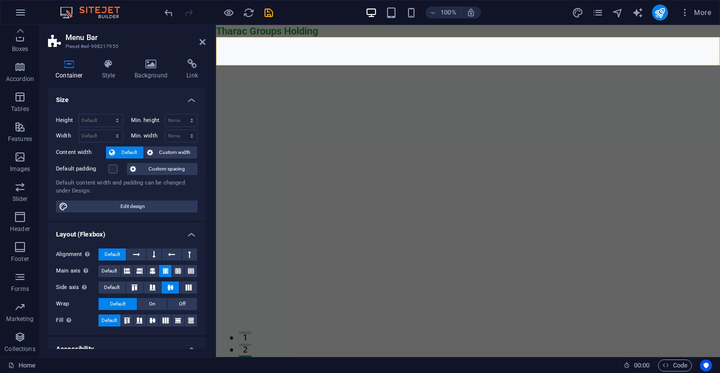
click at [202, 43] on icon at bounding box center [203, 42] width 6 height 8
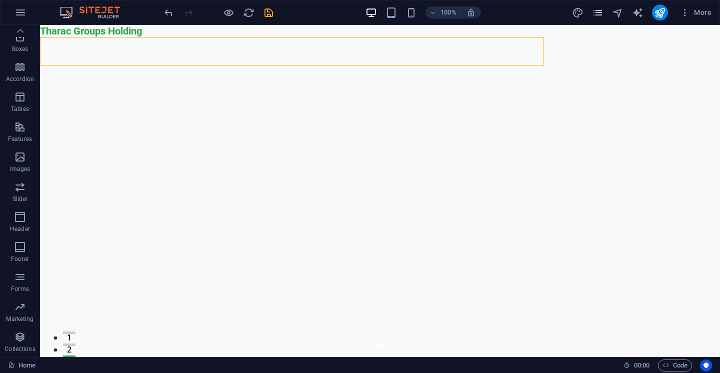
click at [598, 11] on icon "pages" at bounding box center [598, 13] width 12 height 12
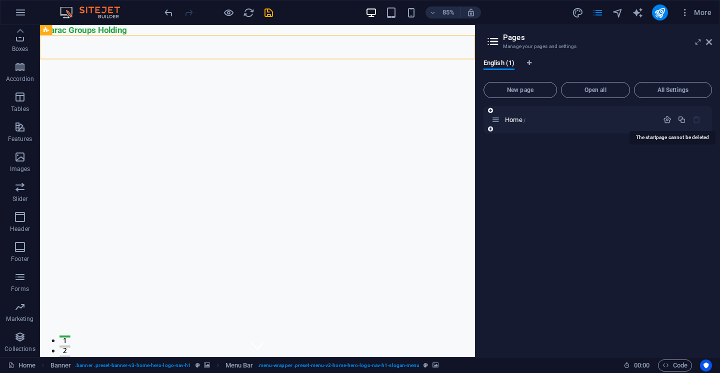
click at [696, 122] on icon "button" at bounding box center [697, 120] width 9 height 9
click at [710, 43] on icon at bounding box center [709, 42] width 6 height 8
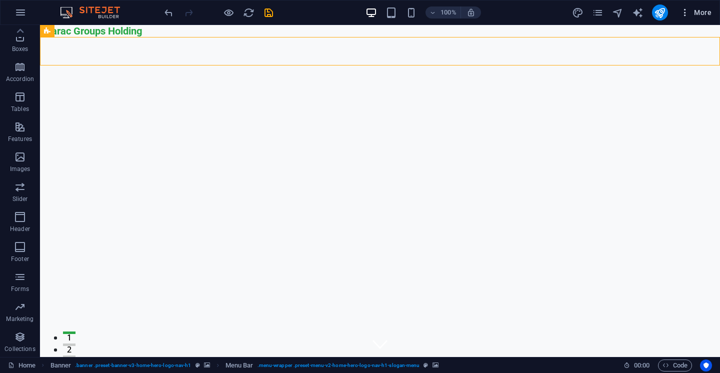
click at [682, 7] on button "More" at bounding box center [696, 13] width 40 height 16
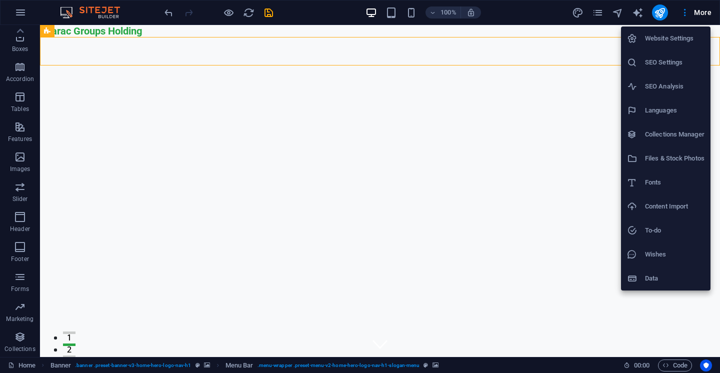
click at [651, 283] on h6 "Data" at bounding box center [675, 279] width 60 height 12
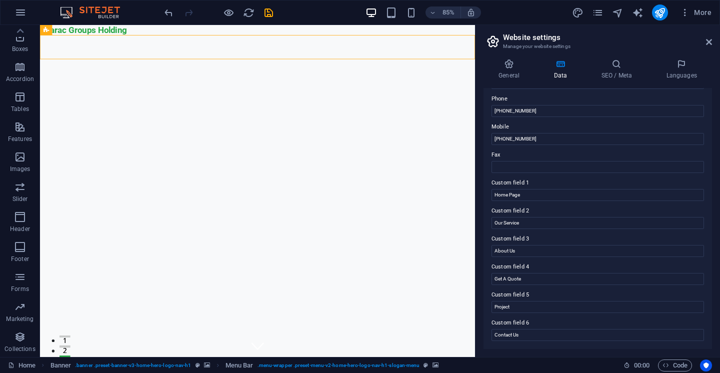
scroll to position [0, 0]
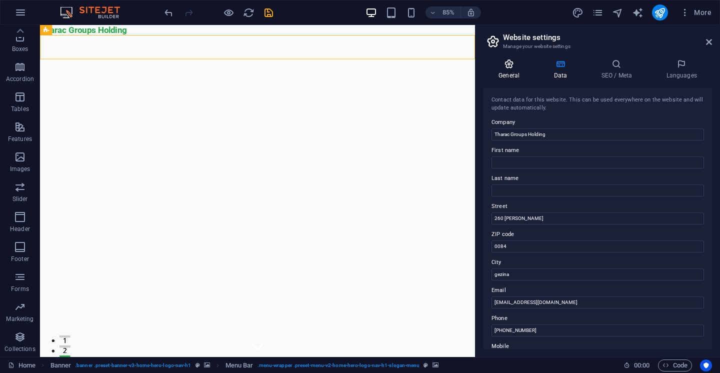
click at [502, 63] on icon at bounding box center [509, 64] width 51 height 10
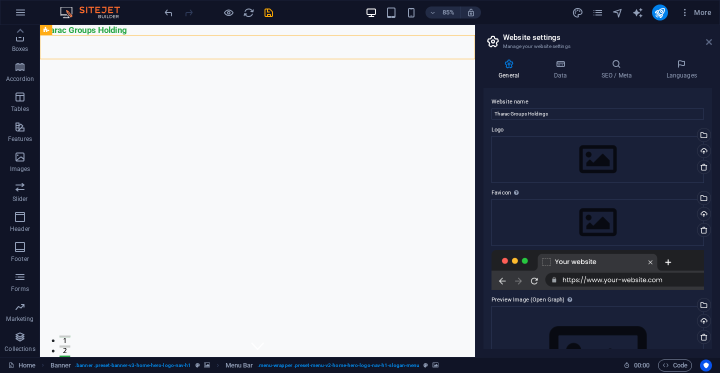
click at [706, 40] on icon at bounding box center [709, 42] width 6 height 8
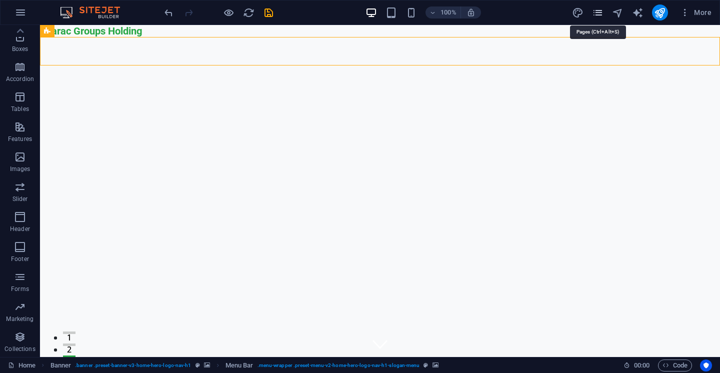
click at [595, 13] on icon "pages" at bounding box center [598, 13] width 12 height 12
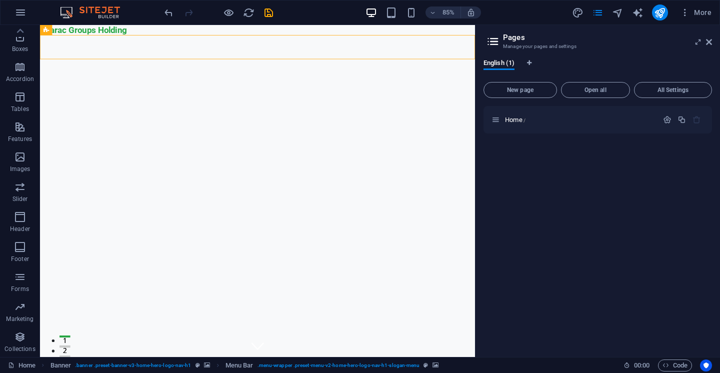
click at [713, 42] on aside "Pages Manage your pages and settings English (1) New page Open all All Settings…" at bounding box center [597, 191] width 245 height 332
click at [709, 41] on icon at bounding box center [709, 42] width 6 height 8
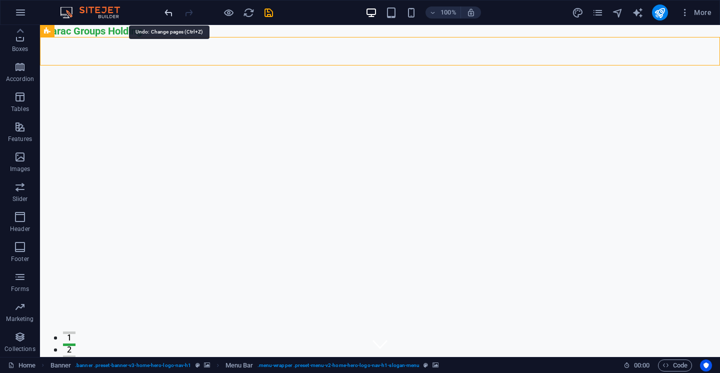
click at [170, 14] on icon "undo" at bounding box center [169, 13] width 12 height 12
click at [189, 13] on icon "redo" at bounding box center [189, 13] width 12 height 12
drag, startPoint x: 195, startPoint y: 18, endPoint x: 19, endPoint y: 15, distance: 176.1
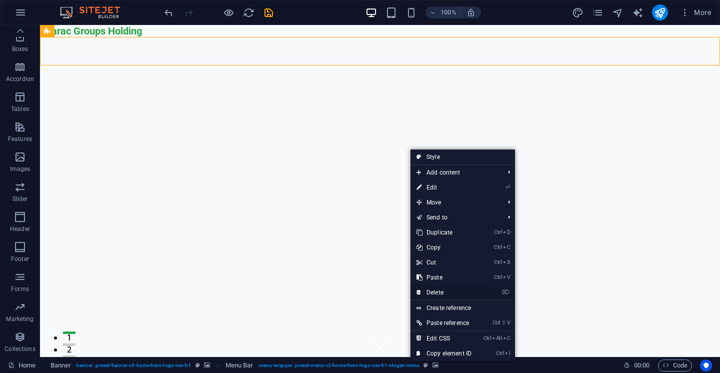
click at [448, 294] on link "⌦ Delete" at bounding box center [444, 292] width 67 height 15
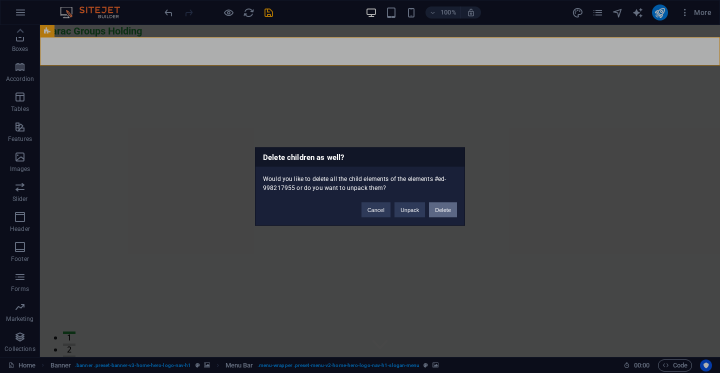
click at [433, 212] on button "Delete" at bounding box center [443, 210] width 28 height 15
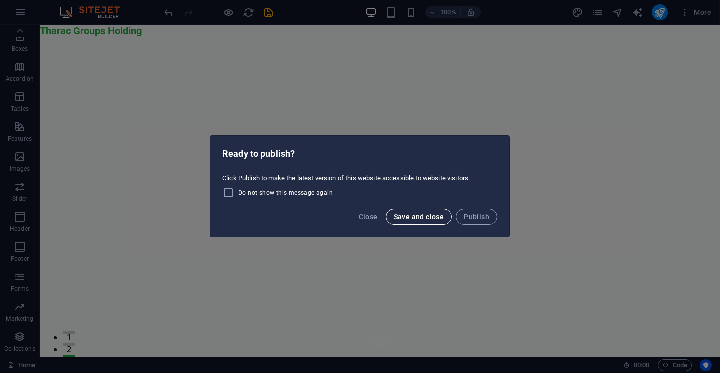
click at [408, 215] on span "Save and close" at bounding box center [419, 217] width 51 height 8
checkbox input "false"
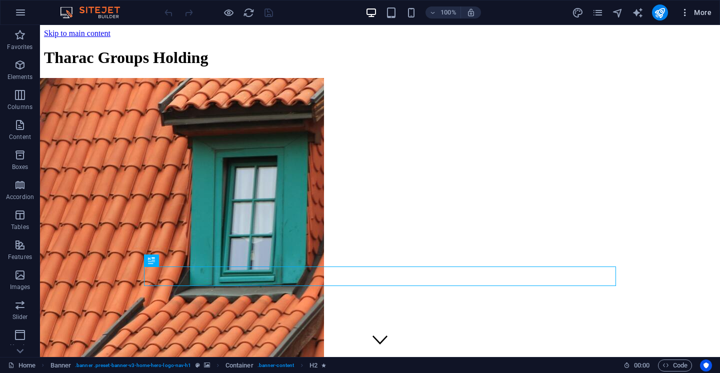
click at [689, 10] on icon "button" at bounding box center [685, 13] width 10 height 10
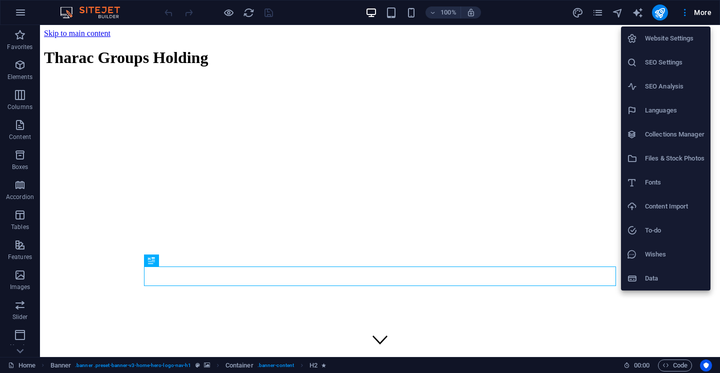
click at [300, 367] on div at bounding box center [360, 186] width 720 height 373
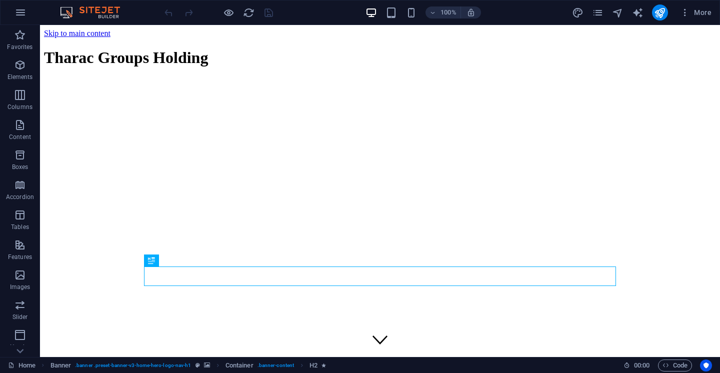
click at [298, 362] on icon "breadcrumb" at bounding box center [302, 366] width 8 height 8
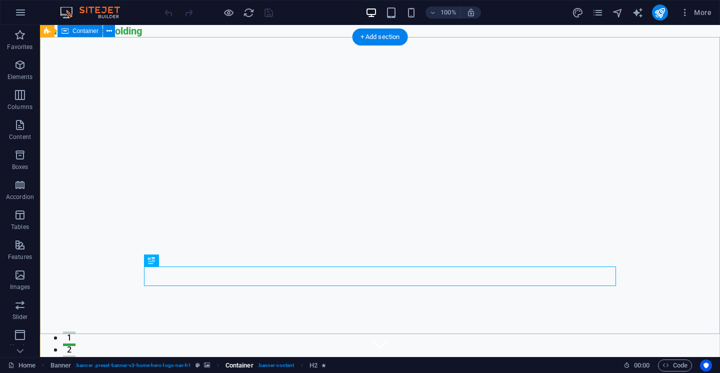
drag, startPoint x: 298, startPoint y: 362, endPoint x: 256, endPoint y: 367, distance: 42.4
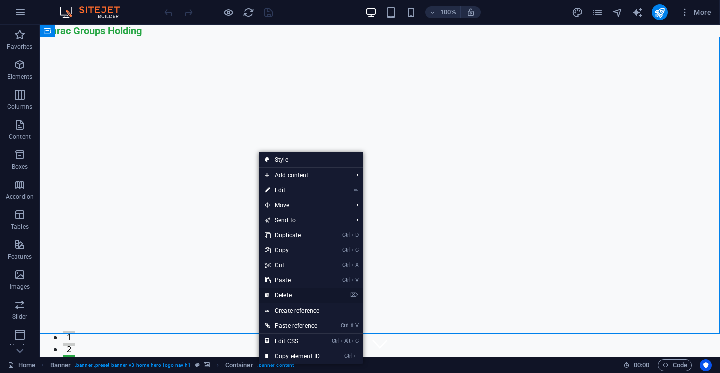
click at [303, 294] on link "⌦ Delete" at bounding box center [292, 295] width 67 height 15
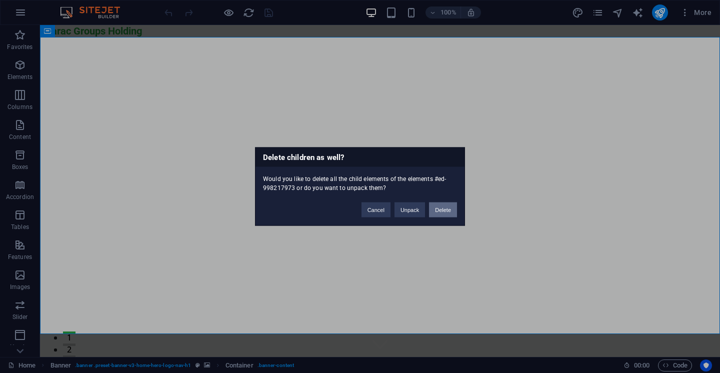
click at [452, 206] on button "Delete" at bounding box center [443, 210] width 28 height 15
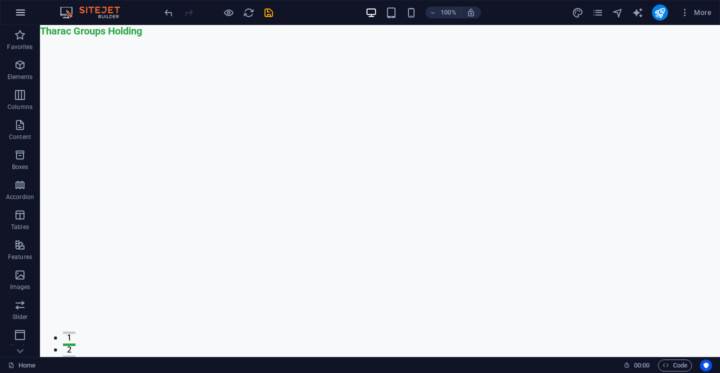
click at [15, 15] on icon "button" at bounding box center [21, 13] width 12 height 12
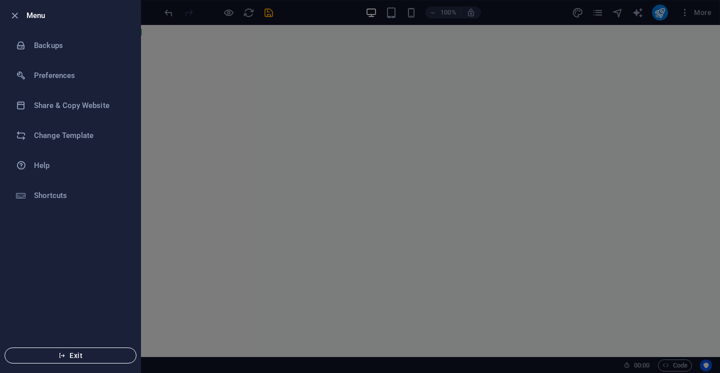
click at [87, 351] on button "Exit" at bounding box center [71, 356] width 132 height 16
